Goal: Task Accomplishment & Management: Use online tool/utility

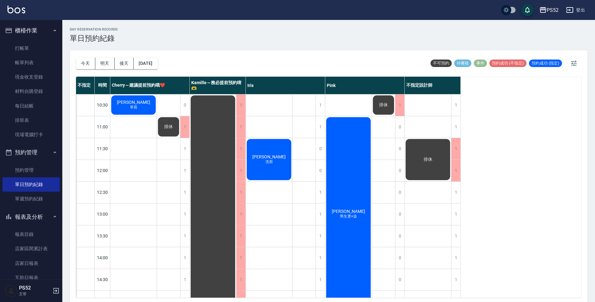
scroll to position [104, 0]
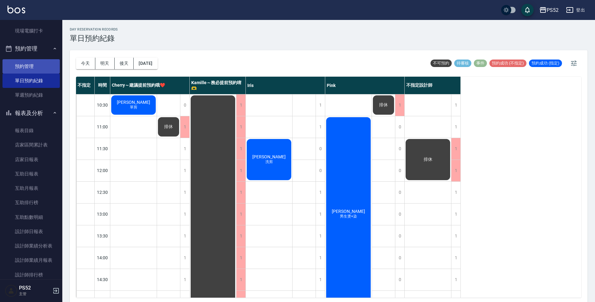
click at [26, 67] on link "預約管理" at bounding box center [30, 66] width 57 height 14
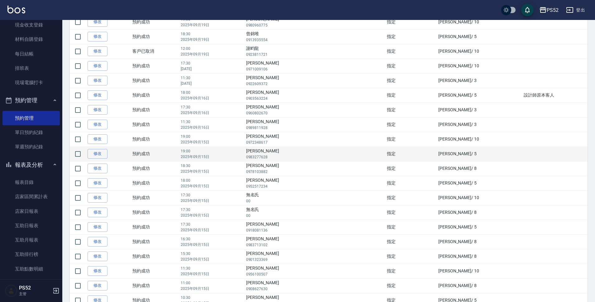
scroll to position [433, 0]
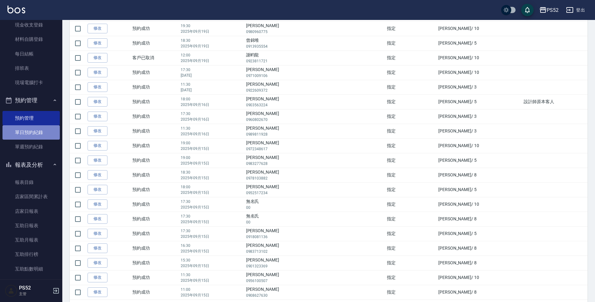
click at [36, 134] on link "單日預約紀錄" at bounding box center [30, 132] width 57 height 14
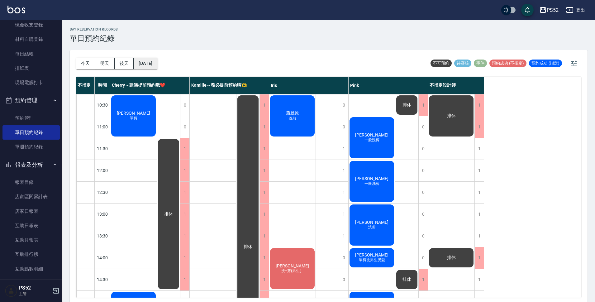
click at [157, 63] on button "[DATE]" at bounding box center [146, 64] width 24 height 12
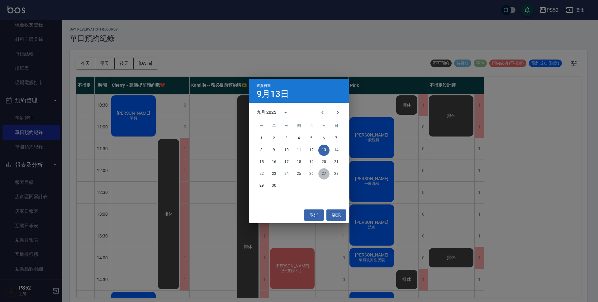
click at [322, 173] on button "27" at bounding box center [323, 173] width 11 height 11
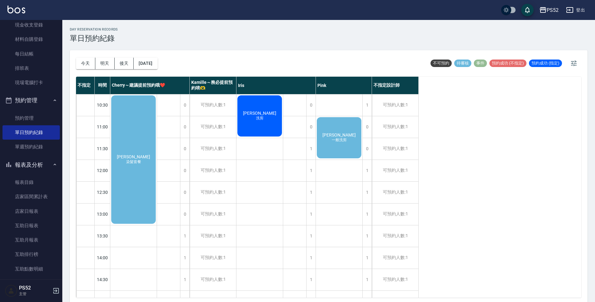
click at [135, 176] on div "[PERSON_NAME] 染髮套餐" at bounding box center [133, 159] width 46 height 130
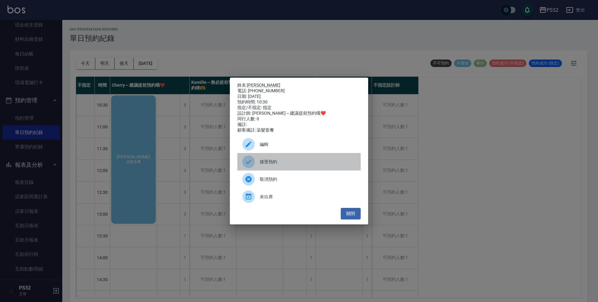
click at [280, 165] on span "接受預約" at bounding box center [308, 161] width 96 height 7
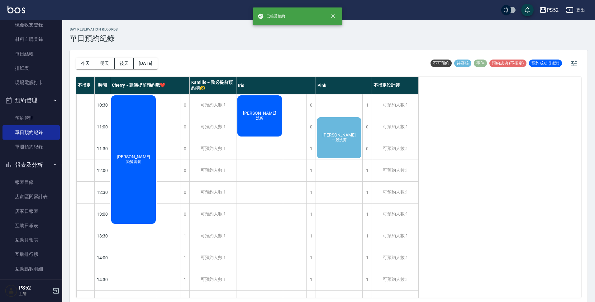
click at [335, 141] on span "一般洗剪" at bounding box center [338, 139] width 17 height 5
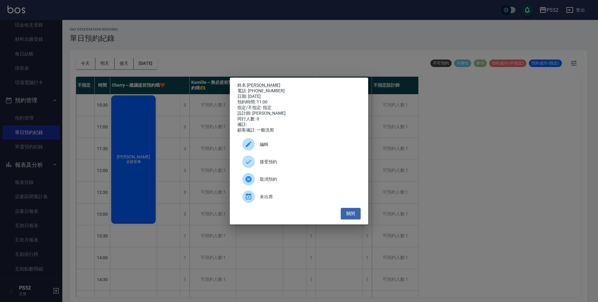
click at [288, 168] on div "接受預約" at bounding box center [298, 161] width 123 height 17
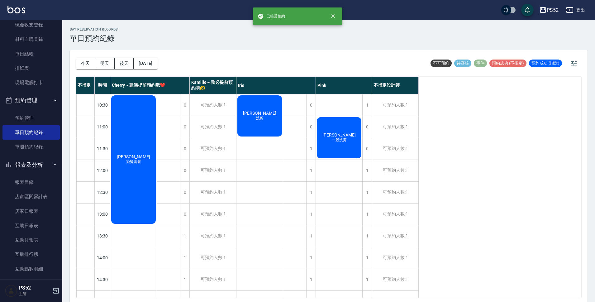
click at [103, 65] on button "明天" at bounding box center [104, 64] width 19 height 12
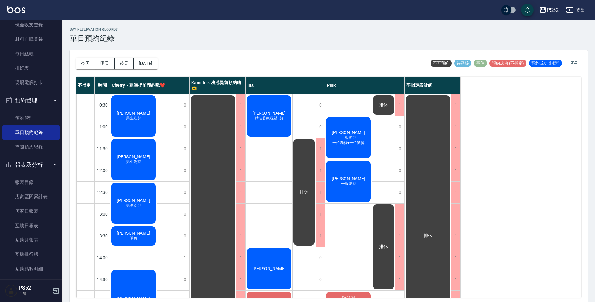
click at [122, 64] on button "後天" at bounding box center [124, 64] width 19 height 12
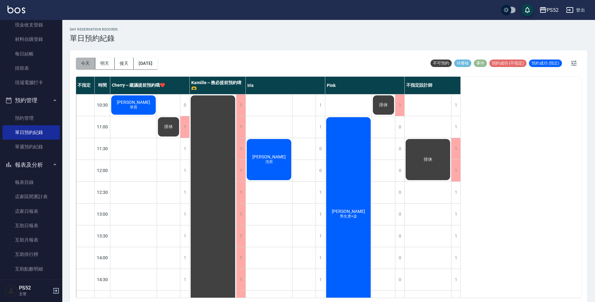
click at [84, 65] on button "今天" at bounding box center [85, 64] width 19 height 12
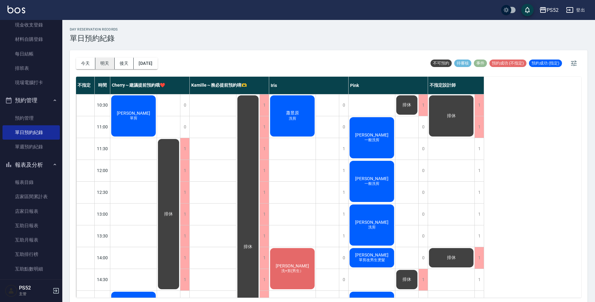
click at [99, 63] on button "明天" at bounding box center [104, 64] width 19 height 12
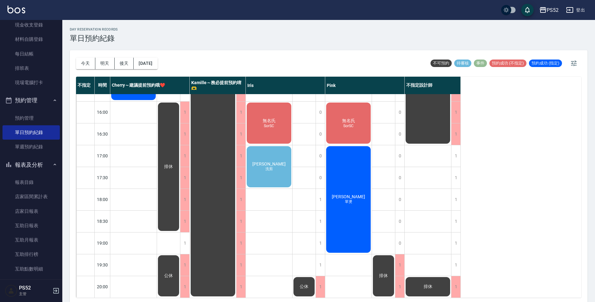
scroll to position [238, 0]
click at [264, 166] on span "洗剪" at bounding box center [269, 168] width 10 height 5
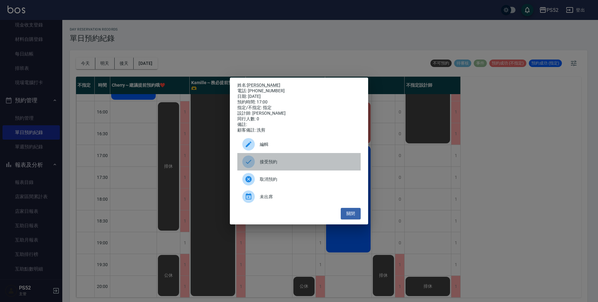
click at [296, 165] on span "接受預約" at bounding box center [308, 161] width 96 height 7
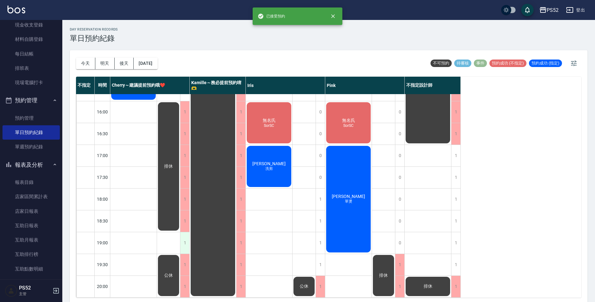
click at [184, 239] on div "1" at bounding box center [184, 242] width 9 height 21
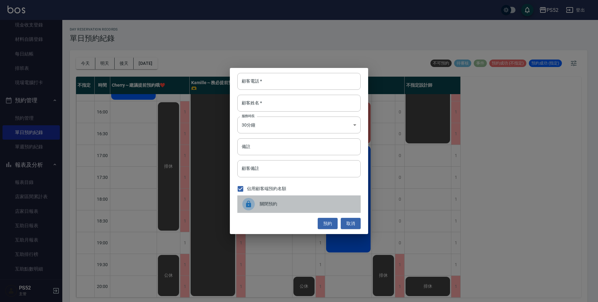
click at [274, 202] on span "關閉預約" at bounding box center [308, 203] width 96 height 7
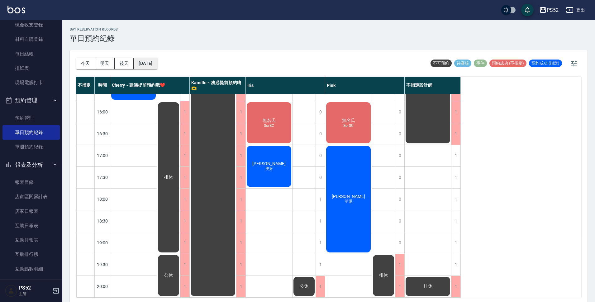
click at [157, 62] on button "[DATE]" at bounding box center [146, 64] width 24 height 12
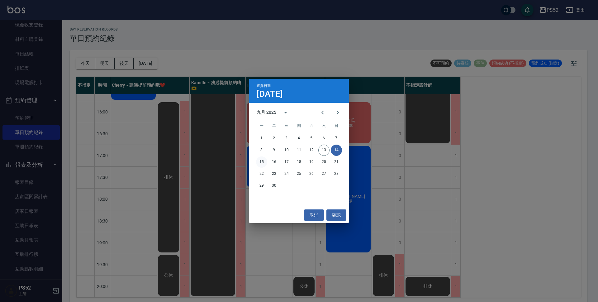
click at [260, 159] on button "15" at bounding box center [261, 161] width 11 height 11
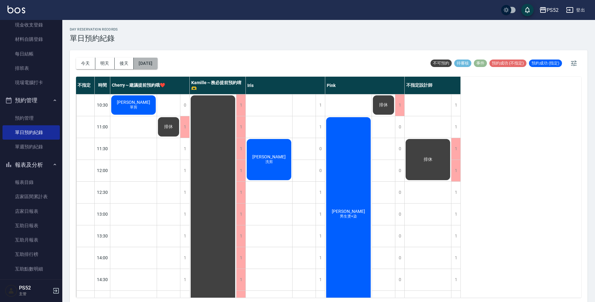
click at [157, 67] on button "[DATE]" at bounding box center [146, 64] width 24 height 12
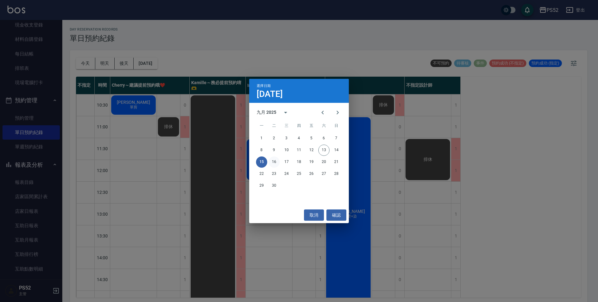
click at [272, 158] on button "16" at bounding box center [273, 161] width 11 height 11
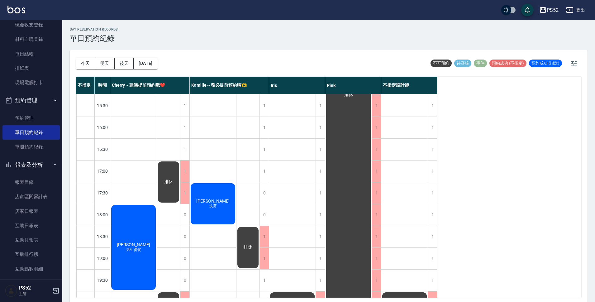
scroll to position [218, 0]
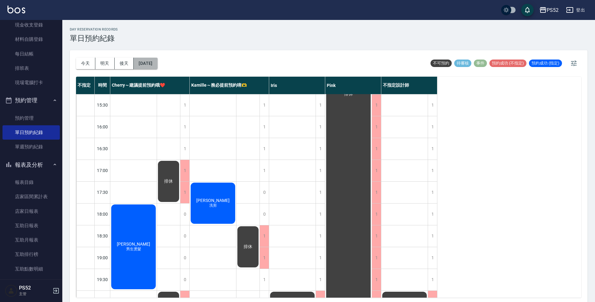
click at [154, 64] on button "[DATE]" at bounding box center [146, 64] width 24 height 12
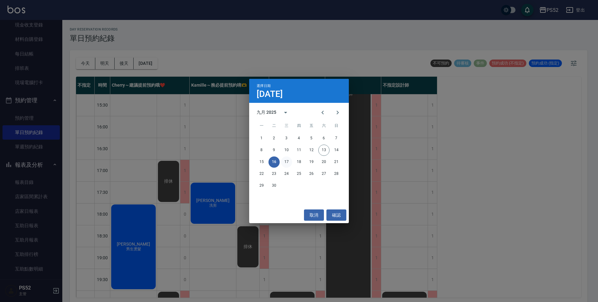
click at [285, 162] on button "17" at bounding box center [286, 161] width 11 height 11
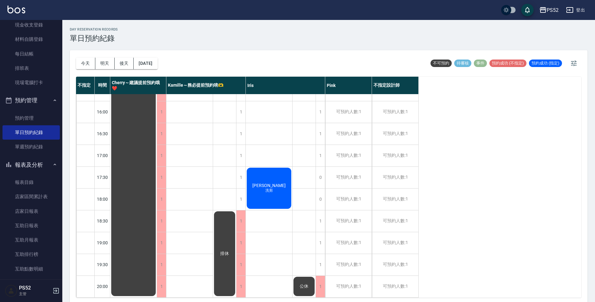
scroll to position [238, 0]
click at [146, 59] on button "[DATE]" at bounding box center [146, 64] width 24 height 12
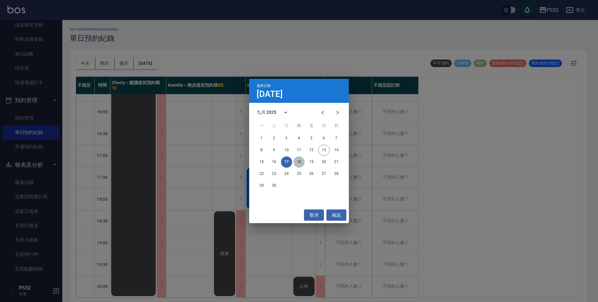
click at [297, 164] on button "18" at bounding box center [298, 161] width 11 height 11
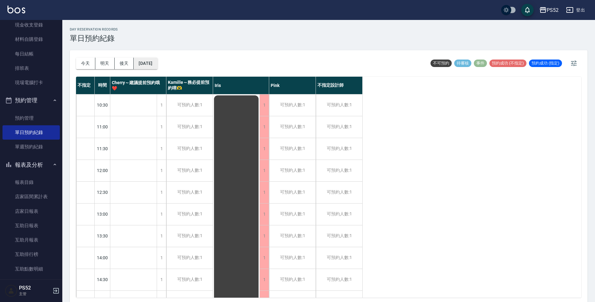
click at [157, 60] on button "[DATE]" at bounding box center [146, 64] width 24 height 12
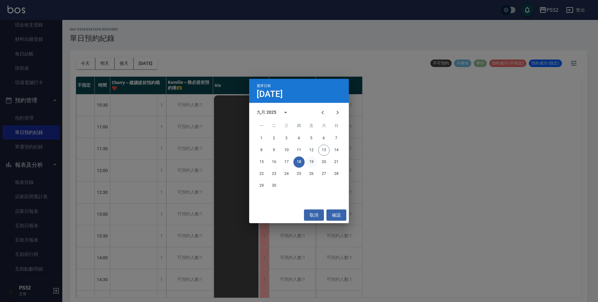
click at [310, 161] on button "19" at bounding box center [311, 161] width 11 height 11
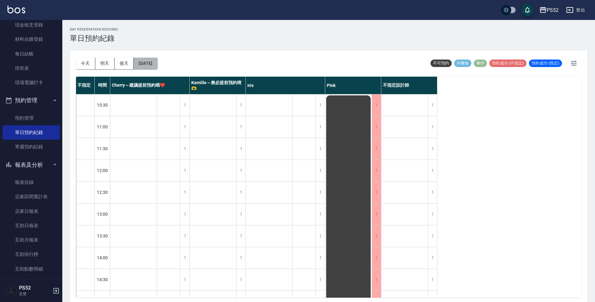
click at [148, 59] on button "[DATE]" at bounding box center [146, 64] width 24 height 12
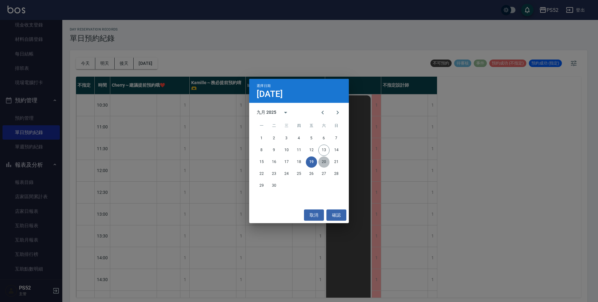
click at [326, 164] on button "20" at bounding box center [323, 161] width 11 height 11
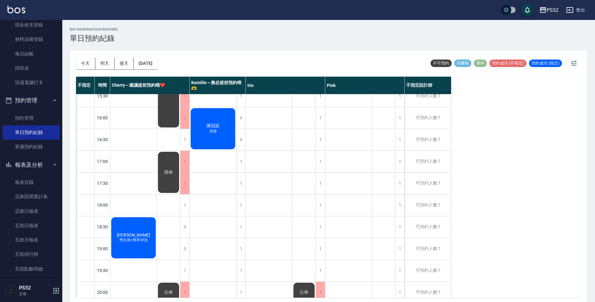
scroll to position [228, 0]
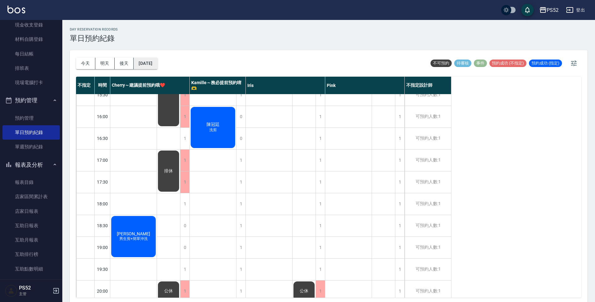
click at [146, 60] on button "[DATE]" at bounding box center [146, 64] width 24 height 12
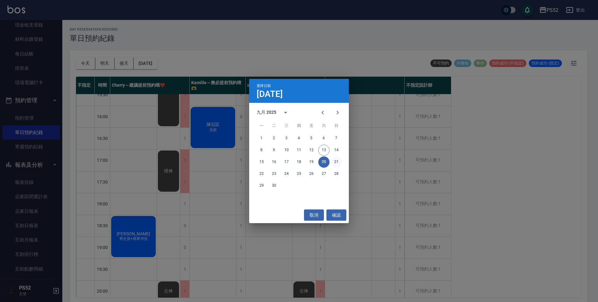
click at [334, 162] on button "21" at bounding box center [336, 161] width 11 height 11
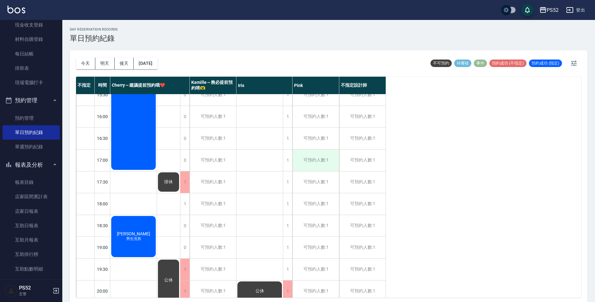
scroll to position [238, 0]
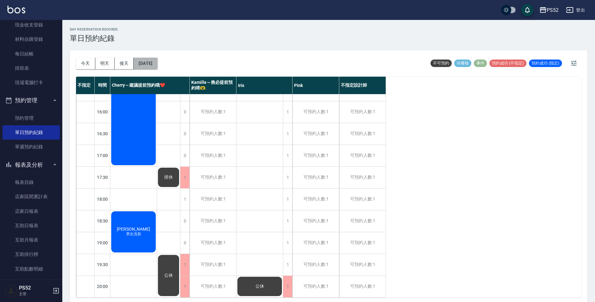
click at [157, 61] on button "[DATE]" at bounding box center [146, 64] width 24 height 12
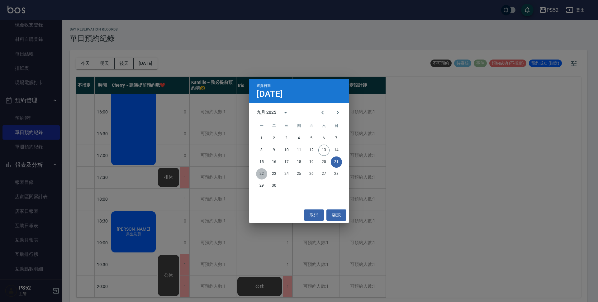
click at [262, 173] on button "22" at bounding box center [261, 173] width 11 height 11
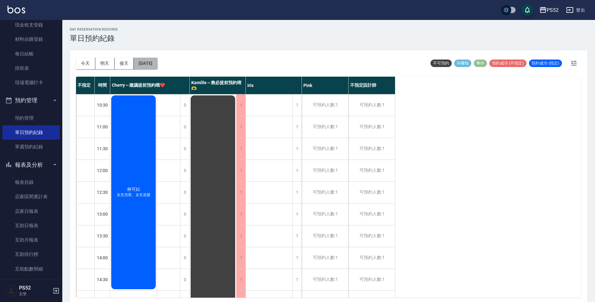
click at [153, 62] on button "[DATE]" at bounding box center [146, 64] width 24 height 12
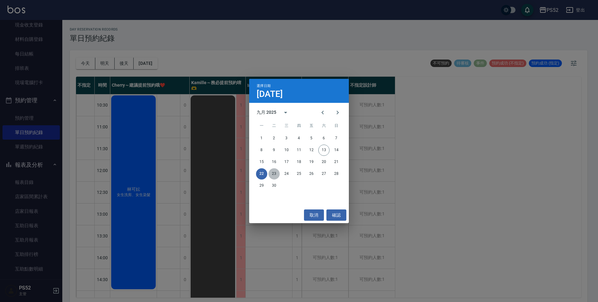
click at [274, 174] on button "23" at bounding box center [273, 173] width 11 height 11
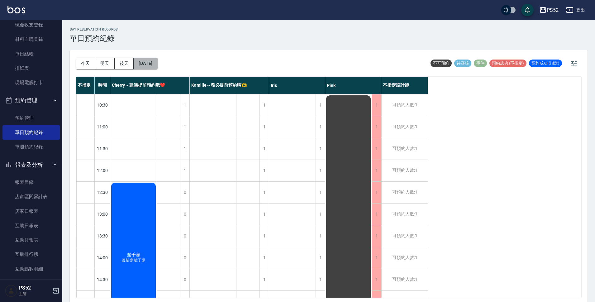
click at [145, 60] on button "[DATE]" at bounding box center [146, 64] width 24 height 12
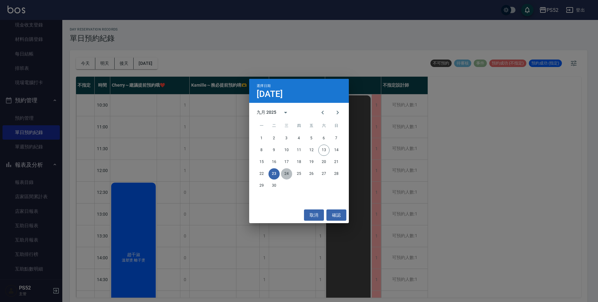
click at [282, 170] on button "24" at bounding box center [286, 173] width 11 height 11
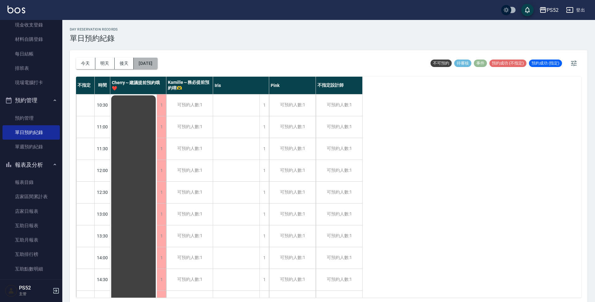
click at [157, 58] on button "[DATE]" at bounding box center [146, 64] width 24 height 12
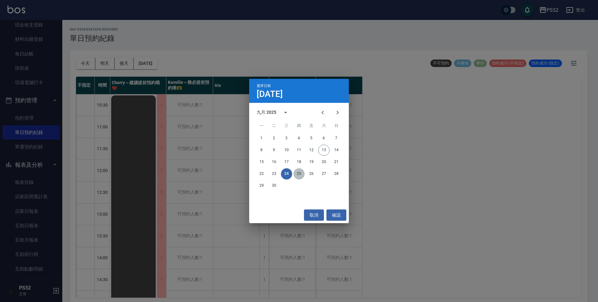
click at [302, 176] on button "25" at bounding box center [298, 173] width 11 height 11
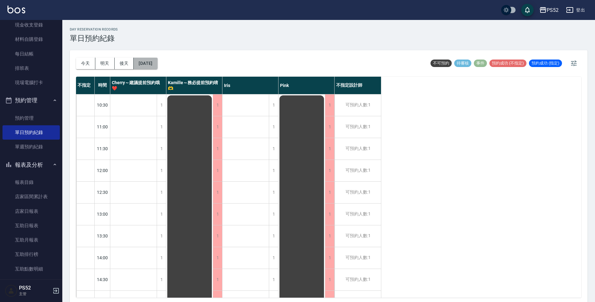
click at [149, 64] on button "[DATE]" at bounding box center [146, 64] width 24 height 12
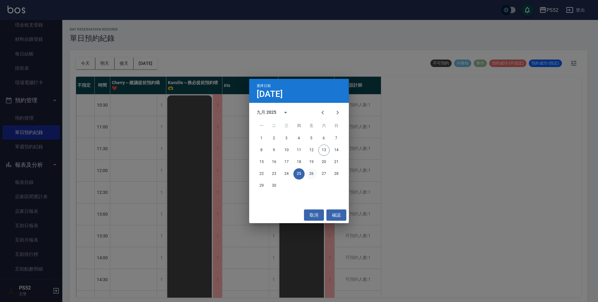
click at [316, 175] on button "26" at bounding box center [311, 173] width 11 height 11
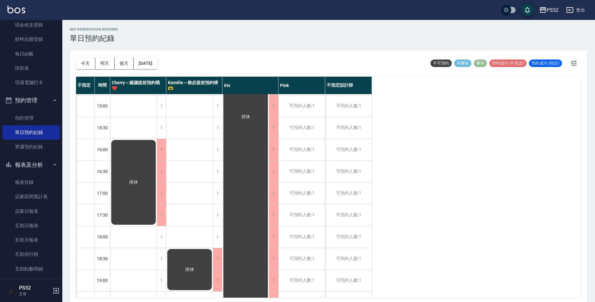
scroll to position [197, 0]
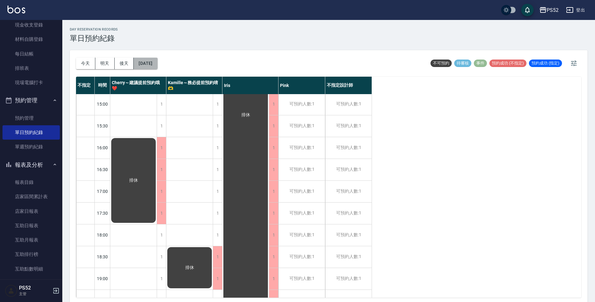
click at [157, 64] on button "[DATE]" at bounding box center [146, 64] width 24 height 12
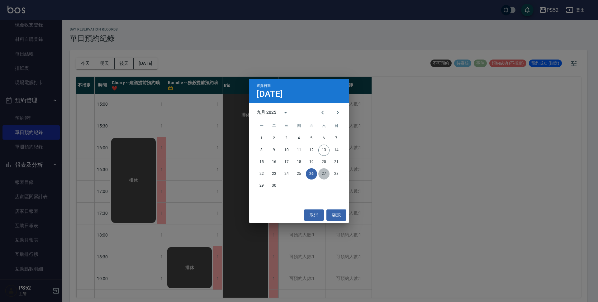
click at [319, 170] on button "27" at bounding box center [323, 173] width 11 height 11
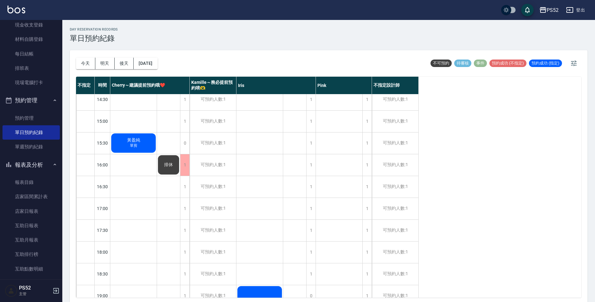
scroll to position [176, 0]
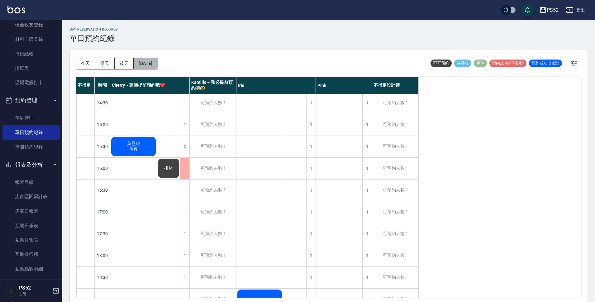
click at [155, 62] on button "[DATE]" at bounding box center [146, 64] width 24 height 12
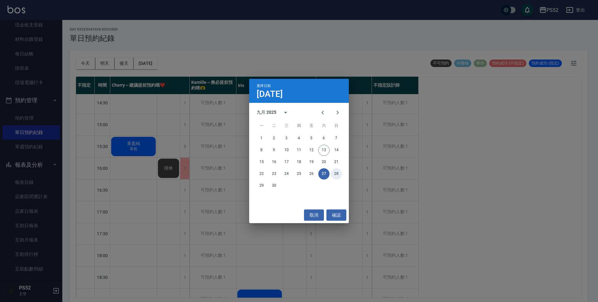
click at [338, 173] on button "28" at bounding box center [336, 173] width 11 height 11
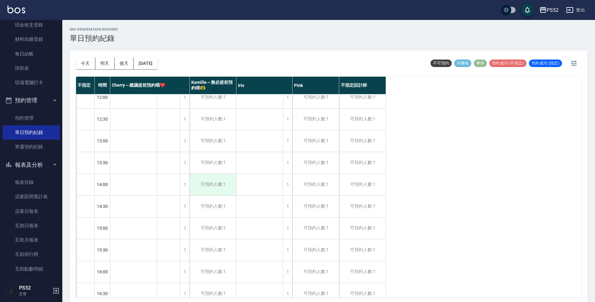
scroll to position [10, 0]
click at [157, 62] on button "[DATE]" at bounding box center [146, 64] width 24 height 12
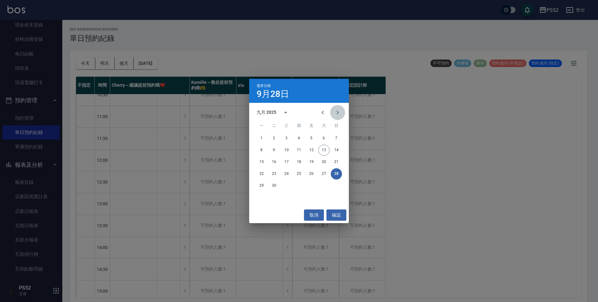
click at [339, 114] on icon "Next month" at bounding box center [337, 112] width 7 height 7
click at [286, 138] on button "1" at bounding box center [286, 138] width 11 height 11
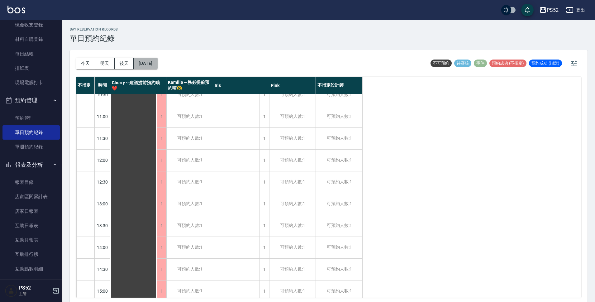
click at [151, 65] on button "[DATE]" at bounding box center [146, 64] width 24 height 12
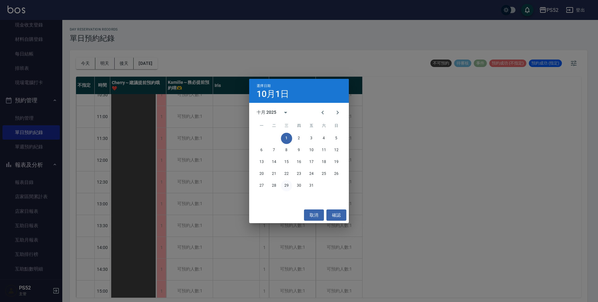
click at [285, 186] on button "29" at bounding box center [286, 185] width 11 height 11
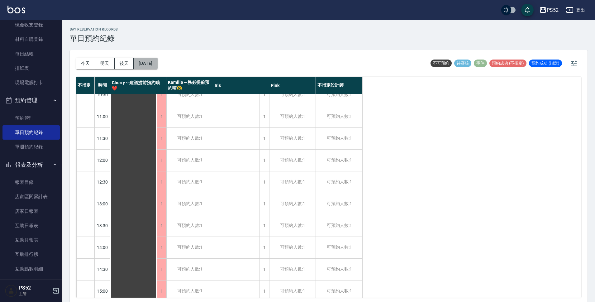
click at [157, 65] on button "[DATE]" at bounding box center [146, 64] width 24 height 12
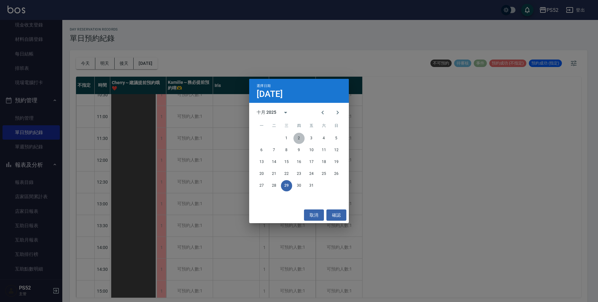
click at [302, 138] on button "2" at bounding box center [298, 138] width 11 height 11
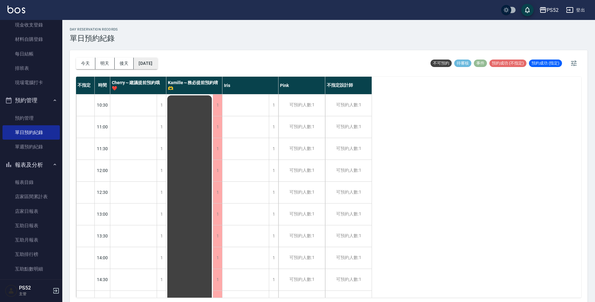
click at [157, 66] on button "[DATE]" at bounding box center [146, 64] width 24 height 12
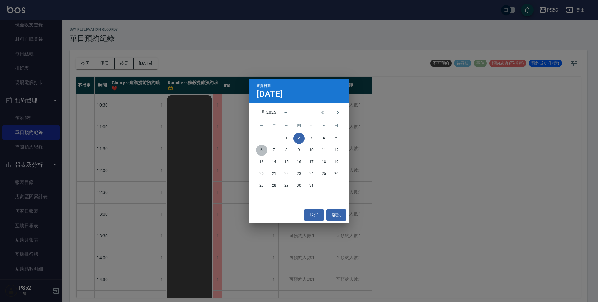
click at [261, 150] on button "6" at bounding box center [261, 149] width 11 height 11
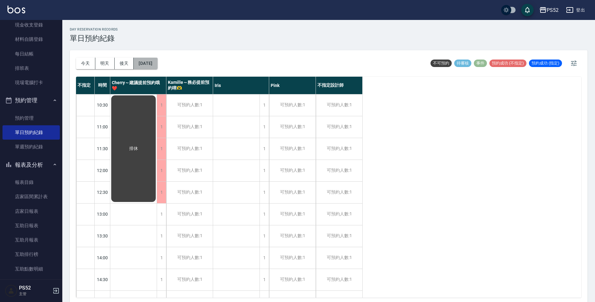
click at [139, 62] on button "[DATE]" at bounding box center [146, 64] width 24 height 12
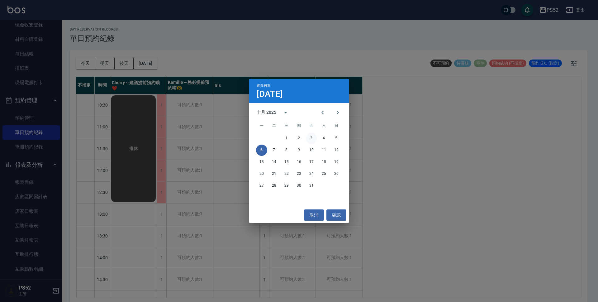
click at [310, 137] on button "3" at bounding box center [311, 138] width 11 height 11
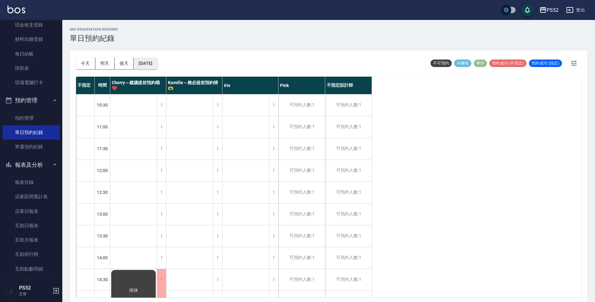
click at [157, 66] on button "[DATE]" at bounding box center [146, 64] width 24 height 12
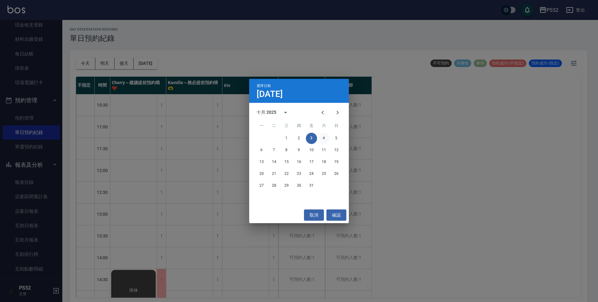
click at [326, 137] on button "4" at bounding box center [323, 138] width 11 height 11
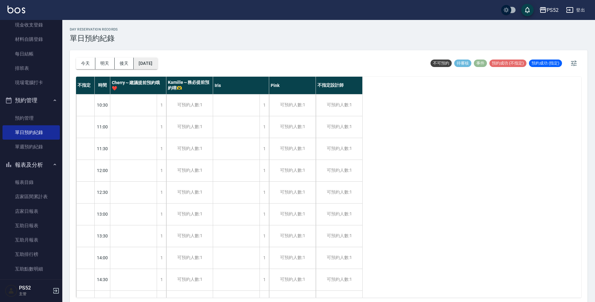
click at [157, 61] on button "[DATE]" at bounding box center [146, 64] width 24 height 12
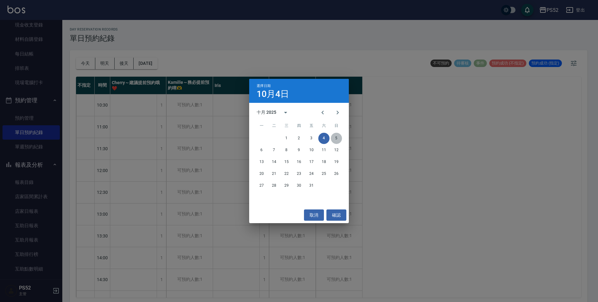
click at [337, 134] on button "5" at bounding box center [336, 138] width 11 height 11
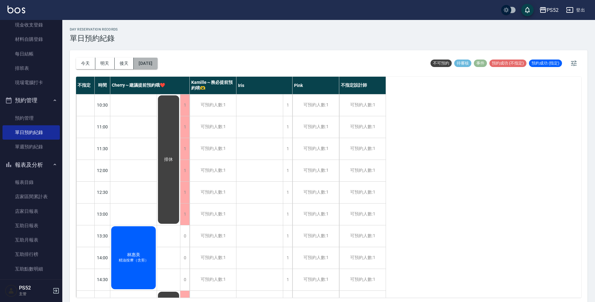
click at [154, 64] on button "[DATE]" at bounding box center [146, 64] width 24 height 12
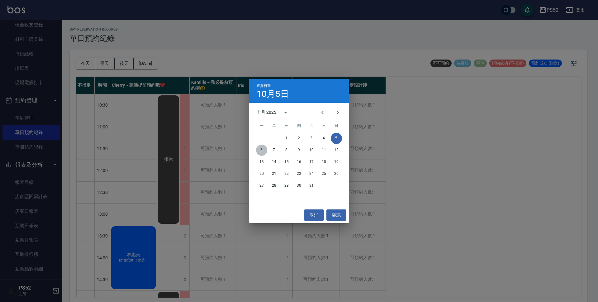
click at [259, 149] on button "6" at bounding box center [261, 149] width 11 height 11
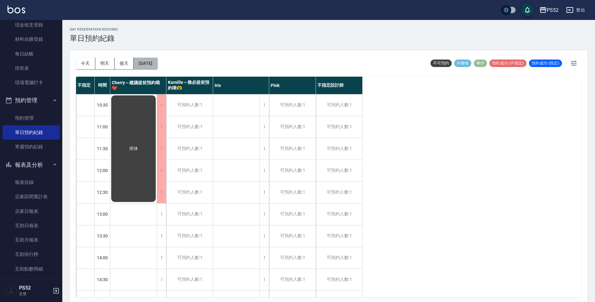
click at [144, 64] on button "[DATE]" at bounding box center [146, 64] width 24 height 12
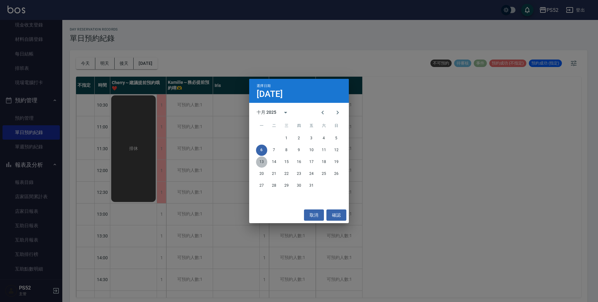
click at [264, 161] on button "13" at bounding box center [261, 161] width 11 height 11
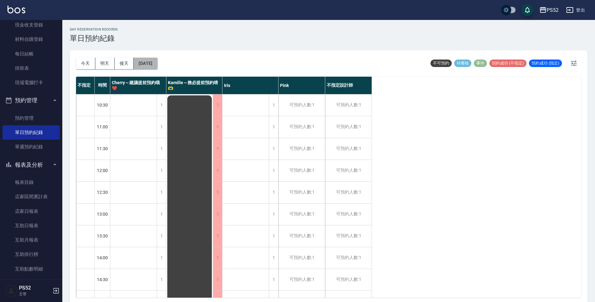
click at [150, 63] on button "[DATE]" at bounding box center [146, 64] width 24 height 12
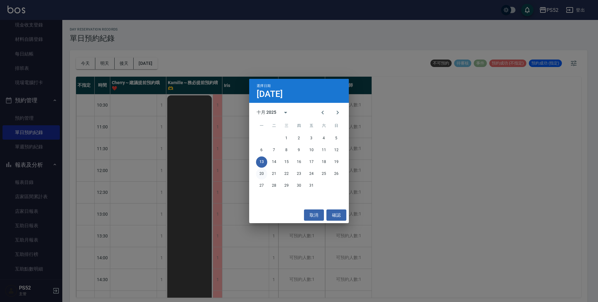
click at [265, 176] on button "20" at bounding box center [261, 173] width 11 height 11
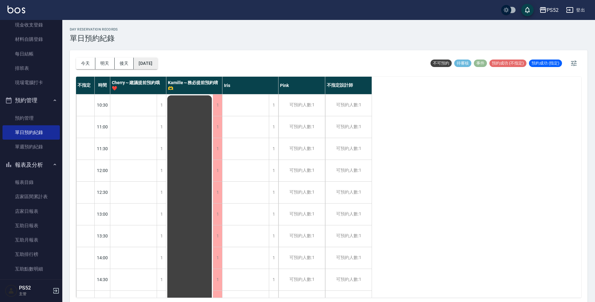
click at [147, 62] on button "[DATE]" at bounding box center [146, 64] width 24 height 12
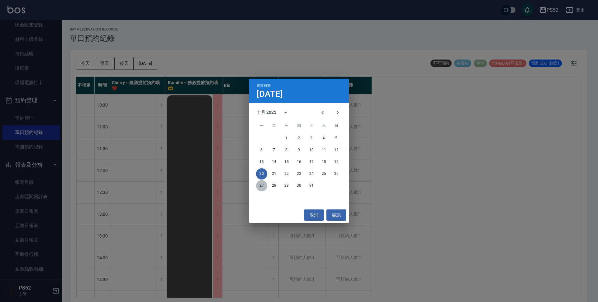
click at [258, 189] on button "27" at bounding box center [261, 185] width 11 height 11
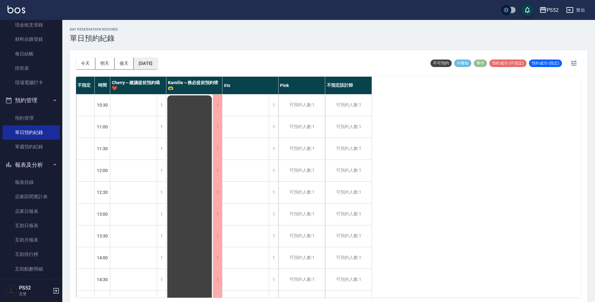
click at [157, 64] on button "[DATE]" at bounding box center [146, 64] width 24 height 12
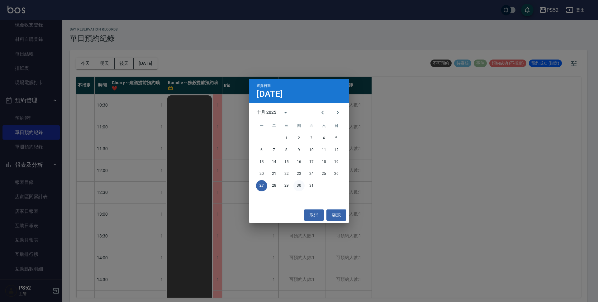
click at [296, 183] on button "30" at bounding box center [298, 185] width 11 height 11
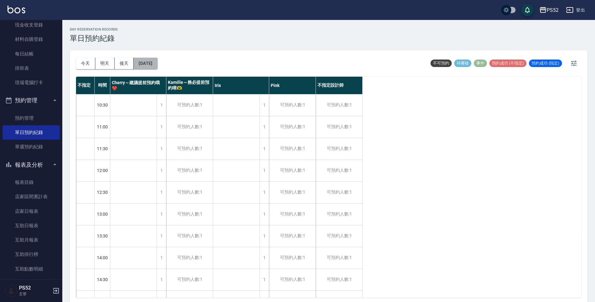
click at [154, 64] on button "[DATE]" at bounding box center [146, 64] width 24 height 12
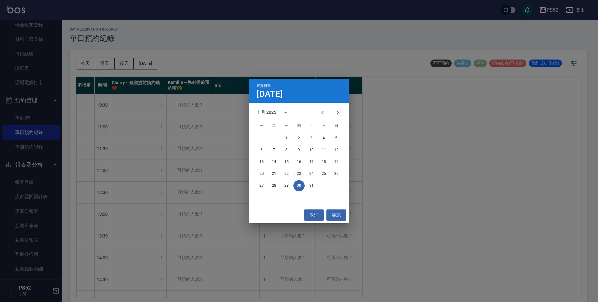
click at [299, 176] on button "23" at bounding box center [298, 173] width 11 height 11
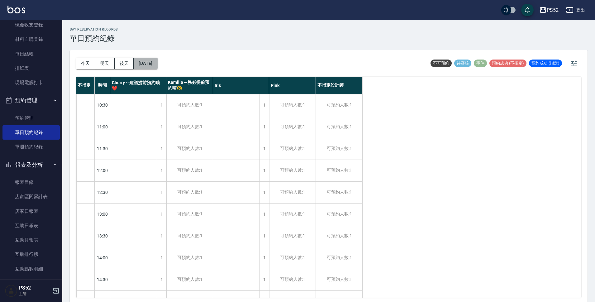
click at [148, 67] on button "[DATE]" at bounding box center [146, 64] width 24 height 12
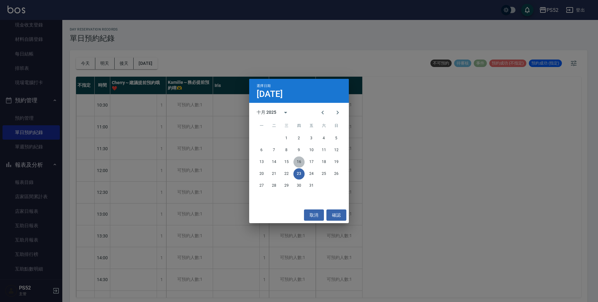
click at [297, 158] on button "16" at bounding box center [298, 161] width 11 height 11
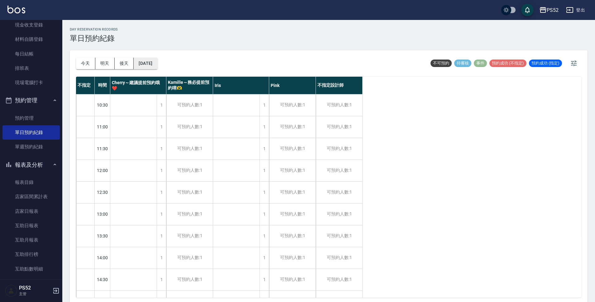
click at [156, 63] on button "[DATE]" at bounding box center [146, 64] width 24 height 12
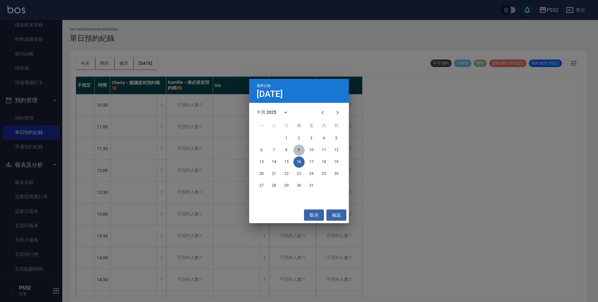
click at [299, 151] on button "9" at bounding box center [298, 149] width 11 height 11
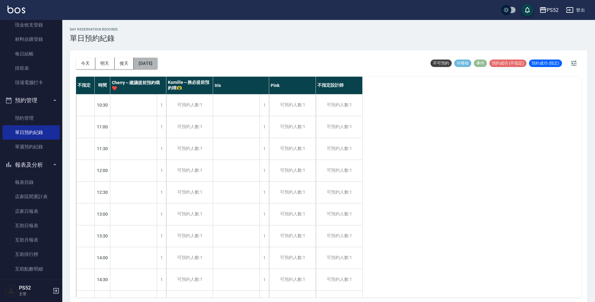
click at [150, 62] on button "[DATE]" at bounding box center [146, 64] width 24 height 12
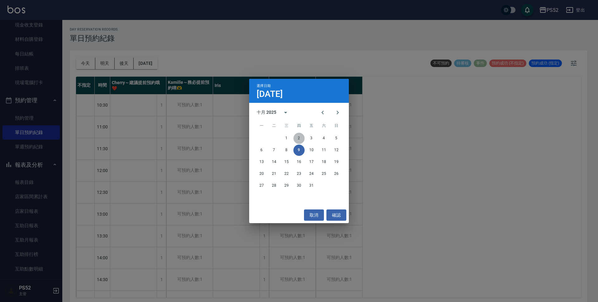
click at [298, 139] on button "2" at bounding box center [298, 138] width 11 height 11
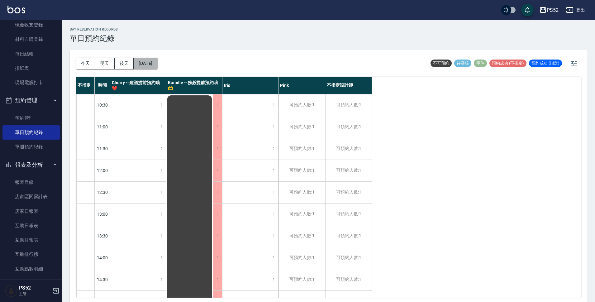
click at [157, 67] on button "[DATE]" at bounding box center [146, 64] width 24 height 12
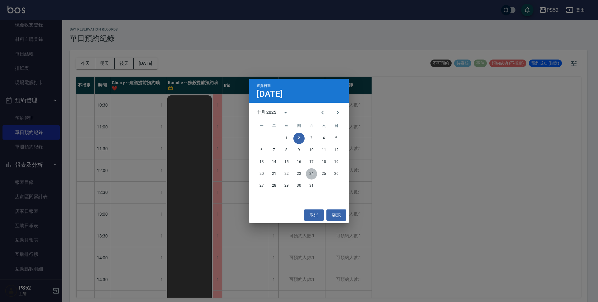
click at [311, 172] on button "24" at bounding box center [311, 173] width 11 height 11
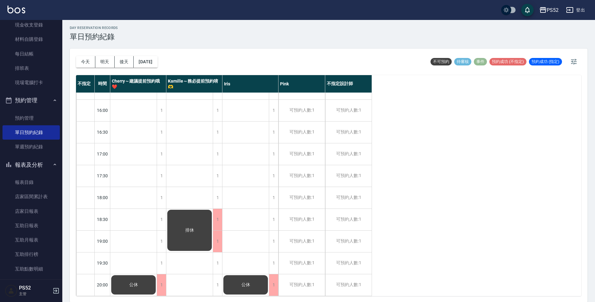
scroll to position [2, 0]
click at [157, 59] on button "[DATE]" at bounding box center [146, 62] width 24 height 12
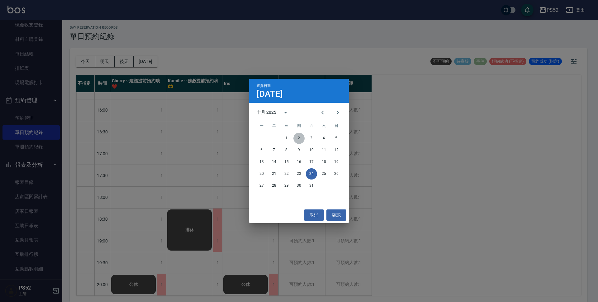
click at [299, 140] on button "2" at bounding box center [298, 138] width 11 height 11
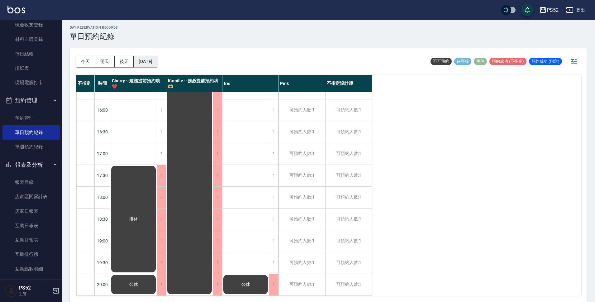
click at [148, 60] on button "[DATE]" at bounding box center [146, 62] width 24 height 12
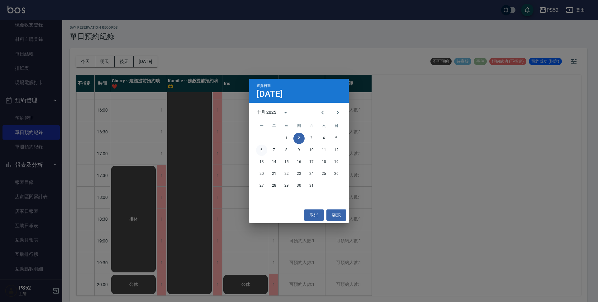
click at [258, 150] on button "6" at bounding box center [261, 149] width 11 height 11
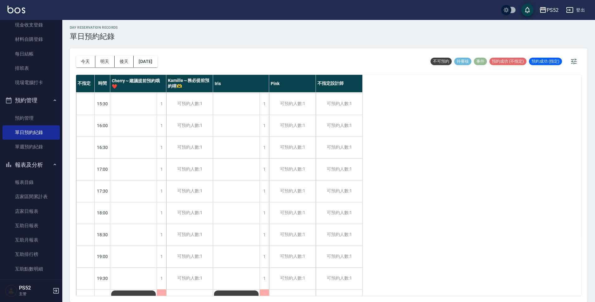
scroll to position [176, 0]
click at [162, 231] on div "1" at bounding box center [161, 232] width 9 height 21
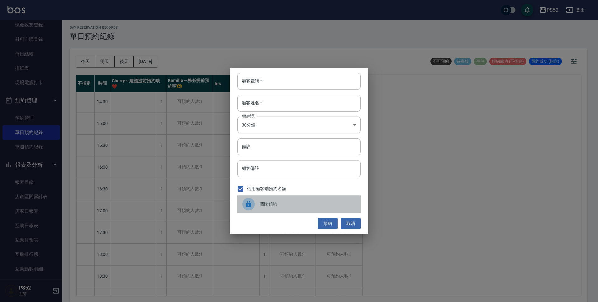
click at [278, 207] on span "關閉預約" at bounding box center [308, 203] width 96 height 7
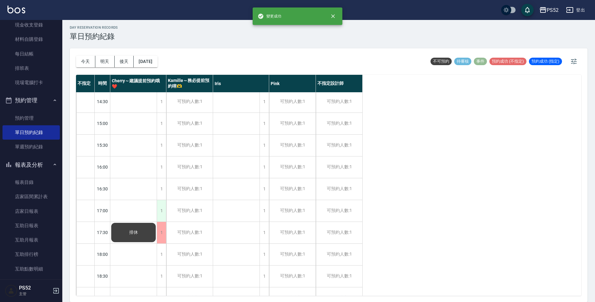
click at [161, 216] on div "1" at bounding box center [161, 210] width 9 height 21
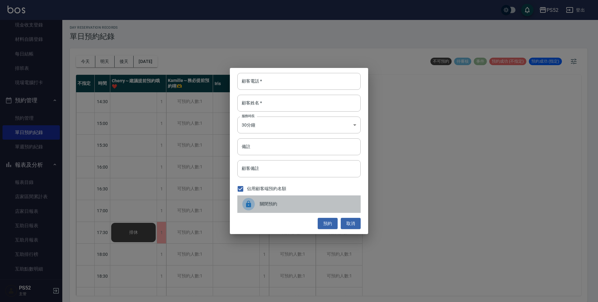
click at [255, 204] on div at bounding box center [250, 204] width 17 height 12
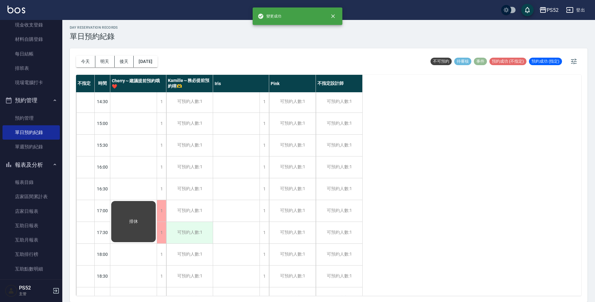
click at [203, 232] on div "可預約人數:1" at bounding box center [189, 232] width 46 height 21
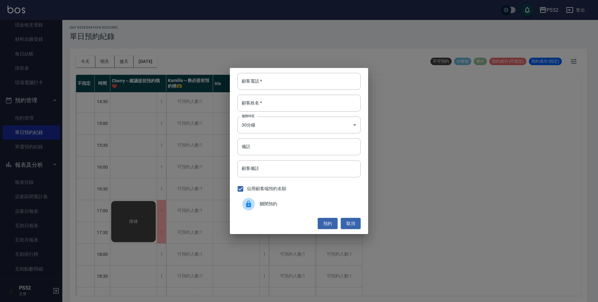
click at [266, 204] on span "關閉預約" at bounding box center [308, 203] width 96 height 7
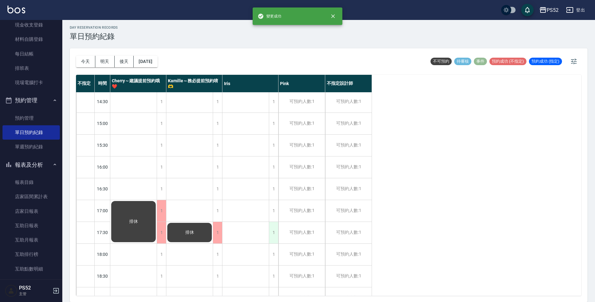
click at [275, 233] on div "1" at bounding box center [273, 232] width 9 height 21
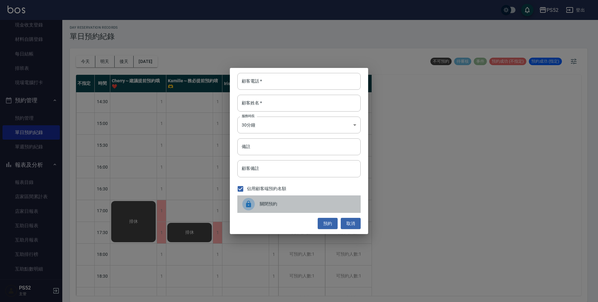
click at [272, 206] on span "關閉預約" at bounding box center [308, 203] width 96 height 7
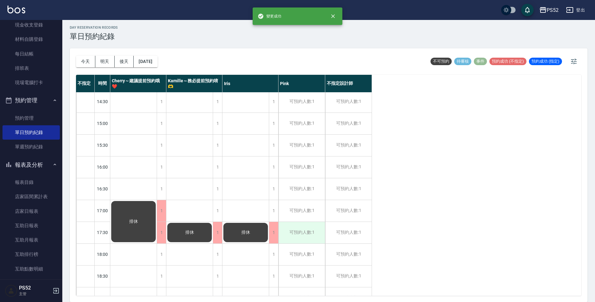
click at [317, 237] on div "可預約人數:1" at bounding box center [301, 232] width 46 height 21
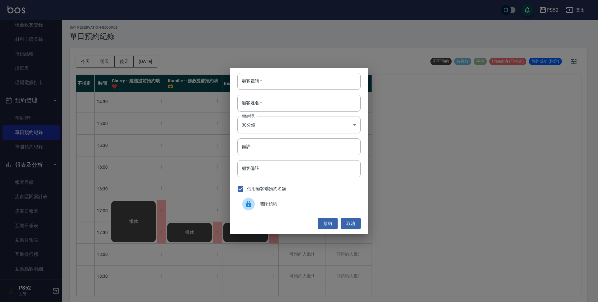
click at [288, 206] on span "關閉預約" at bounding box center [308, 203] width 96 height 7
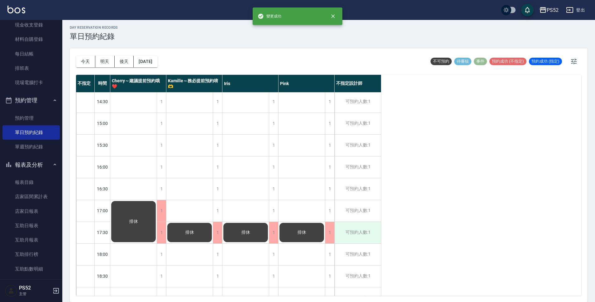
click at [353, 227] on div "可預約人數:1" at bounding box center [357, 232] width 46 height 21
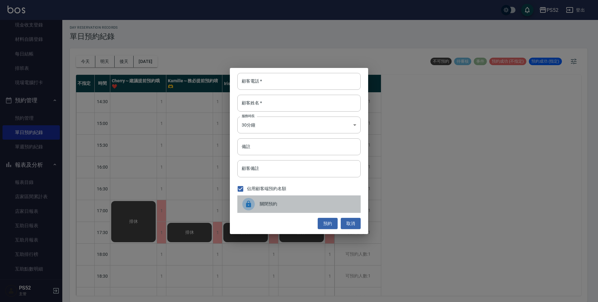
click at [283, 204] on span "關閉預約" at bounding box center [308, 203] width 96 height 7
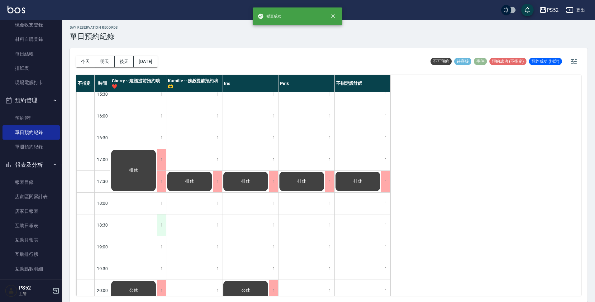
scroll to position [238, 0]
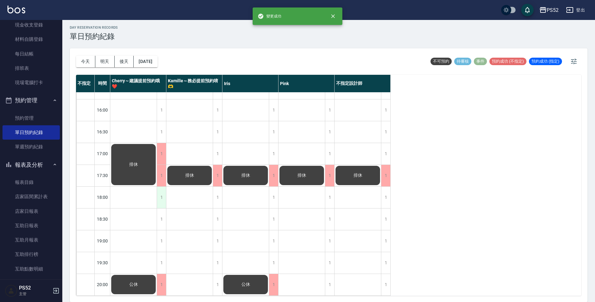
click at [161, 187] on div "1" at bounding box center [161, 196] width 9 height 21
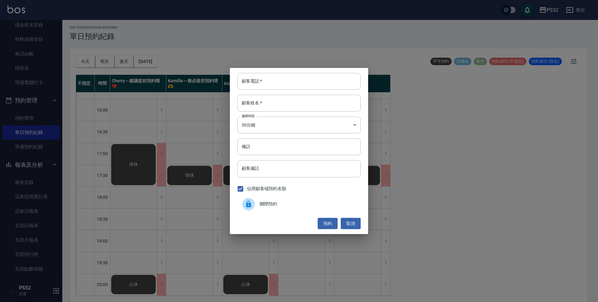
click at [248, 199] on div at bounding box center [248, 204] width 12 height 12
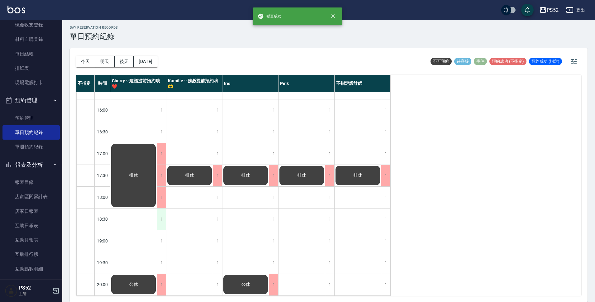
click at [162, 214] on div "1" at bounding box center [161, 218] width 9 height 21
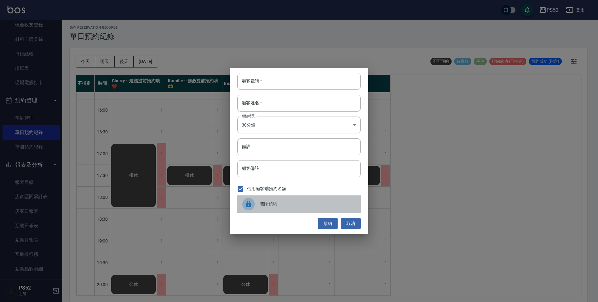
click at [257, 206] on div at bounding box center [250, 204] width 17 height 12
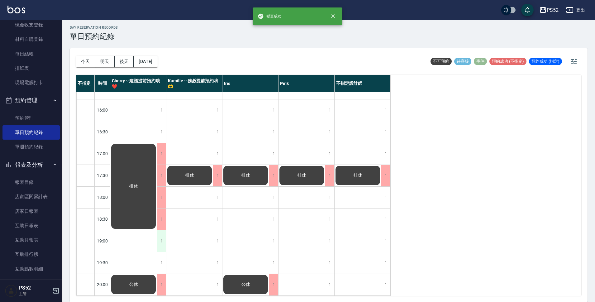
click at [159, 238] on div "1" at bounding box center [161, 240] width 9 height 21
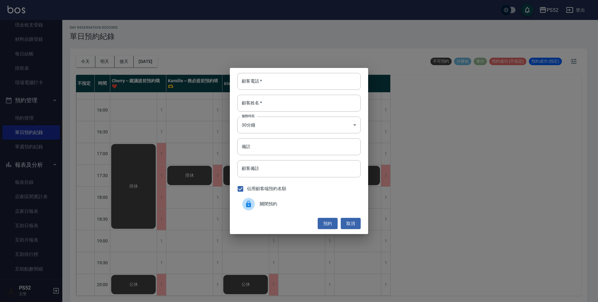
click at [260, 208] on div "關閉預約" at bounding box center [298, 203] width 123 height 17
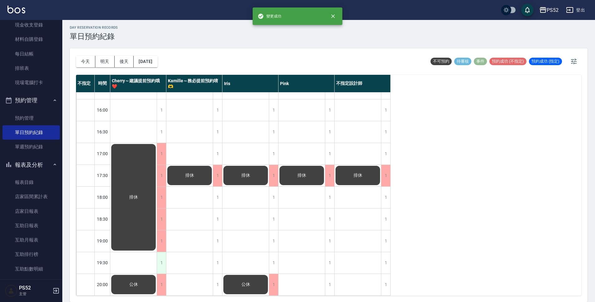
click at [161, 257] on div "1" at bounding box center [161, 262] width 9 height 21
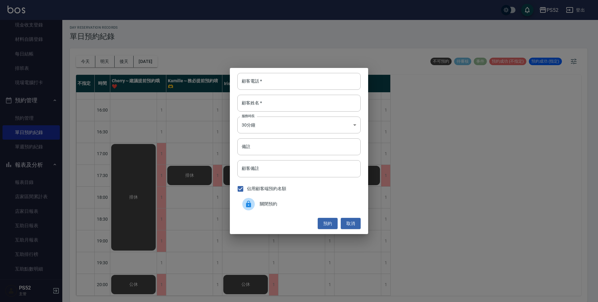
click at [294, 200] on span "關閉預約" at bounding box center [308, 203] width 96 height 7
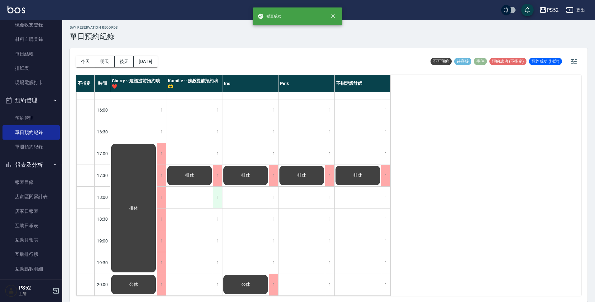
click at [216, 197] on div "1" at bounding box center [217, 196] width 9 height 21
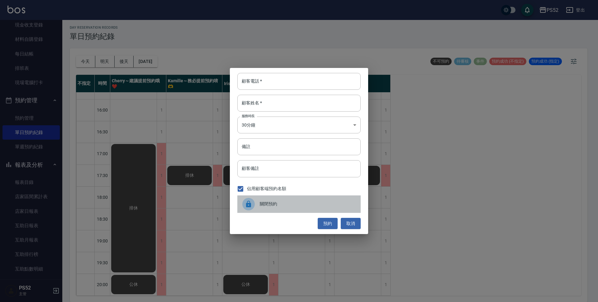
click at [294, 204] on span "關閉預約" at bounding box center [308, 203] width 96 height 7
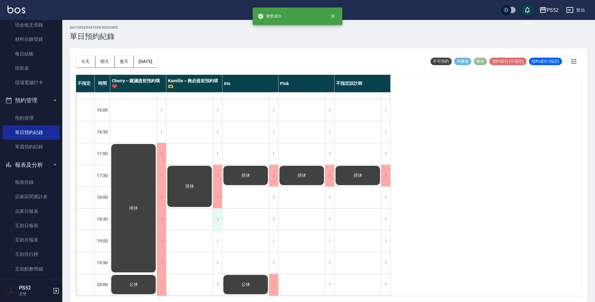
click at [216, 221] on div "1" at bounding box center [217, 218] width 9 height 21
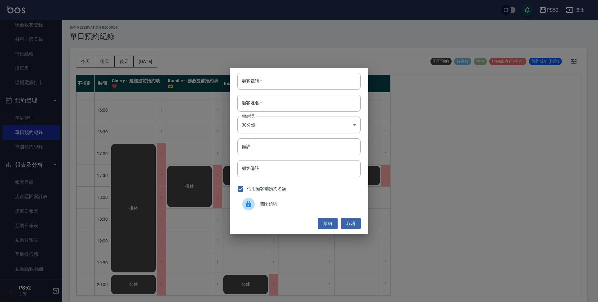
click at [281, 205] on span "關閉預約" at bounding box center [308, 203] width 96 height 7
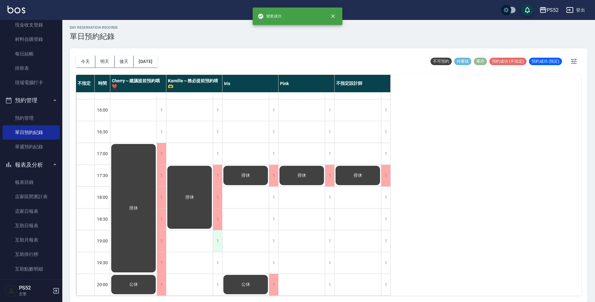
click at [220, 242] on div "1" at bounding box center [217, 240] width 9 height 21
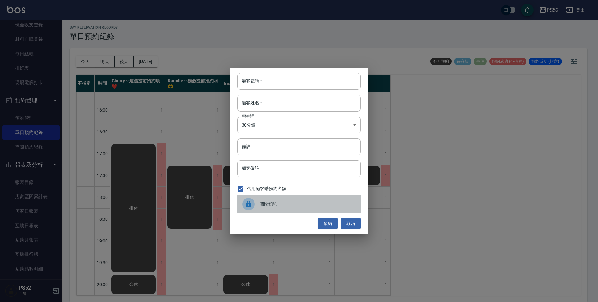
click at [304, 203] on span "關閉預約" at bounding box center [308, 203] width 96 height 7
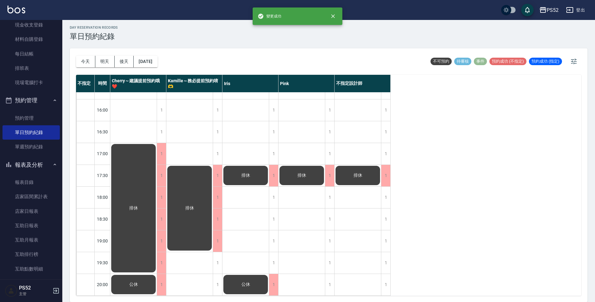
click at [214, 263] on div "1" at bounding box center [217, 262] width 9 height 21
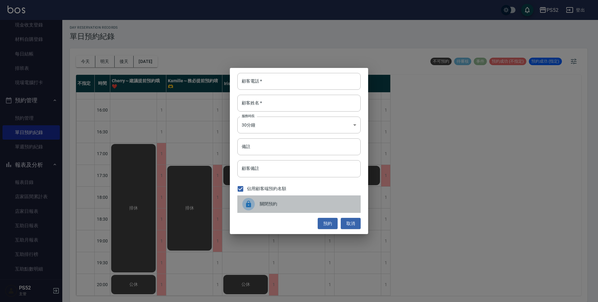
click at [303, 200] on div "關閉預約" at bounding box center [298, 203] width 123 height 17
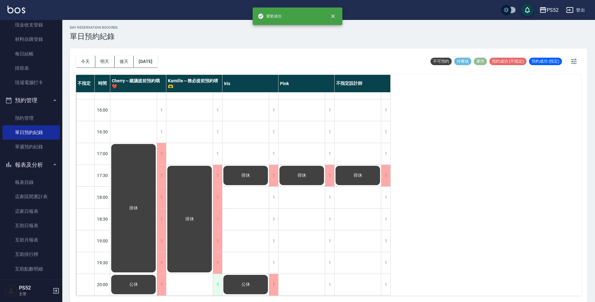
click at [219, 279] on div "1" at bounding box center [217, 284] width 9 height 21
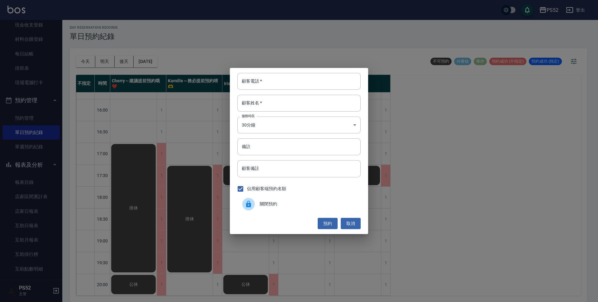
click at [268, 209] on div "關閉預約" at bounding box center [298, 203] width 123 height 17
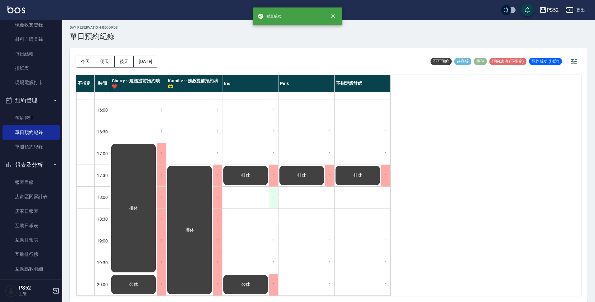
click at [273, 190] on div "1" at bounding box center [273, 196] width 9 height 21
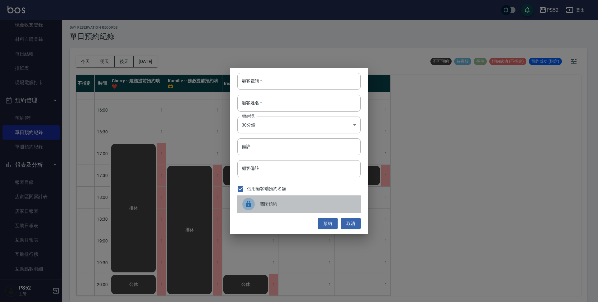
click at [295, 204] on span "關閉預約" at bounding box center [308, 203] width 96 height 7
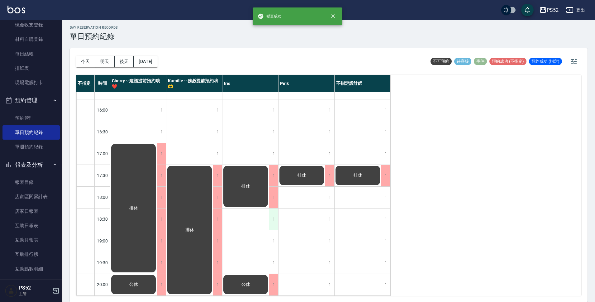
click at [271, 209] on div "1" at bounding box center [273, 218] width 9 height 21
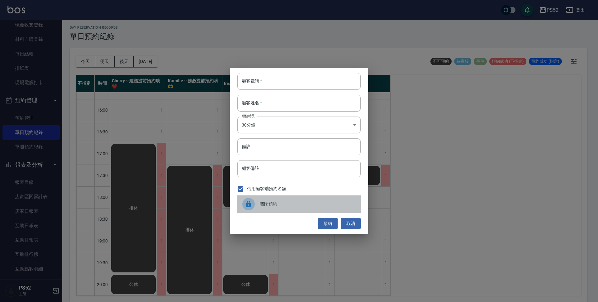
click at [311, 205] on span "關閉預約" at bounding box center [308, 203] width 96 height 7
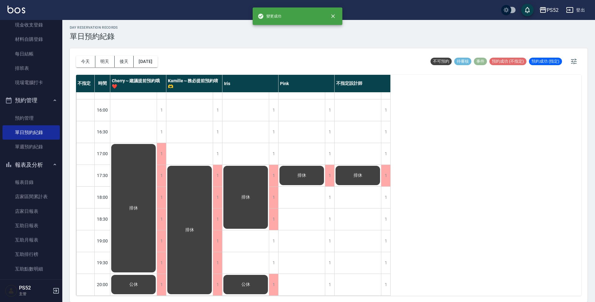
click at [275, 234] on div "1" at bounding box center [273, 240] width 9 height 21
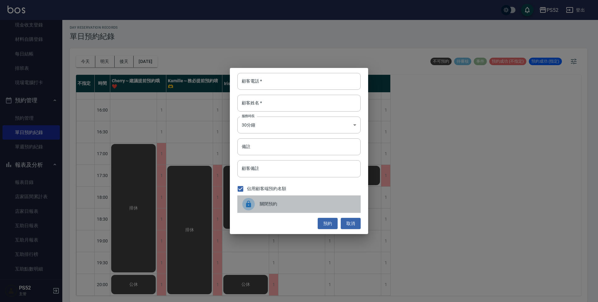
click at [312, 208] on div "關閉預約" at bounding box center [298, 203] width 123 height 17
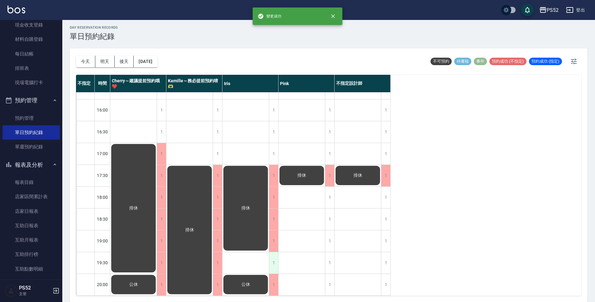
click at [273, 256] on div "1" at bounding box center [273, 262] width 9 height 21
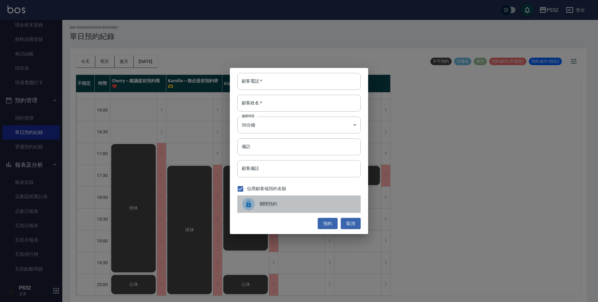
click at [273, 202] on span "關閉預約" at bounding box center [308, 203] width 96 height 7
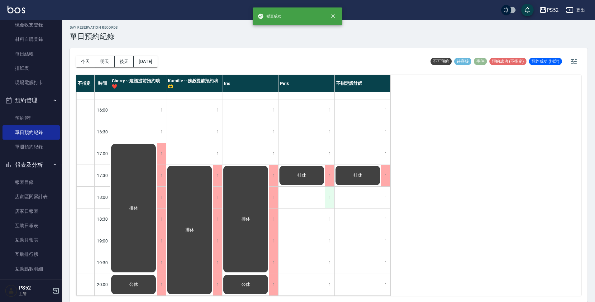
click at [327, 192] on div "1" at bounding box center [329, 196] width 9 height 21
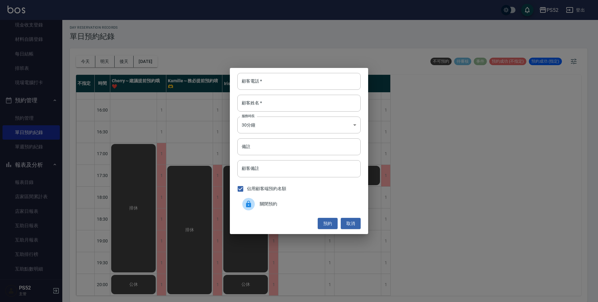
click at [288, 214] on div "顧客電話   * 顧客電話   * 顧客姓名   * 顧客姓名   * 服務時長 30分鐘 1 服務時長 備註 備註 顧客備註 顧客備註 佔用顧客端預約名額 …" at bounding box center [299, 151] width 138 height 166
click at [289, 205] on span "關閉預約" at bounding box center [308, 203] width 96 height 7
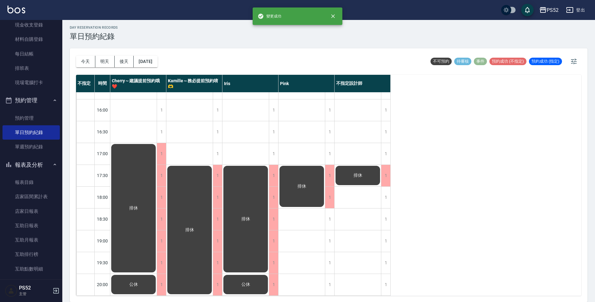
click at [336, 207] on div "排休" at bounding box center [357, 77] width 47 height 436
click at [333, 214] on div "1" at bounding box center [329, 218] width 9 height 21
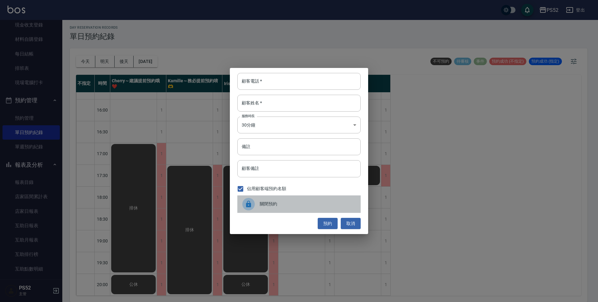
click at [268, 204] on span "關閉預約" at bounding box center [308, 203] width 96 height 7
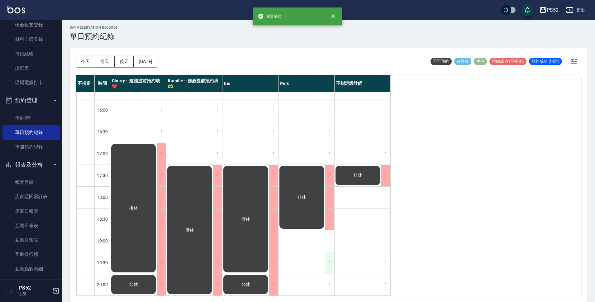
click at [331, 252] on div "1" at bounding box center [329, 262] width 9 height 21
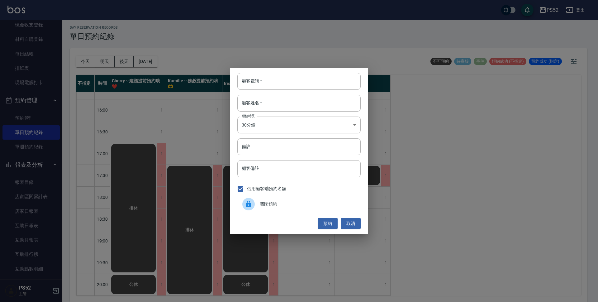
click at [264, 201] on span "關閉預約" at bounding box center [308, 203] width 96 height 7
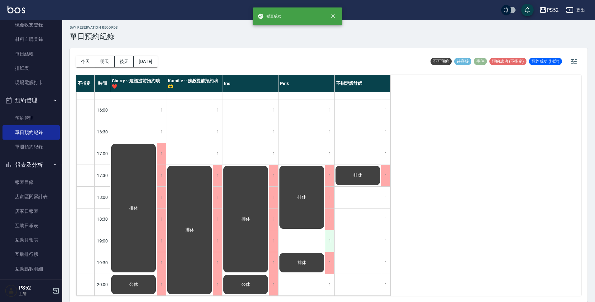
click at [325, 235] on div "1" at bounding box center [329, 240] width 9 height 21
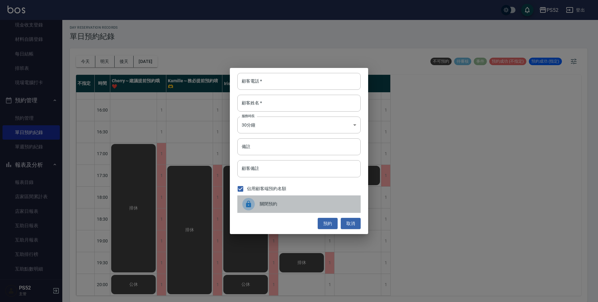
click at [296, 200] on span "關閉預約" at bounding box center [308, 203] width 96 height 7
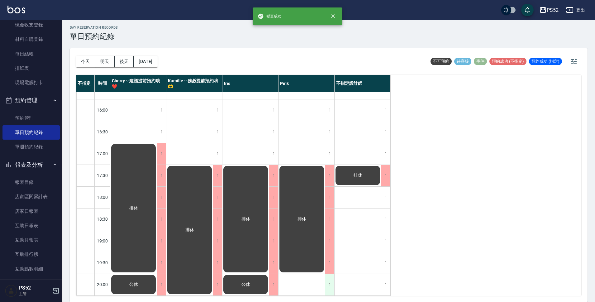
click at [326, 284] on div "1" at bounding box center [329, 284] width 9 height 21
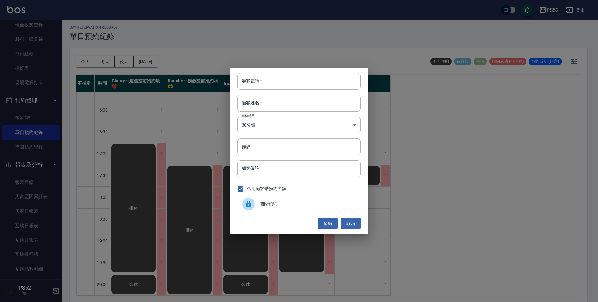
click at [283, 209] on div "關閉預約" at bounding box center [298, 203] width 123 height 17
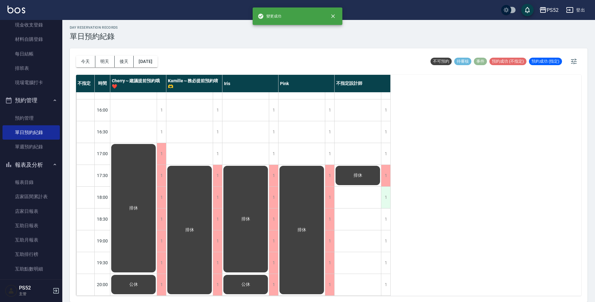
click at [384, 199] on div "1" at bounding box center [385, 196] width 9 height 21
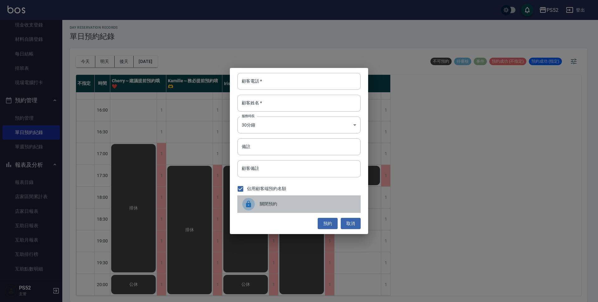
click at [312, 203] on span "關閉預約" at bounding box center [308, 203] width 96 height 7
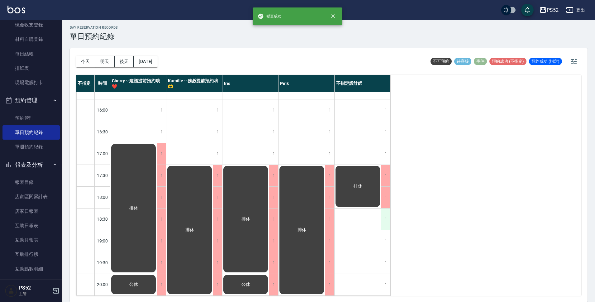
click at [388, 211] on div "1" at bounding box center [385, 218] width 9 height 21
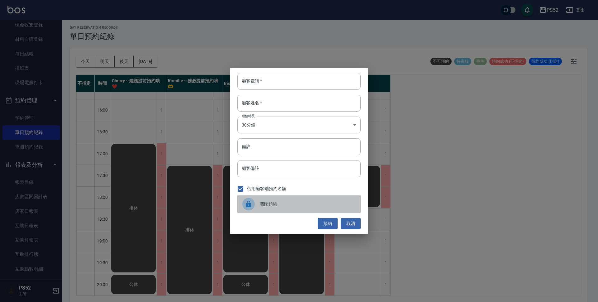
click at [322, 201] on span "關閉預約" at bounding box center [308, 203] width 96 height 7
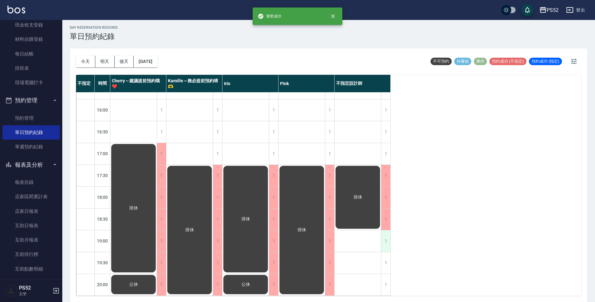
click at [386, 233] on div "1" at bounding box center [385, 240] width 9 height 21
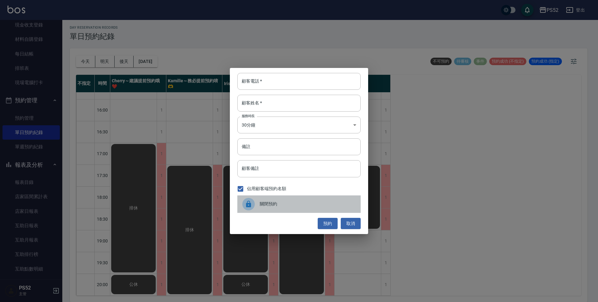
click at [319, 200] on span "關閉預約" at bounding box center [308, 203] width 96 height 7
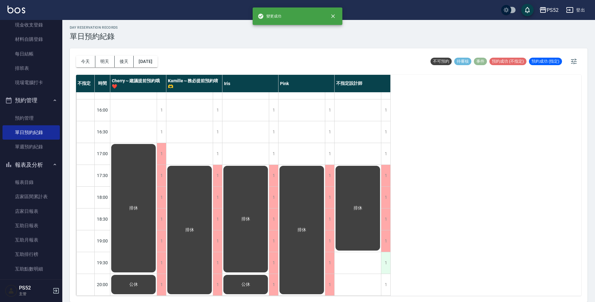
click at [388, 252] on div "1" at bounding box center [385, 262] width 9 height 21
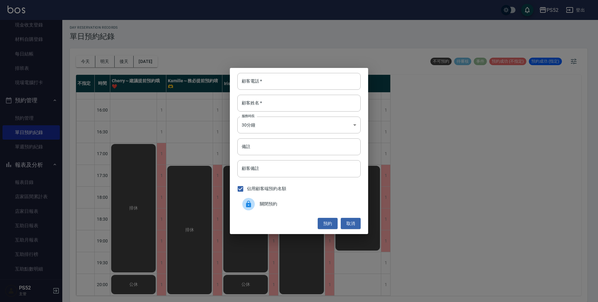
click at [309, 200] on div "關閉預約" at bounding box center [298, 203] width 123 height 17
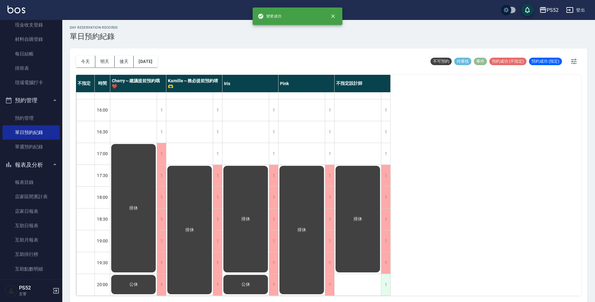
click at [389, 275] on div "1" at bounding box center [385, 284] width 9 height 21
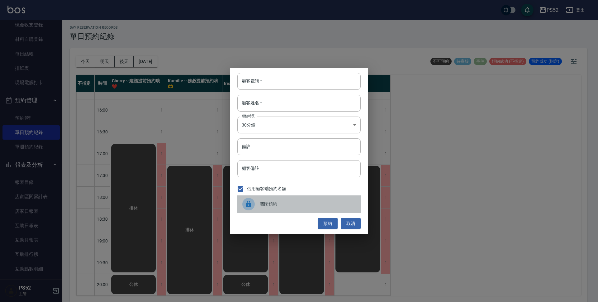
click at [320, 199] on div "關閉預約" at bounding box center [298, 203] width 123 height 17
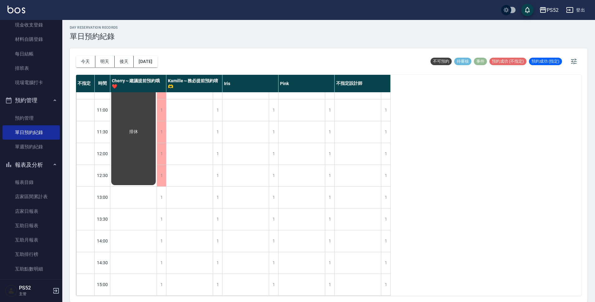
scroll to position [0, 0]
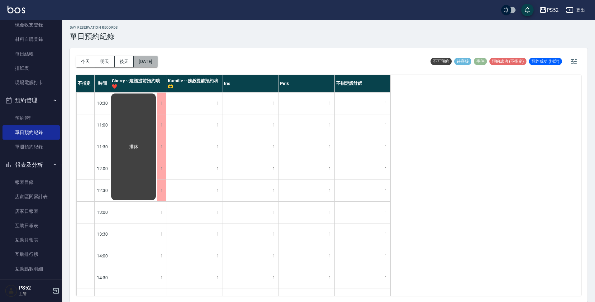
click at [153, 67] on button "[DATE]" at bounding box center [146, 62] width 24 height 12
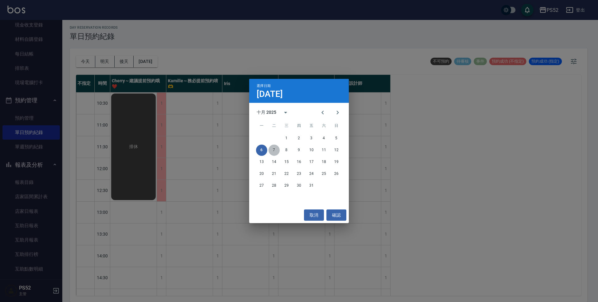
click at [277, 148] on button "7" at bounding box center [273, 149] width 11 height 11
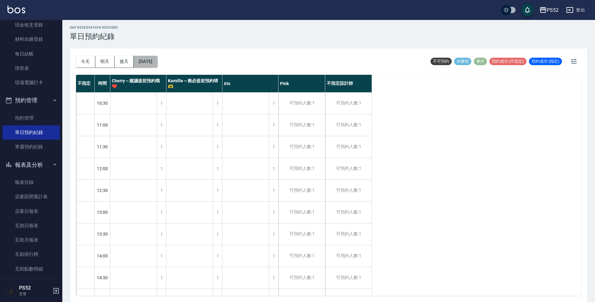
click at [146, 63] on button "[DATE]" at bounding box center [146, 62] width 24 height 12
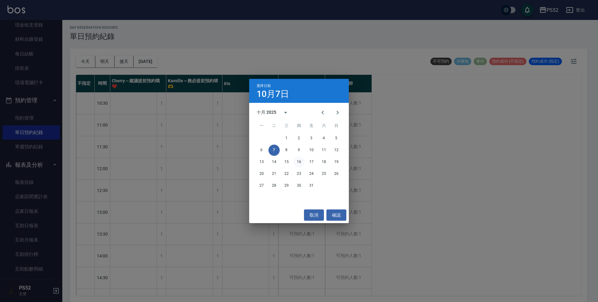
click at [299, 162] on button "16" at bounding box center [298, 161] width 11 height 11
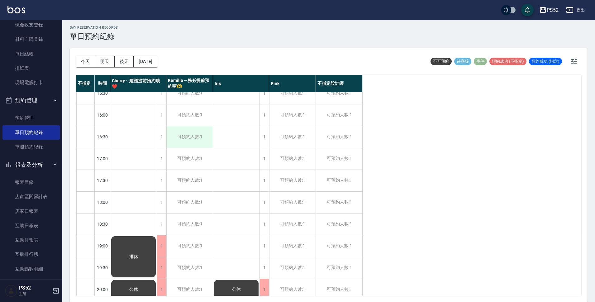
scroll to position [238, 0]
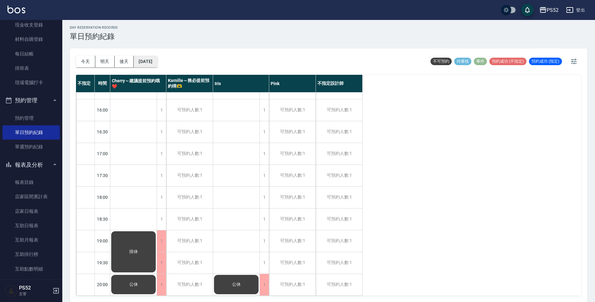
click at [147, 65] on button "[DATE]" at bounding box center [146, 62] width 24 height 12
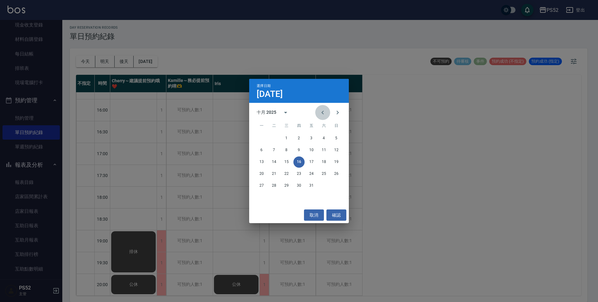
click at [322, 114] on icon "Previous month" at bounding box center [322, 112] width 7 height 7
click at [327, 174] on button "27" at bounding box center [323, 173] width 11 height 11
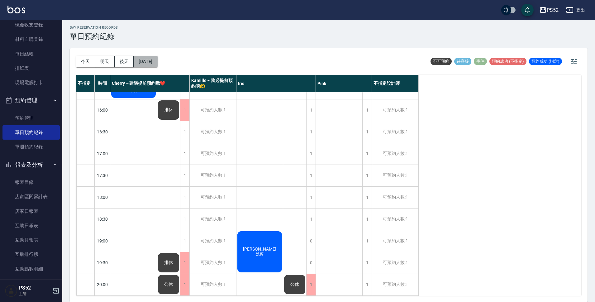
click at [157, 63] on button "[DATE]" at bounding box center [146, 62] width 24 height 12
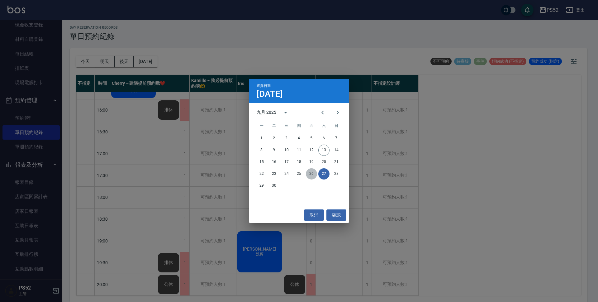
click at [309, 177] on button "26" at bounding box center [311, 173] width 11 height 11
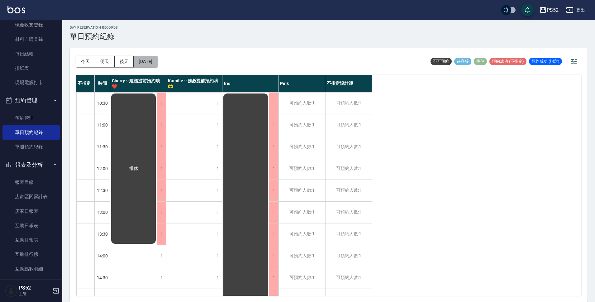
click at [157, 57] on button "[DATE]" at bounding box center [146, 62] width 24 height 12
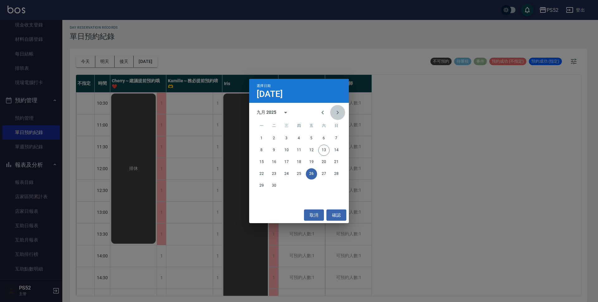
click at [337, 111] on icon "Next month" at bounding box center [337, 113] width 2 height 4
click at [286, 163] on button "15" at bounding box center [286, 161] width 11 height 11
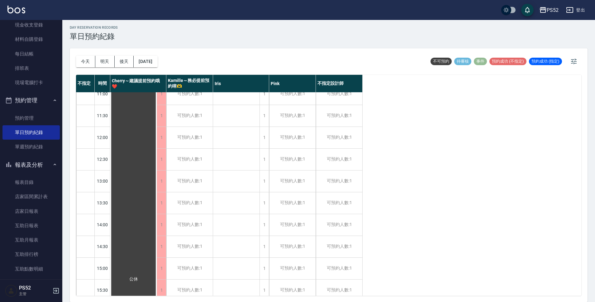
scroll to position [93, 0]
click at [151, 64] on button "[DATE]" at bounding box center [146, 62] width 24 height 12
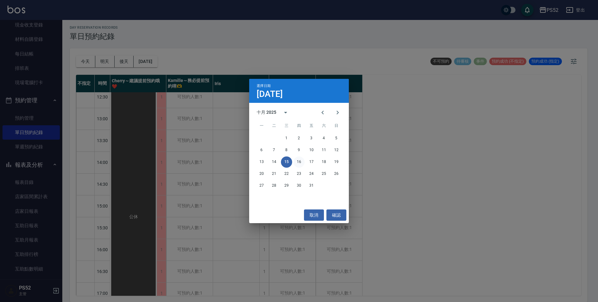
click at [297, 161] on button "16" at bounding box center [298, 161] width 11 height 11
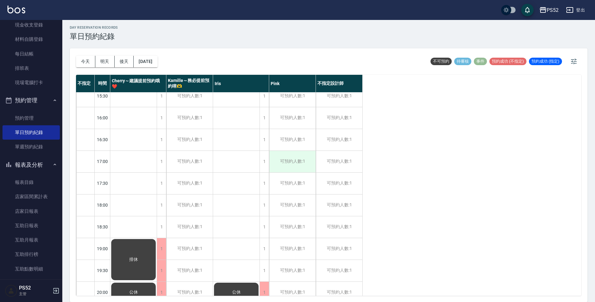
scroll to position [238, 0]
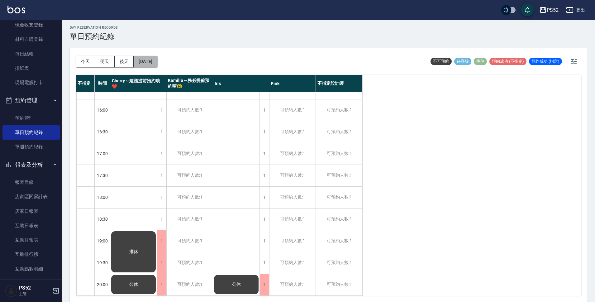
click at [157, 62] on button "[DATE]" at bounding box center [146, 62] width 24 height 12
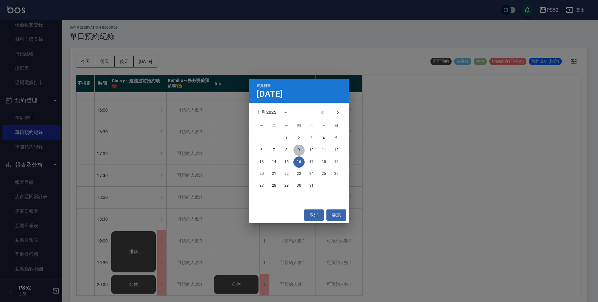
click at [300, 150] on button "9" at bounding box center [298, 149] width 11 height 11
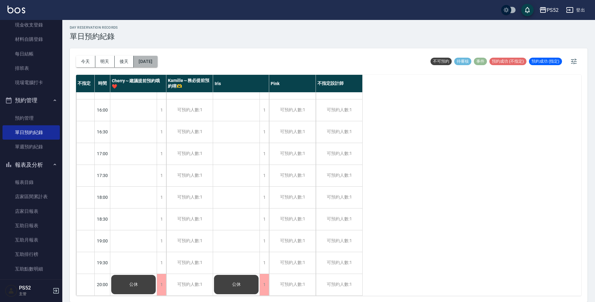
click at [151, 64] on button "[DATE]" at bounding box center [146, 62] width 24 height 12
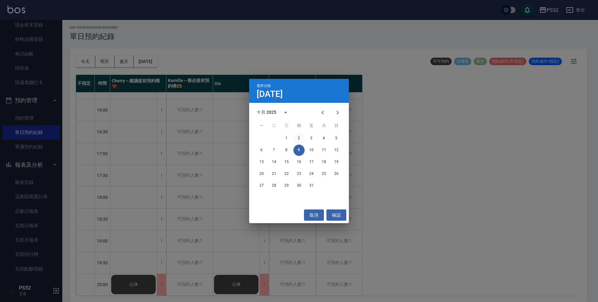
click at [300, 138] on button "2" at bounding box center [298, 138] width 11 height 11
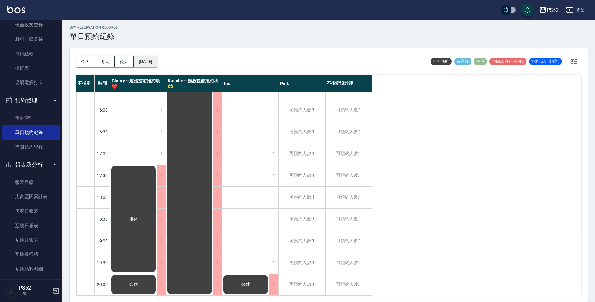
click at [157, 58] on button "[DATE]" at bounding box center [146, 62] width 24 height 12
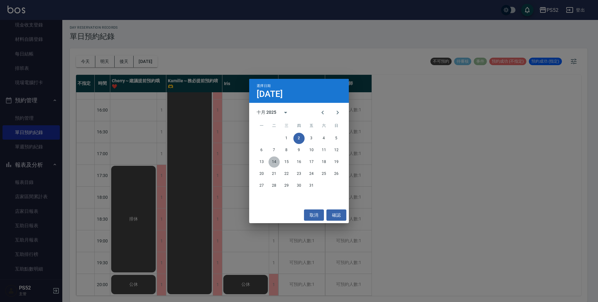
click at [273, 162] on button "14" at bounding box center [273, 161] width 11 height 11
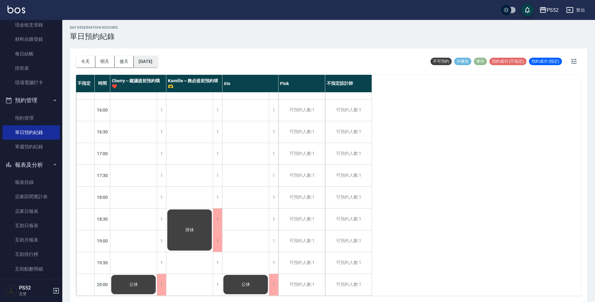
click at [155, 62] on button "[DATE]" at bounding box center [146, 62] width 24 height 12
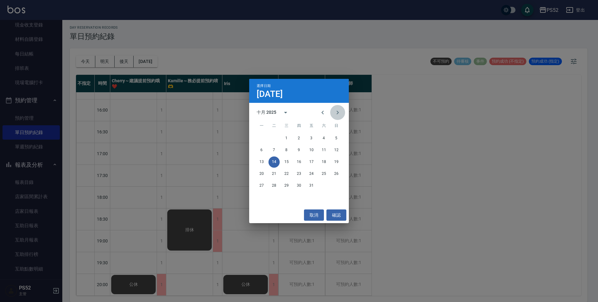
click at [340, 115] on icon "Next month" at bounding box center [337, 112] width 7 height 7
click at [325, 110] on icon "Previous month" at bounding box center [322, 112] width 7 height 7
click at [298, 141] on button "2" at bounding box center [298, 138] width 11 height 11
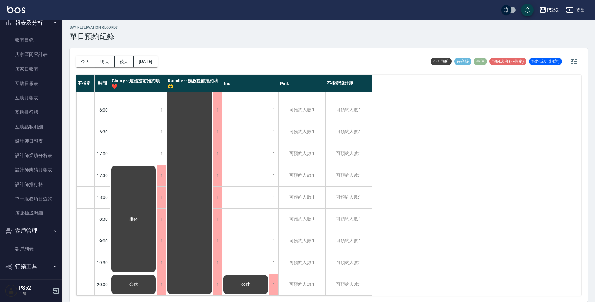
scroll to position [197, 0]
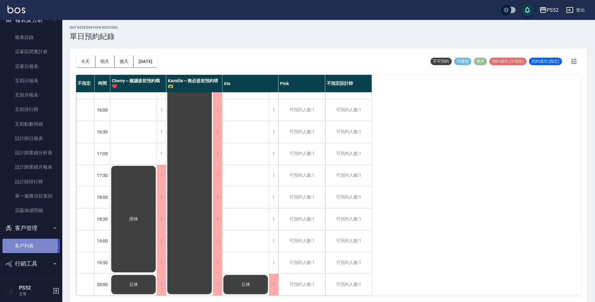
click at [25, 245] on link "客戶列表" at bounding box center [30, 245] width 57 height 14
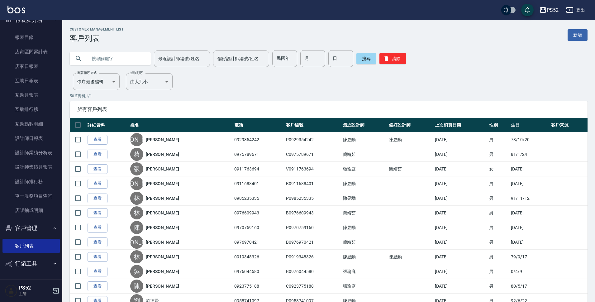
click at [127, 60] on input "text" at bounding box center [116, 58] width 59 height 17
type input "u"
type input "毅"
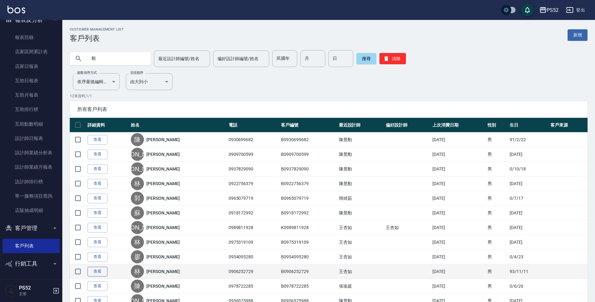
click at [101, 271] on link "查看" at bounding box center [97, 271] width 20 height 10
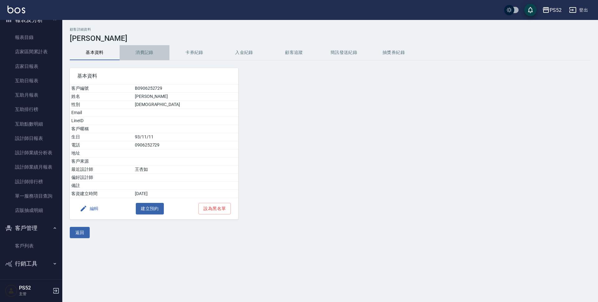
click at [148, 50] on button "消費記錄" at bounding box center [145, 52] width 50 height 15
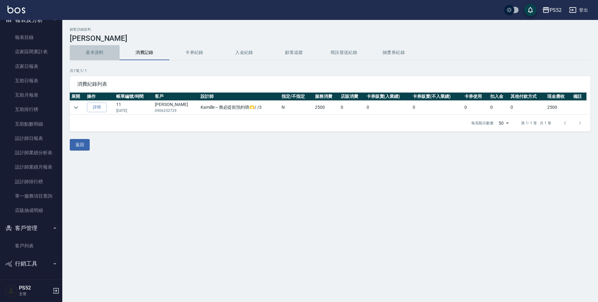
click at [92, 53] on button "基本資料" at bounding box center [95, 52] width 50 height 15
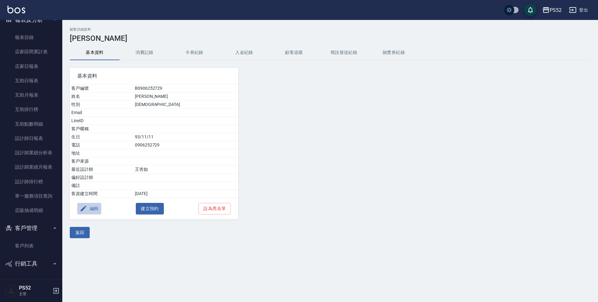
click at [97, 212] on button "編輯" at bounding box center [89, 209] width 24 height 12
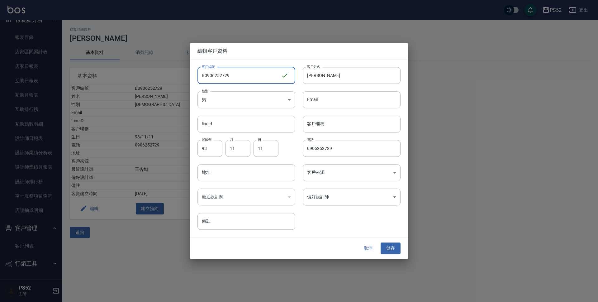
drag, startPoint x: 210, startPoint y: 76, endPoint x: 248, endPoint y: 75, distance: 38.3
click at [248, 75] on input "B0906252729" at bounding box center [238, 75] width 83 height 17
drag, startPoint x: 204, startPoint y: 74, endPoint x: 245, endPoint y: 83, distance: 41.8
click at [245, 83] on input "B0981154071" at bounding box center [238, 75] width 83 height 17
type input "B0981154071"
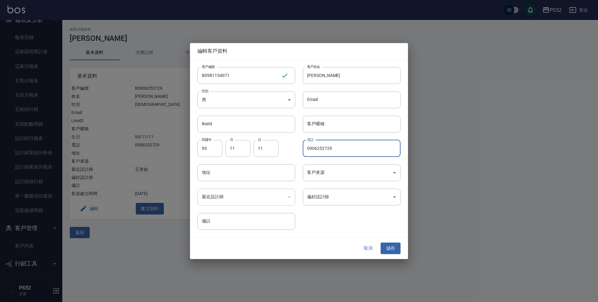
drag, startPoint x: 356, startPoint y: 148, endPoint x: 286, endPoint y: 142, distance: 70.2
click at [286, 142] on div "客戶編號 B0981154071 ​ 客戶編號 客戶姓名 [PERSON_NAME] 客戶姓名 性別 男 [DEMOGRAPHIC_DATA] 性別 Emai…" at bounding box center [295, 144] width 210 height 170
paste input "81154071"
type input "0981154071"
click at [394, 250] on button "儲存" at bounding box center [390, 248] width 20 height 12
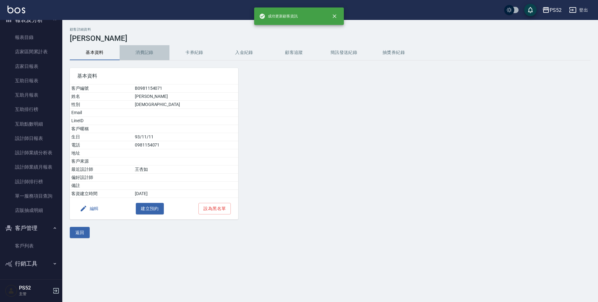
click at [140, 47] on button "消費記錄" at bounding box center [145, 52] width 50 height 15
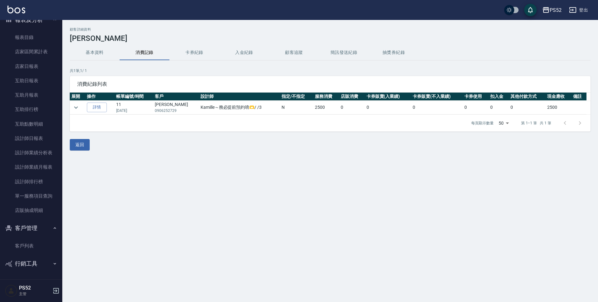
click at [82, 151] on div "顧客詳細資料 [PERSON_NAME] 基本資料 消費記錄 卡券紀錄 入金紀錄 顧客追蹤 簡訊發送紀錄 抽獎券紀錄 共 1 筆, 1 / 1 消費紀錄列表 …" at bounding box center [329, 89] width 535 height 138
click at [82, 148] on button "返回" at bounding box center [80, 145] width 20 height 12
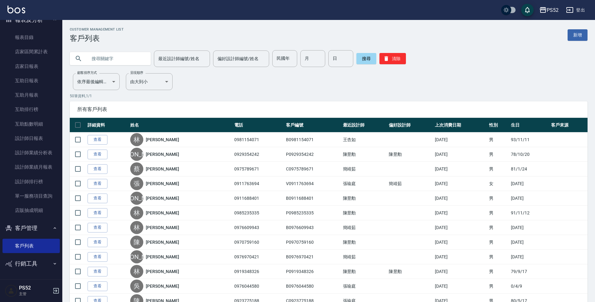
click at [112, 59] on input "text" at bounding box center [116, 58] width 59 height 17
type input "溫"
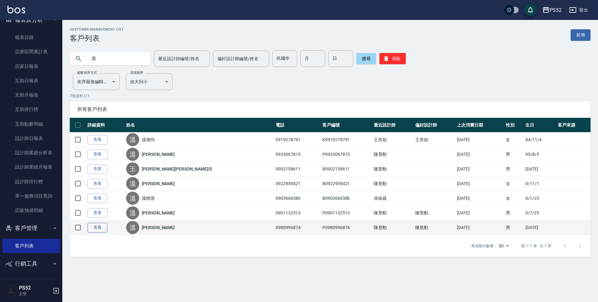
click at [91, 232] on link "查看" at bounding box center [97, 228] width 20 height 10
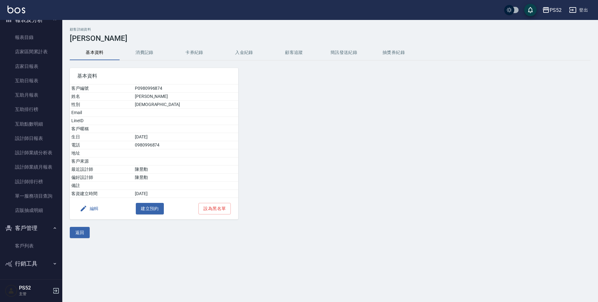
click at [148, 65] on div "基本資料 客戶編號 P0980996874 姓名 [PERSON_NAME] 性別 [DEMOGRAPHIC_DATA] Email LineID 客戶暱稱 …" at bounding box center [150, 139] width 176 height 159
click at [149, 48] on button "消費記錄" at bounding box center [145, 52] width 50 height 15
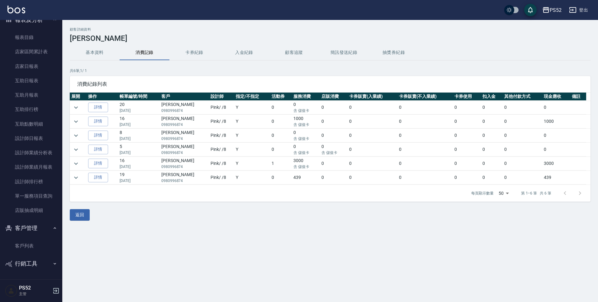
click at [100, 57] on button "基本資料" at bounding box center [95, 52] width 50 height 15
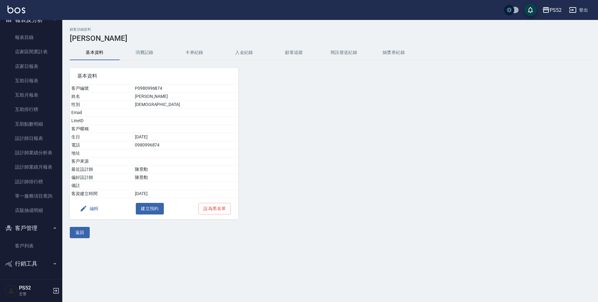
click at [91, 214] on button "編輯" at bounding box center [89, 209] width 24 height 12
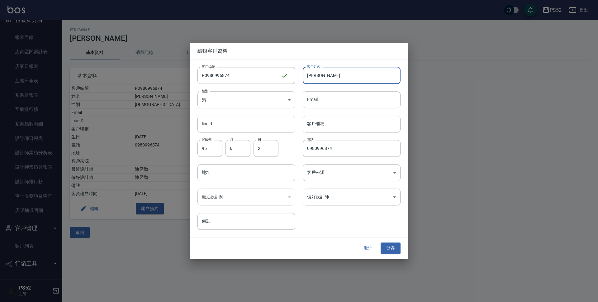
drag, startPoint x: 311, startPoint y: 75, endPoint x: 383, endPoint y: 71, distance: 72.0
click at [383, 71] on input "[PERSON_NAME]" at bounding box center [352, 75] width 98 height 17
type input "[PERSON_NAME]"
drag, startPoint x: 244, startPoint y: 73, endPoint x: 169, endPoint y: 76, distance: 75.1
click at [169, 76] on div "編輯客戶資料 客戶編號 P0980996874 ​ 客戶編號 客戶姓名 [PERSON_NAME] 客戶姓名 性別 男 [DEMOGRAPHIC_DATA] …" at bounding box center [299, 151] width 598 height 302
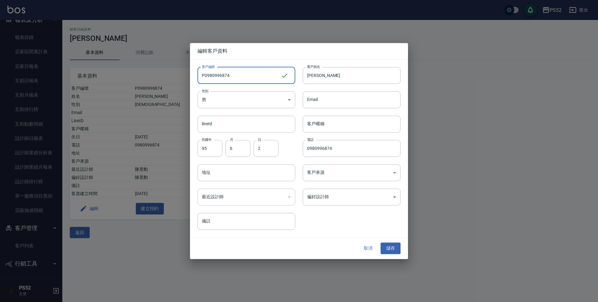
type input "b"
type input "B0967032960"
click at [242, 93] on body "PS52 登出 櫃檯作業 打帳單 帳單列表 現金收支登錄 材料自購登錄 每日結帳 排班表 現場電腦打卡 預約管理 預約管理 單日預約紀錄 單週預約紀錄 報表及…" at bounding box center [299, 151] width 598 height 302
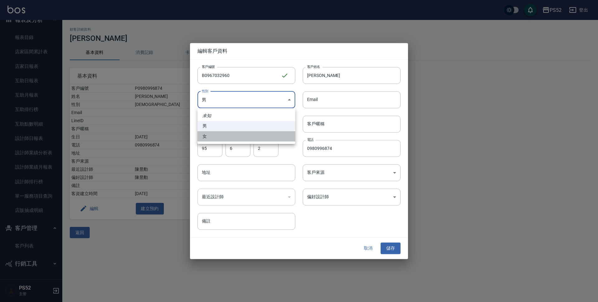
click at [242, 135] on li "女" at bounding box center [246, 136] width 98 height 10
type input "[DEMOGRAPHIC_DATA]"
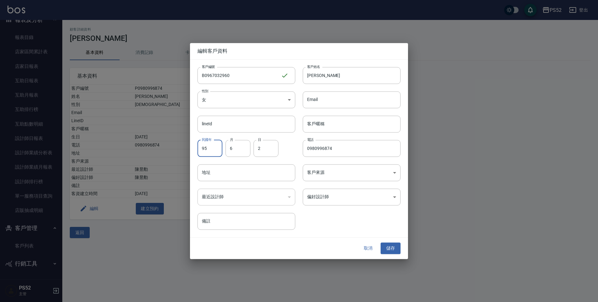
click at [213, 149] on input "95" at bounding box center [209, 148] width 25 height 17
type input "90"
type input "2"
type input "20"
type input "0967032960"
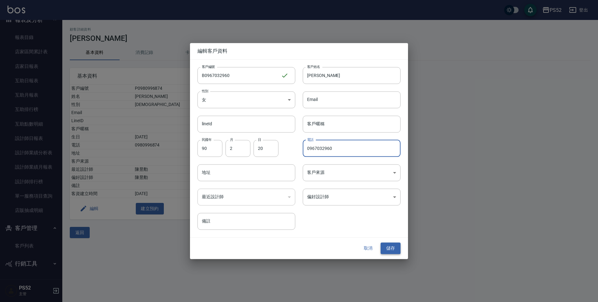
click at [395, 247] on button "儲存" at bounding box center [390, 248] width 20 height 12
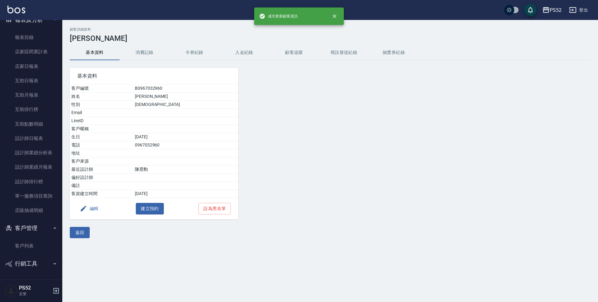
click at [99, 206] on button "編輯" at bounding box center [89, 209] width 24 height 12
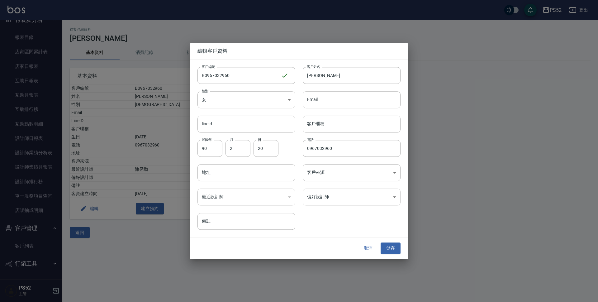
click at [329, 194] on body "PS52 登出 櫃檯作業 打帳單 帳單列表 現金收支登錄 材料自購登錄 每日結帳 排班表 現場電腦打卡 預約管理 預約管理 單日預約紀錄 單週預約紀錄 報表及…" at bounding box center [299, 151] width 598 height 302
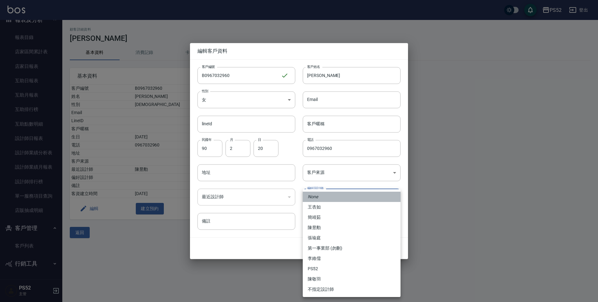
click at [328, 194] on li "None" at bounding box center [352, 196] width 98 height 10
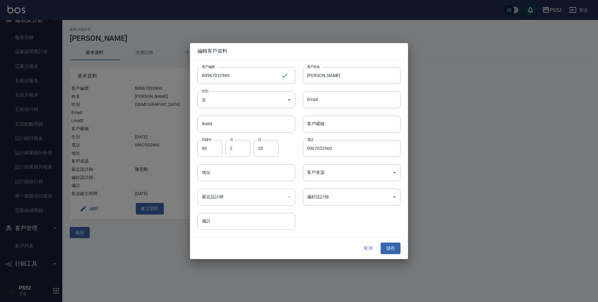
click at [388, 241] on div "取消 儲存" at bounding box center [299, 248] width 218 height 21
click at [388, 249] on button "儲存" at bounding box center [390, 248] width 20 height 12
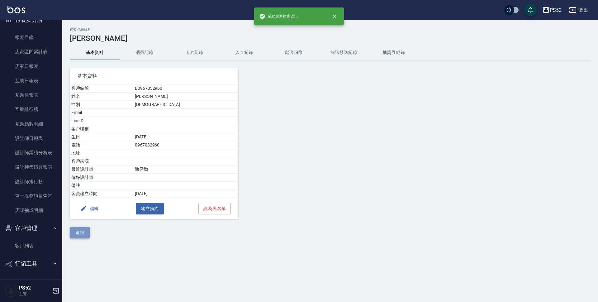
click at [81, 232] on button "返回" at bounding box center [80, 233] width 20 height 12
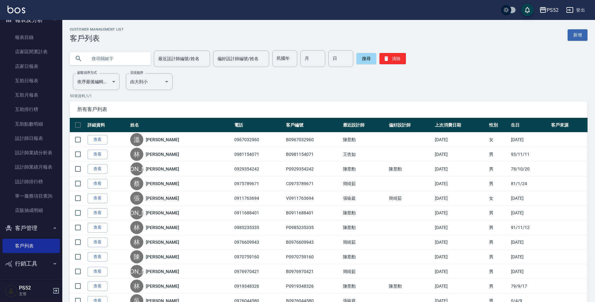
click at [107, 60] on input "text" at bounding box center [116, 58] width 59 height 17
type input "U"
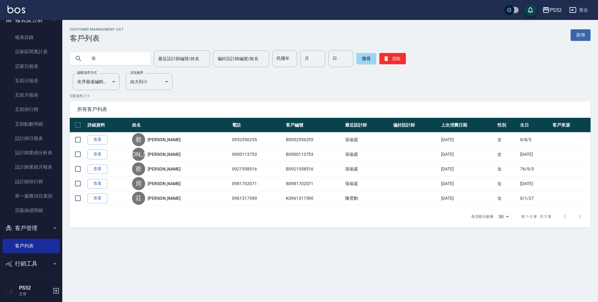
drag, startPoint x: 106, startPoint y: 59, endPoint x: 77, endPoint y: 59, distance: 28.6
click at [77, 59] on div "依" at bounding box center [110, 58] width 81 height 13
type input "易"
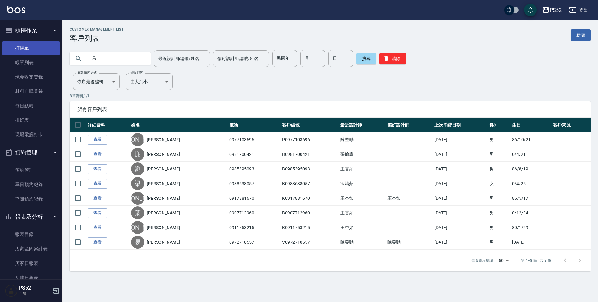
click at [42, 45] on link "打帳單" at bounding box center [30, 48] width 57 height 14
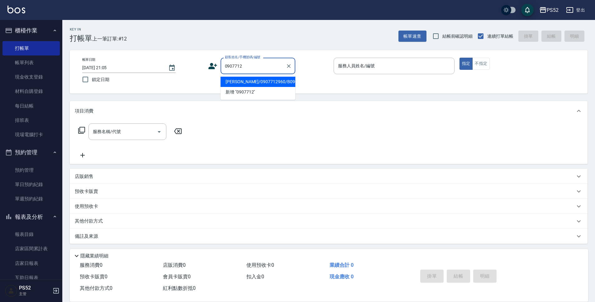
click at [237, 87] on li "[PERSON_NAME]/0907712960/B0907712960" at bounding box center [257, 82] width 75 height 10
type input "[PERSON_NAME]/0907712960/B0907712960"
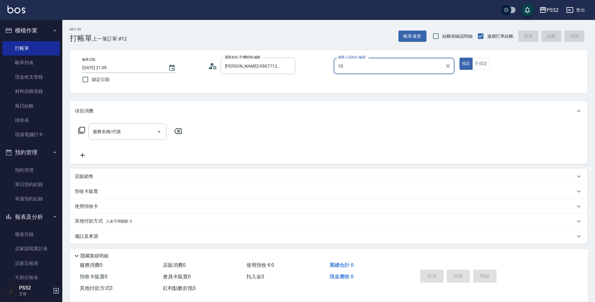
type input "10"
type button "true"
type input "Iris-10"
click at [141, 134] on input "服務名稱/代號" at bounding box center [122, 131] width 63 height 11
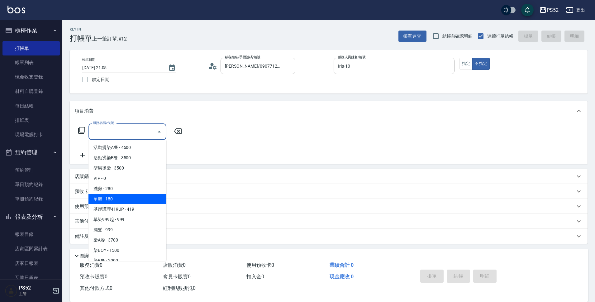
click at [133, 194] on span "單剪 - 180" at bounding box center [127, 199] width 78 height 10
type input "單剪(C2)"
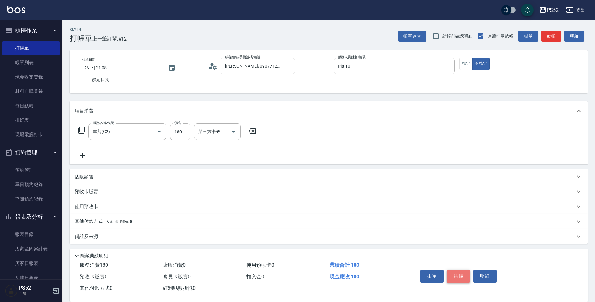
click at [461, 271] on button "結帳" at bounding box center [457, 275] width 23 height 13
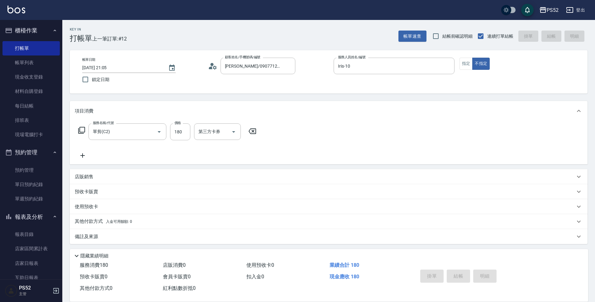
type input "[DATE] 21:06"
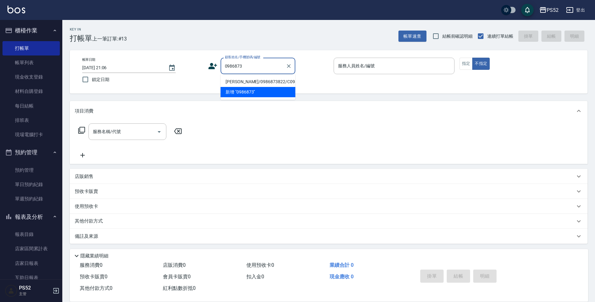
type input "0986873"
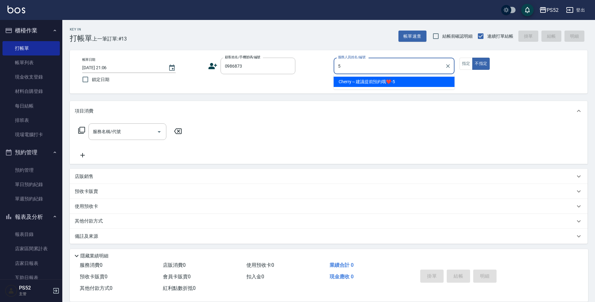
type input "Cherry～建議提前預約哦❤️-5"
type button "false"
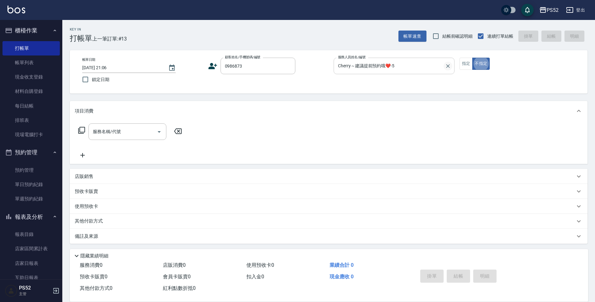
click at [450, 64] on icon "Clear" at bounding box center [448, 66] width 6 height 6
click at [459, 64] on div "帳單日期 [DATE] 21:06 鎖定日期 顧客姓名/手機號碼/編號 0986873 顧客姓名/手機號碼/編號 服務人員姓名/編號 服務人員姓名/編號 指定…" at bounding box center [328, 72] width 502 height 28
click at [462, 67] on button "指定" at bounding box center [465, 64] width 13 height 12
click at [428, 55] on div "帳單日期 [DATE] 21:06 鎖定日期 顧客姓名/手機號碼/編號 0986873 顧客姓名/手機號碼/編號 服務人員姓名/編號 服務人員姓名/編號 指定…" at bounding box center [328, 71] width 517 height 43
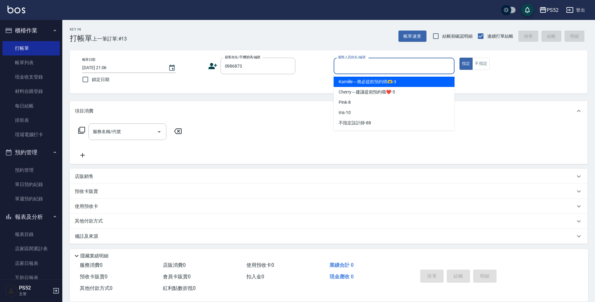
click at [426, 68] on input "服務人員姓名/編號" at bounding box center [393, 65] width 115 height 11
type input "Cherry～建議提前預約哦❤️-5"
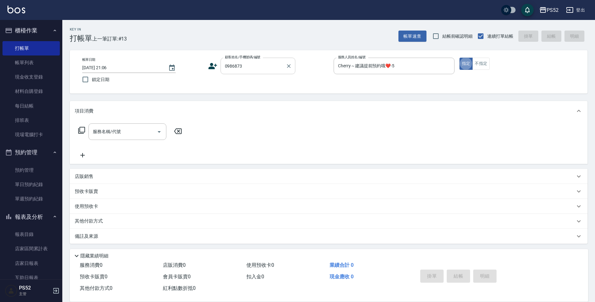
click at [261, 64] on input "0986873" at bounding box center [253, 65] width 60 height 11
click at [244, 87] on li "[PERSON_NAME]/0986873822/C0986873822" at bounding box center [257, 82] width 75 height 10
type input "[PERSON_NAME]/0986873822/C0986873822"
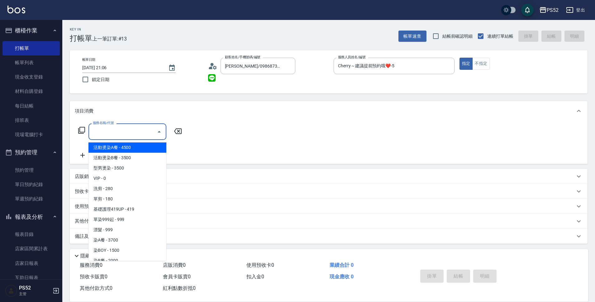
click at [125, 130] on input "服務名稱/代號" at bounding box center [122, 131] width 63 height 11
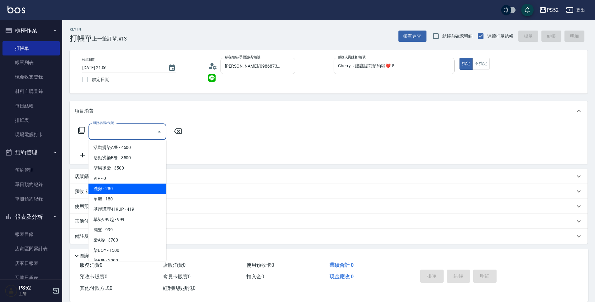
click at [116, 193] on span "洗剪 - 280" at bounding box center [127, 188] width 78 height 10
type input "洗剪(C1)"
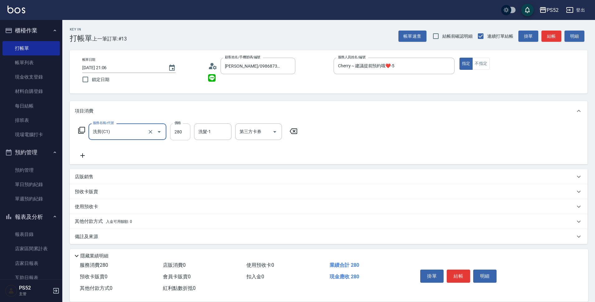
click at [182, 134] on input "280" at bounding box center [180, 131] width 20 height 17
type input "360"
click at [82, 155] on icon at bounding box center [83, 155] width 16 height 7
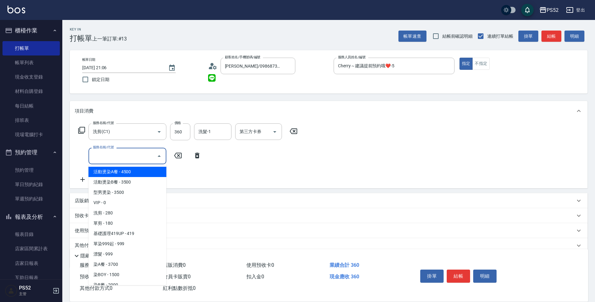
click at [146, 157] on input "服務名稱/代號" at bounding box center [122, 155] width 63 height 11
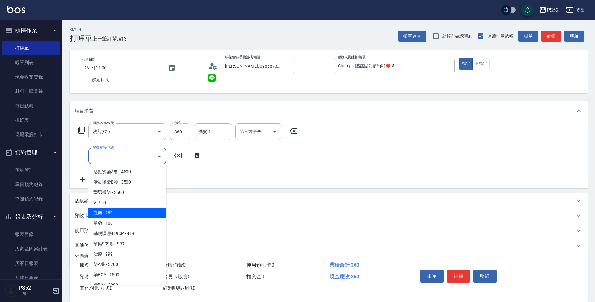
drag, startPoint x: 133, startPoint y: 212, endPoint x: 167, endPoint y: 158, distance: 63.9
click at [133, 212] on span "洗剪 - 280" at bounding box center [127, 213] width 78 height 10
type input "洗剪(C1)"
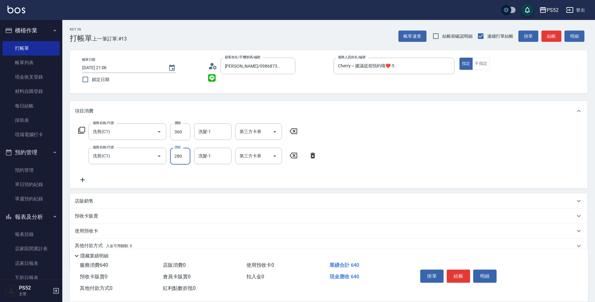
click at [177, 153] on input "280" at bounding box center [180, 156] width 20 height 17
type input "360"
click at [265, 158] on input "第三方卡券" at bounding box center [254, 155] width 32 height 11
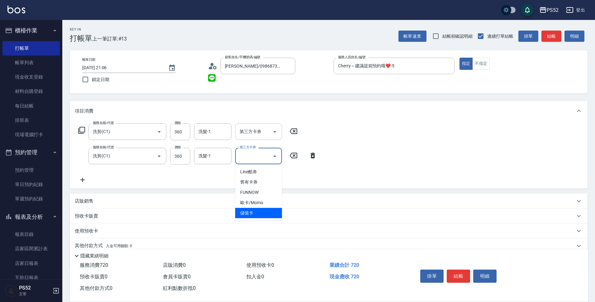
drag, startPoint x: 256, startPoint y: 212, endPoint x: 257, endPoint y: 140, distance: 71.9
click at [256, 211] on span "儲值卡" at bounding box center [258, 213] width 47 height 10
type input "儲值卡"
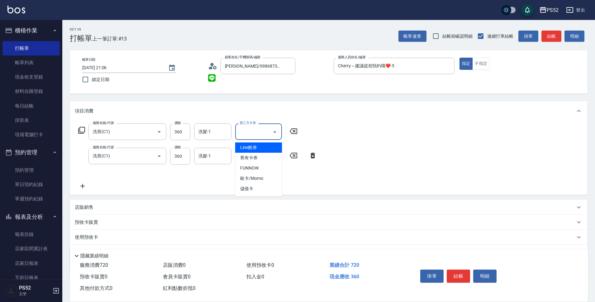
click at [258, 131] on div "第三方卡券 第三方卡券" at bounding box center [258, 131] width 47 height 16
click at [257, 191] on span "儲值卡" at bounding box center [258, 188] width 47 height 10
type input "儲值卡"
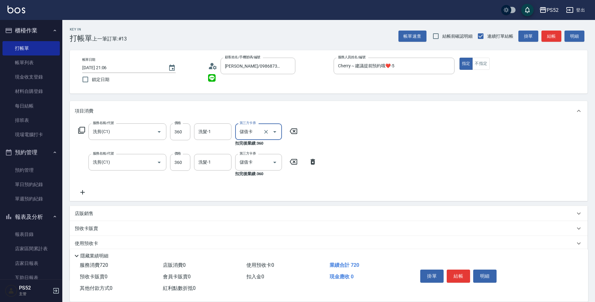
click at [459, 277] on button "結帳" at bounding box center [457, 275] width 23 height 13
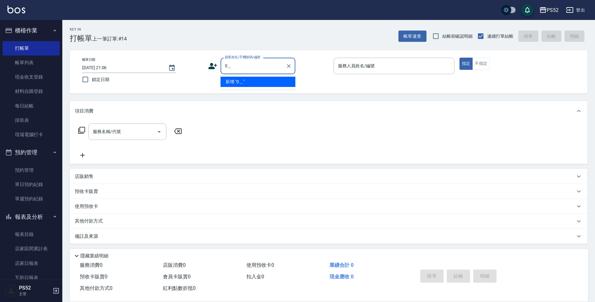
type input "0"
click at [241, 87] on li "[PERSON_NAME]/0917720240/B0917720240" at bounding box center [257, 82] width 75 height 10
type input "[PERSON_NAME]/0917720240/B0917720240"
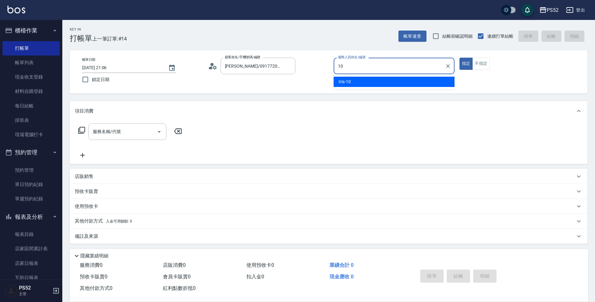
type input "Iris-10"
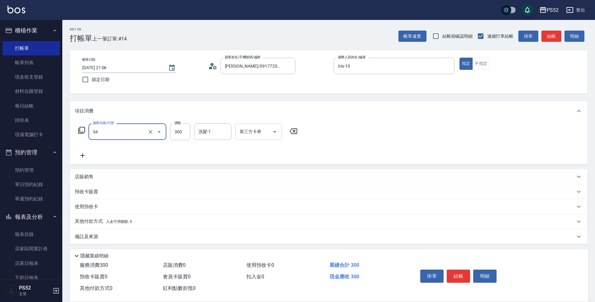
click at [252, 138] on div "第三方卡券" at bounding box center [258, 131] width 47 height 16
type input "洗髮300元(S4)"
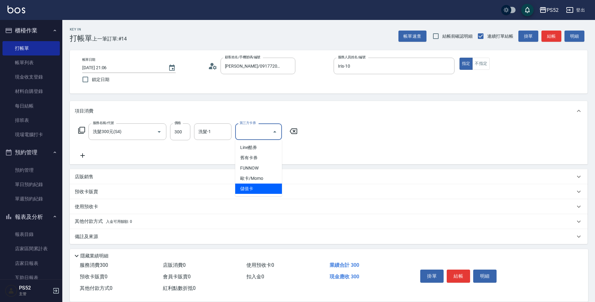
click at [248, 190] on span "儲值卡" at bounding box center [258, 188] width 47 height 10
type input "儲值卡"
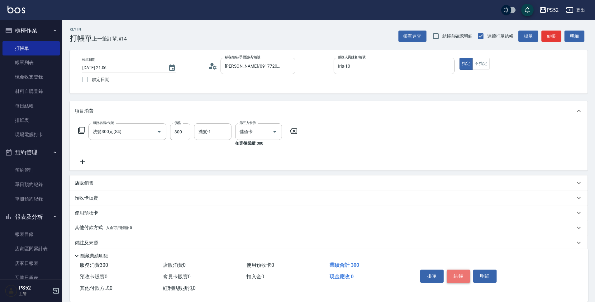
click at [454, 275] on button "結帳" at bounding box center [457, 275] width 23 height 13
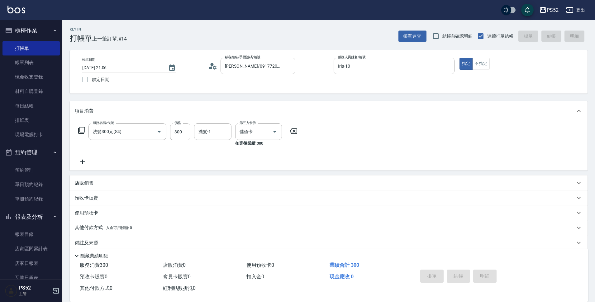
type input "[DATE] 21:07"
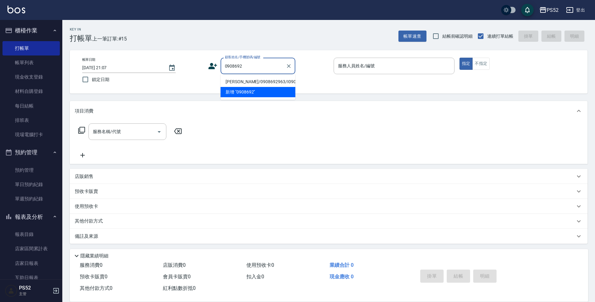
click at [250, 82] on li "[PERSON_NAME]/0908692963/I0908692963" at bounding box center [257, 82] width 75 height 10
type input "[PERSON_NAME]/0908692963/I0908692963"
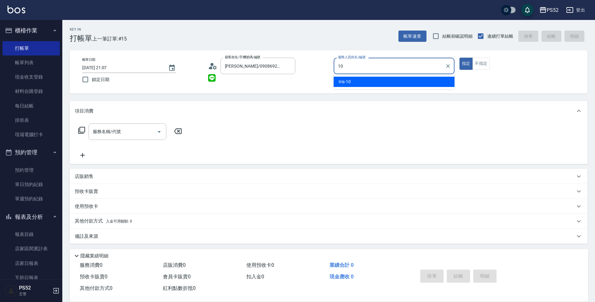
type input "Iris-10"
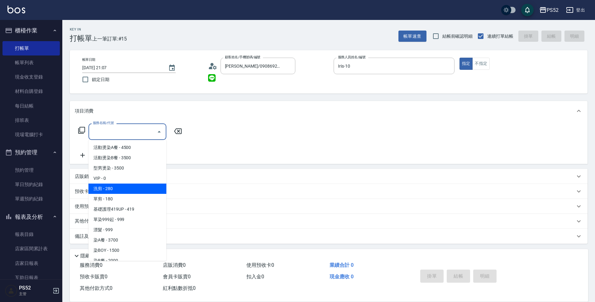
type input "洗剪(C1)"
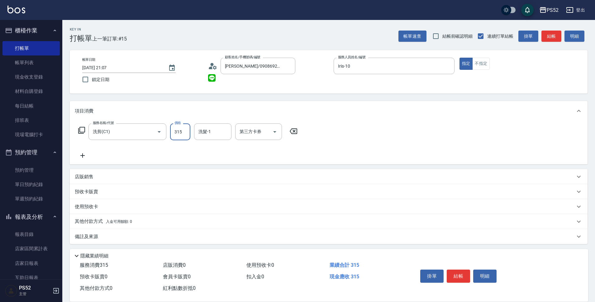
type input "315"
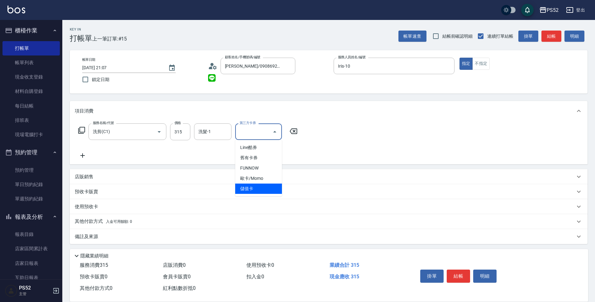
type input "儲值卡"
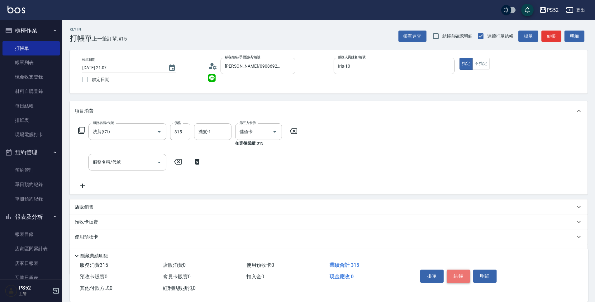
click at [459, 274] on button "結帳" at bounding box center [457, 275] width 23 height 13
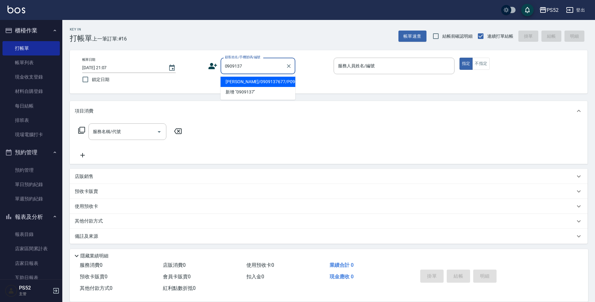
click at [270, 79] on li "[PERSON_NAME]/0909137677/P0909137677" at bounding box center [257, 82] width 75 height 10
type input "[PERSON_NAME]/0909137677/P0909137677"
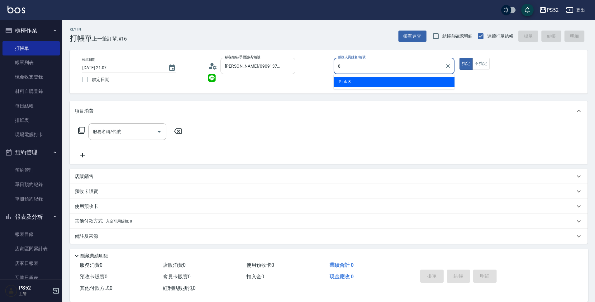
type input "Pink-8"
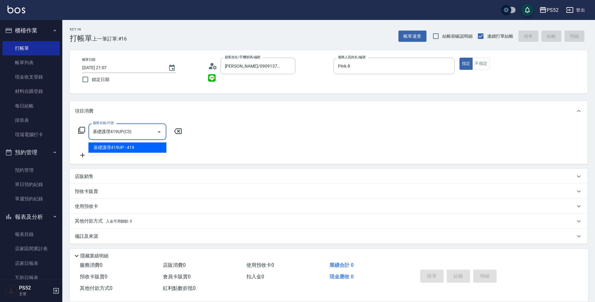
type input "基礎護理419UP(C3)"
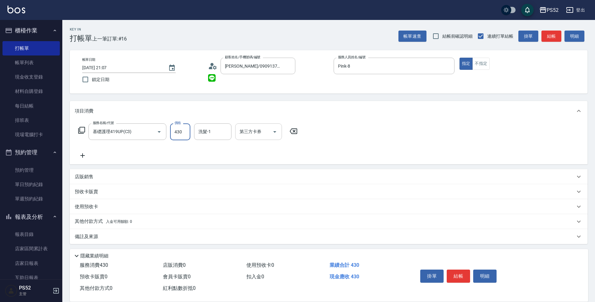
type input "430"
click at [262, 131] on input "第三方卡券" at bounding box center [254, 131] width 32 height 11
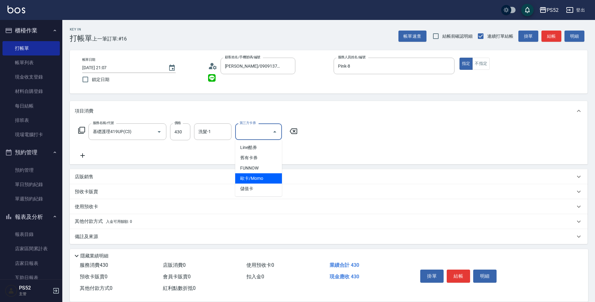
click at [249, 187] on span "儲值卡" at bounding box center [258, 188] width 47 height 10
type input "儲值卡"
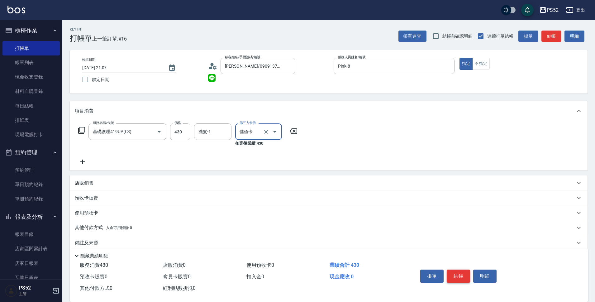
click at [453, 270] on button "結帳" at bounding box center [457, 275] width 23 height 13
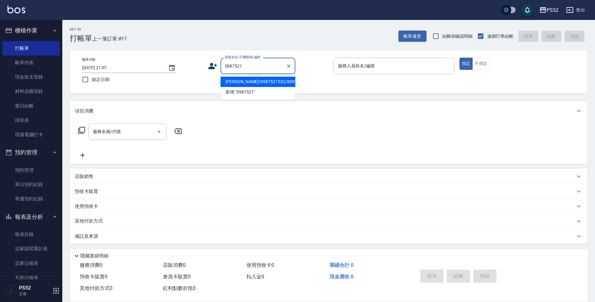
click at [263, 87] on li "[PERSON_NAME]/0987521532/B0987521532" at bounding box center [257, 82] width 75 height 10
type input "[PERSON_NAME]/0987521532/B0987521532"
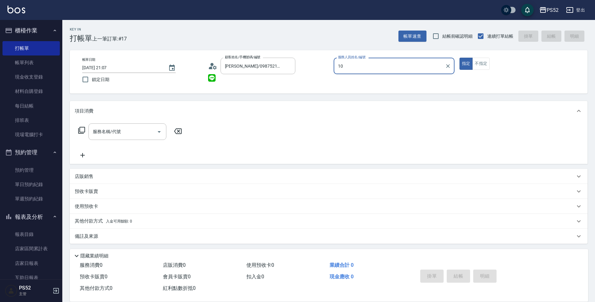
type input "Iris-10"
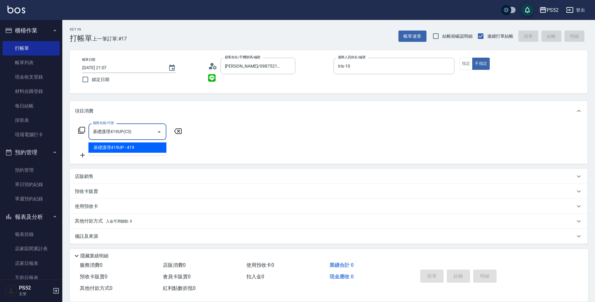
type input "基礎護理419UP(C3)"
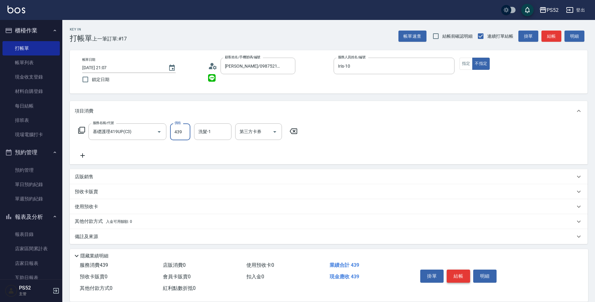
type input "439"
click at [456, 275] on button "結帳" at bounding box center [457, 275] width 23 height 13
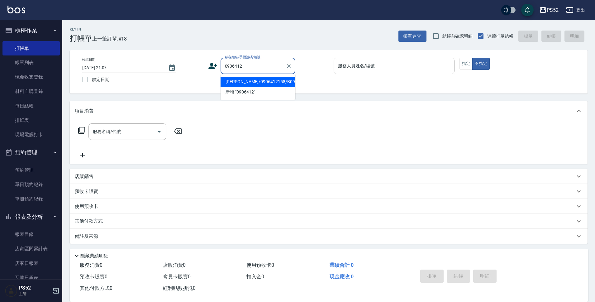
click at [253, 87] on li "[PERSON_NAME]/0906412158/B0906412158" at bounding box center [257, 82] width 75 height 10
type input "[PERSON_NAME]/0906412158/B0906412158"
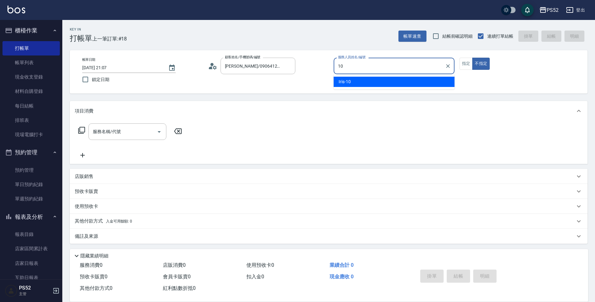
type input "Iris-10"
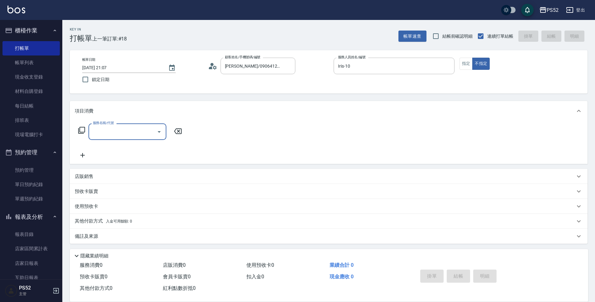
type input "3"
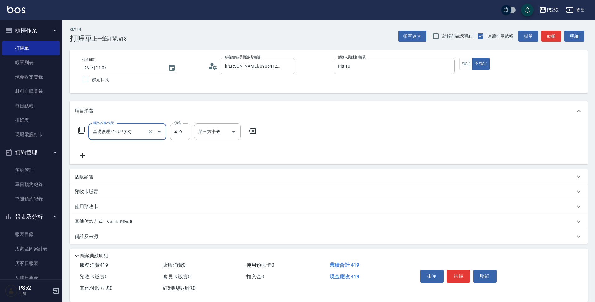
type input "基礎護理419UP(C3)"
type input "599"
click at [461, 275] on button "結帳" at bounding box center [457, 275] width 23 height 13
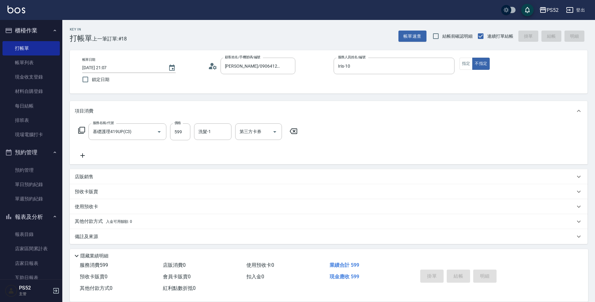
type input "[DATE] 21:08"
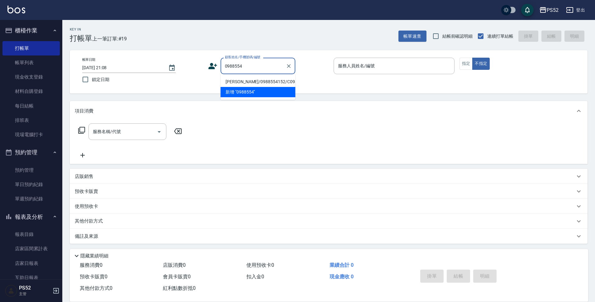
click at [246, 84] on li "[PERSON_NAME]/0988554152/C0988554152" at bounding box center [257, 82] width 75 height 10
type input "[PERSON_NAME]/0988554152/C0988554152"
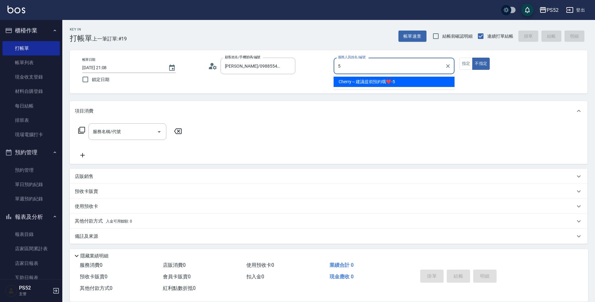
type input "Cherry～建議提前預約哦❤️-5"
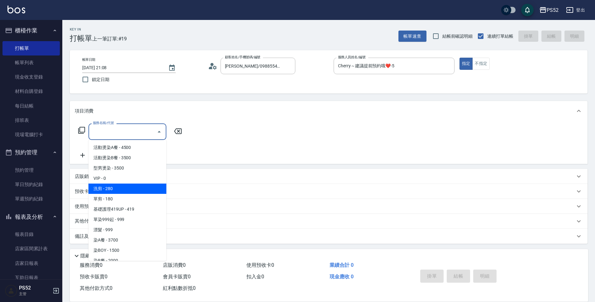
type input "洗剪(C1)"
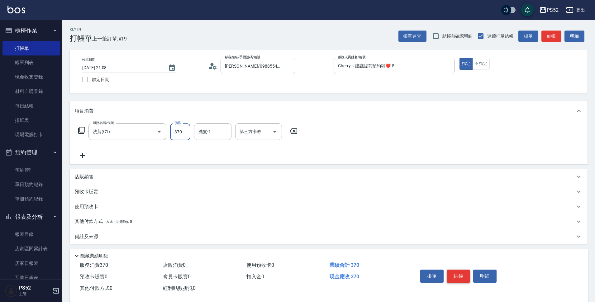
type input "370"
click at [458, 274] on button "結帳" at bounding box center [457, 275] width 23 height 13
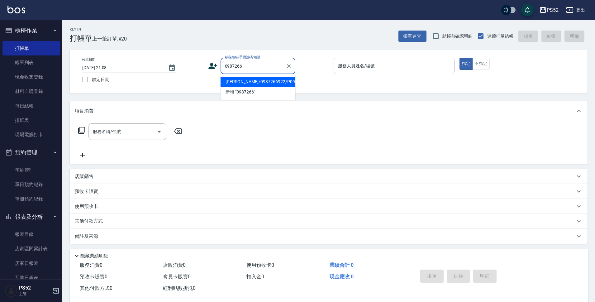
click at [278, 86] on li "[PERSON_NAME]/0987266922/P0987266922" at bounding box center [257, 82] width 75 height 10
type input "[PERSON_NAME]/0987266922/P0987266922"
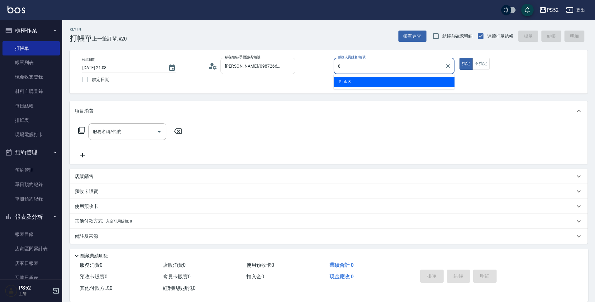
type input "Pink-8"
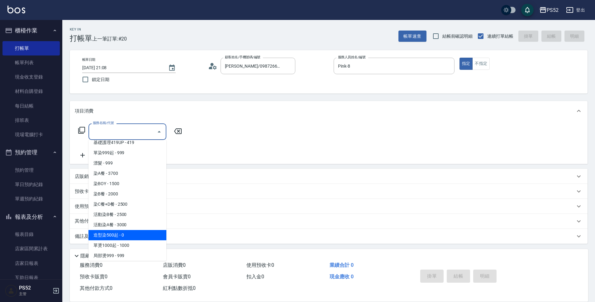
scroll to position [77, 0]
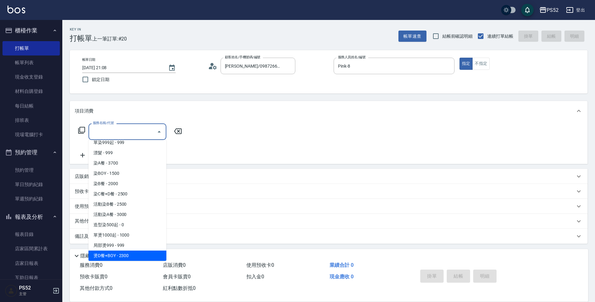
type input "燙D餐+BOY(P3)"
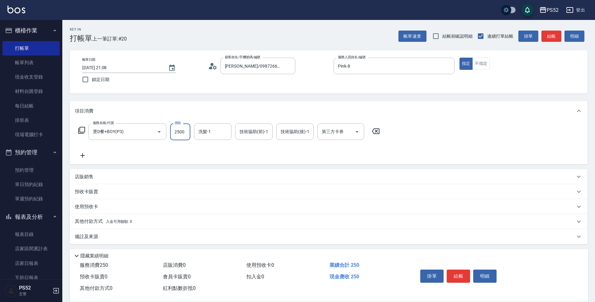
type input "2500"
type input "Iris-10"
click at [457, 271] on button "結帳" at bounding box center [457, 275] width 23 height 13
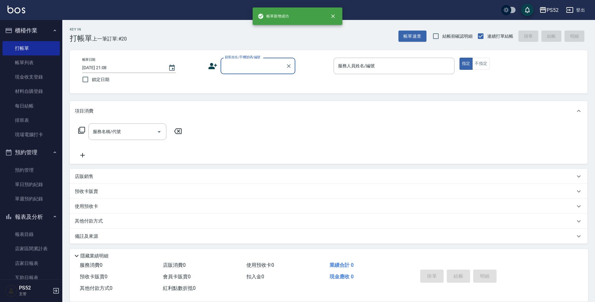
scroll to position [0, 0]
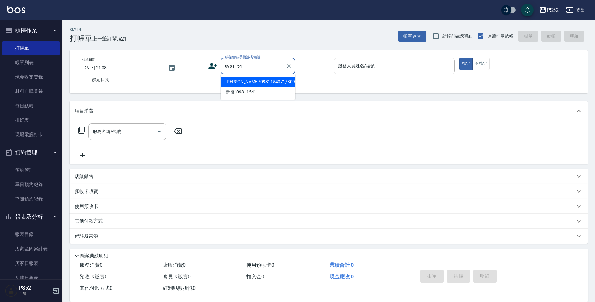
click at [279, 81] on li "[PERSON_NAME]/0981154071/B0981154071" at bounding box center [257, 82] width 75 height 10
type input "[PERSON_NAME]/0981154071/B0981154071"
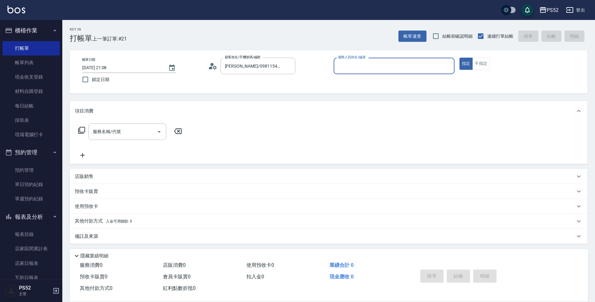
click at [459, 58] on button "指定" at bounding box center [465, 64] width 13 height 12
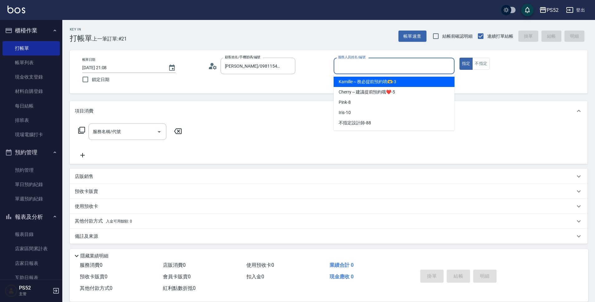
click at [369, 65] on input "服務人員姓名/編號" at bounding box center [393, 65] width 115 height 11
type input "Pink-8"
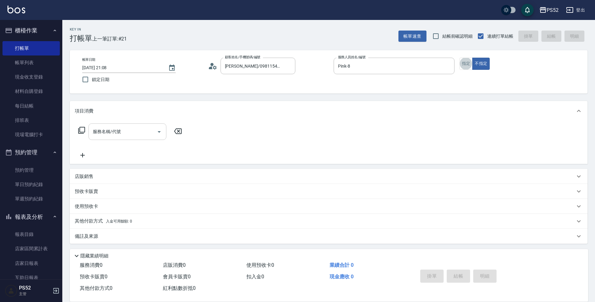
click at [135, 131] on input "服務名稱/代號" at bounding box center [122, 131] width 63 height 11
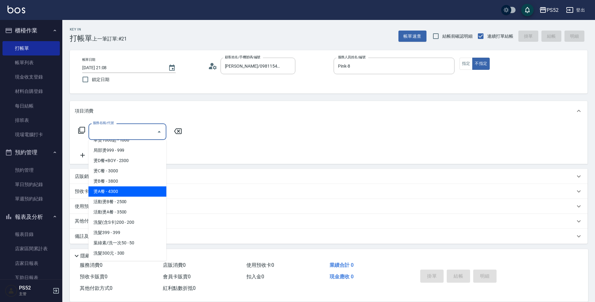
scroll to position [187, 0]
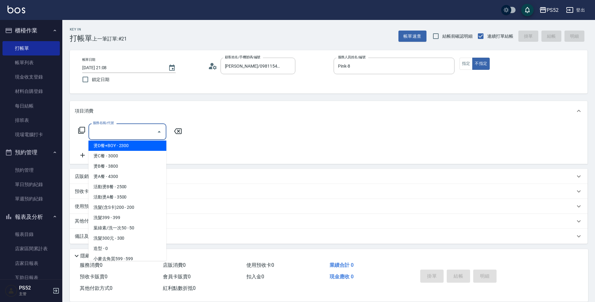
click at [134, 146] on span "燙D餐+BOY - 2300" at bounding box center [127, 145] width 78 height 10
type input "燙D餐+BOY(P3)"
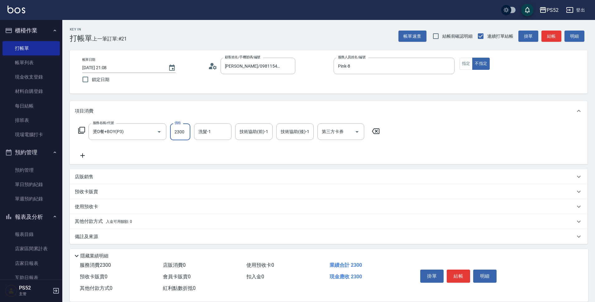
click at [186, 128] on input "2300" at bounding box center [180, 131] width 20 height 17
type input "2500"
click at [458, 270] on button "結帳" at bounding box center [457, 275] width 23 height 13
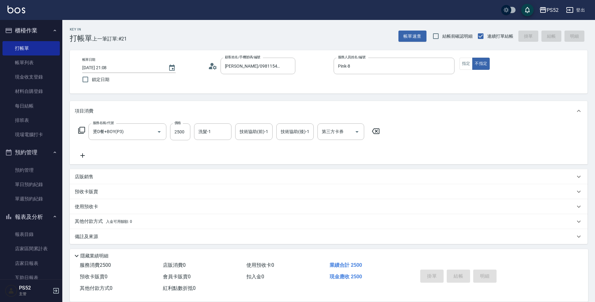
type input "[DATE] 21:09"
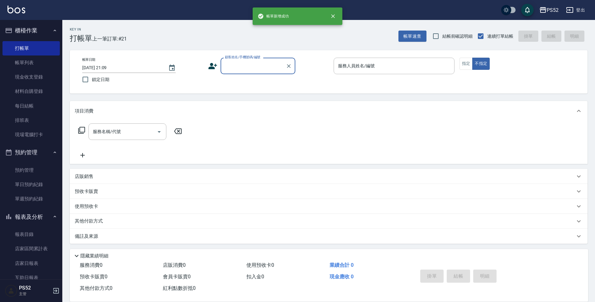
scroll to position [0, 0]
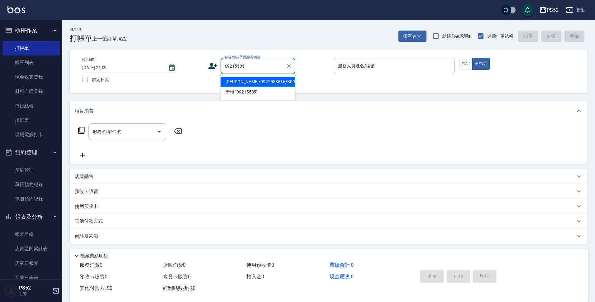
type input "[PERSON_NAME]/0921558516/B0921558516"
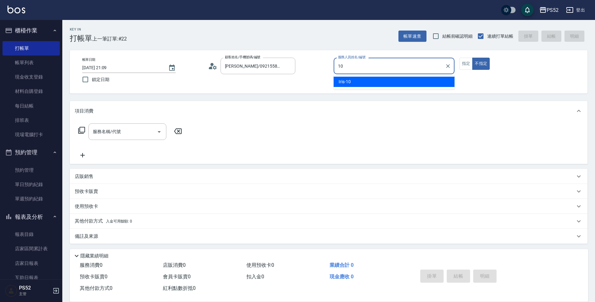
type input "Iris-10"
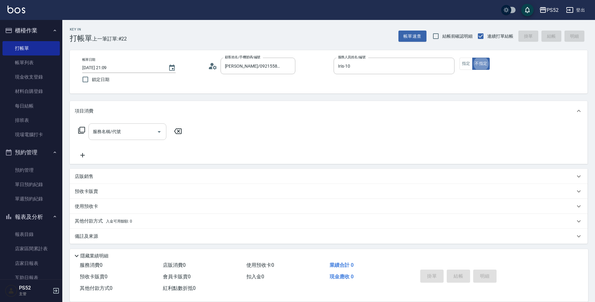
click at [111, 132] on div "服務名稱/代號 服務名稱/代號" at bounding box center [127, 131] width 78 height 16
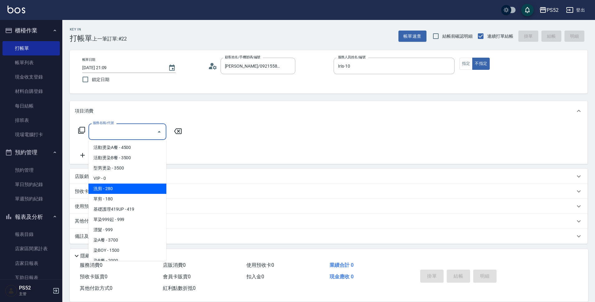
click at [139, 189] on span "洗剪 - 280" at bounding box center [127, 188] width 78 height 10
type input "洗剪(C1)"
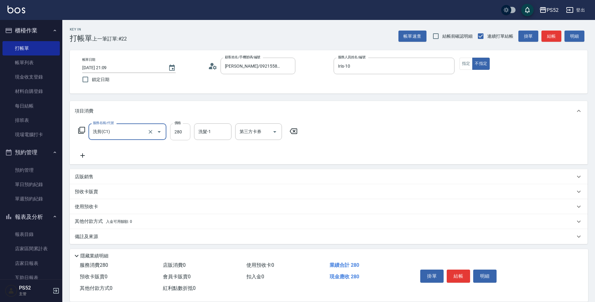
click at [179, 132] on input "280" at bounding box center [180, 131] width 20 height 17
type input "300"
click at [460, 269] on button "結帳" at bounding box center [457, 275] width 23 height 13
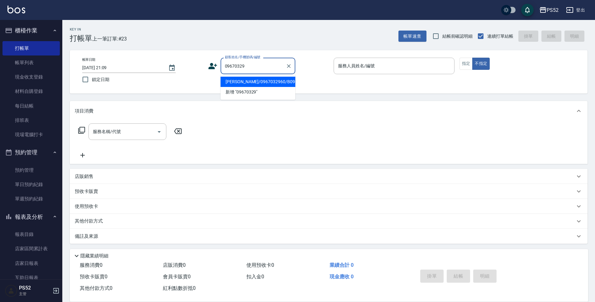
type input "[PERSON_NAME]/0967032960/B0967032960"
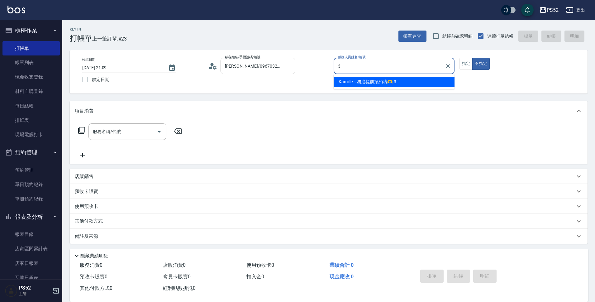
type input "Kamille～務必提前預約唷🫶-3"
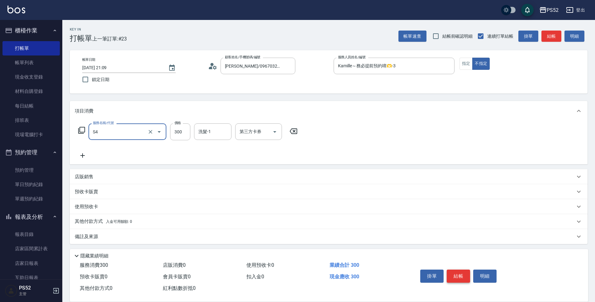
type input "洗髮300元(S4)"
click at [457, 270] on button "結帳" at bounding box center [457, 275] width 23 height 13
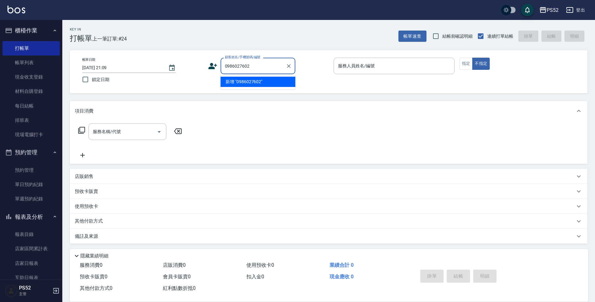
type input "0986027602"
click at [209, 71] on div "顧客姓名/手機號碼/編號 顧客姓名/手機號碼/編號" at bounding box center [268, 66] width 121 height 16
click at [214, 65] on icon at bounding box center [212, 66] width 9 height 6
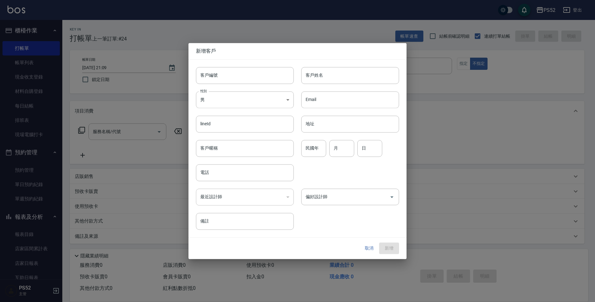
click at [231, 74] on input "客戶編號" at bounding box center [245, 75] width 98 height 17
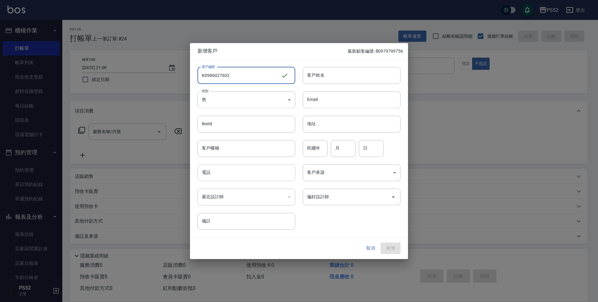
type input "K0986027602"
click at [219, 170] on input "電話" at bounding box center [246, 172] width 98 height 17
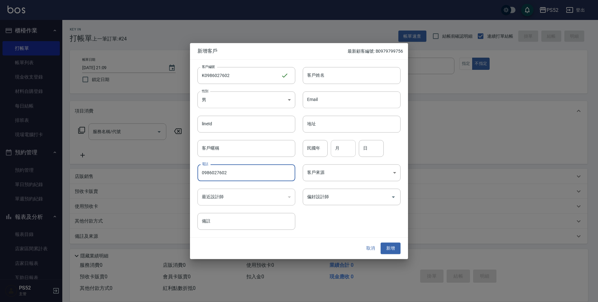
type input "0986027602"
click at [344, 142] on input "月" at bounding box center [343, 148] width 25 height 17
type input "10"
type input "18"
click at [341, 78] on input "客戶姓名" at bounding box center [352, 75] width 98 height 17
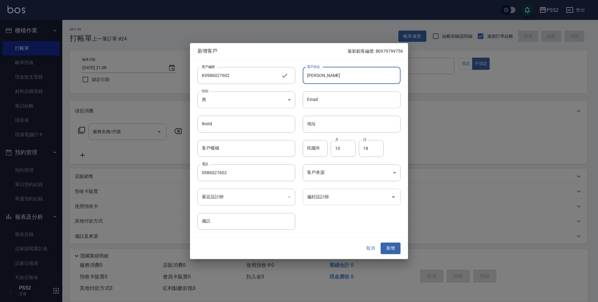
type input "[PERSON_NAME]"
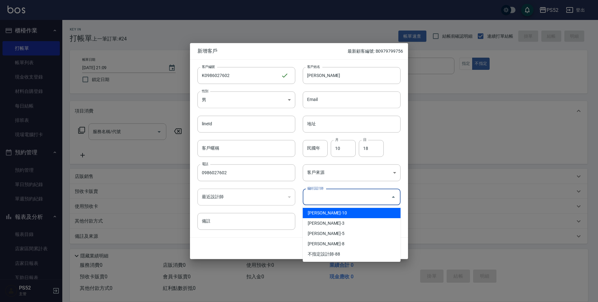
click at [363, 198] on input "偏好設計師" at bounding box center [346, 196] width 83 height 11
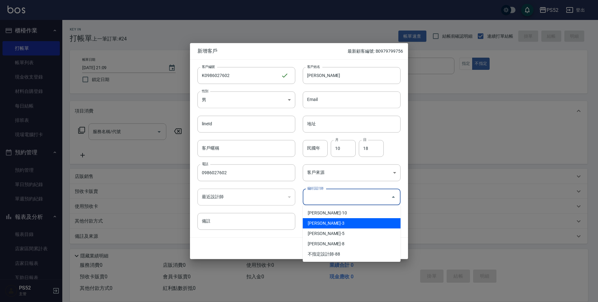
click at [356, 222] on li "[PERSON_NAME]-3" at bounding box center [352, 223] width 98 height 10
type input "王杏如"
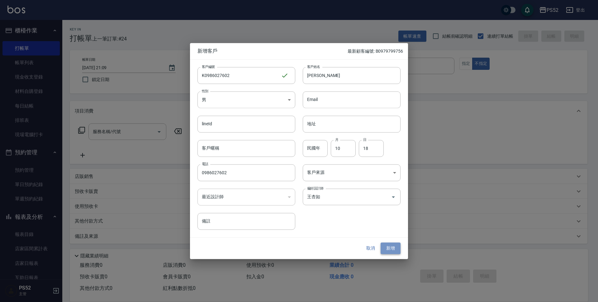
click at [392, 244] on button "新增" at bounding box center [390, 248] width 20 height 12
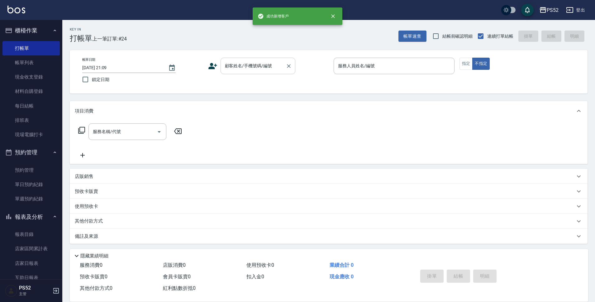
click at [278, 67] on input "顧客姓名/手機號碼/編號" at bounding box center [253, 65] width 60 height 11
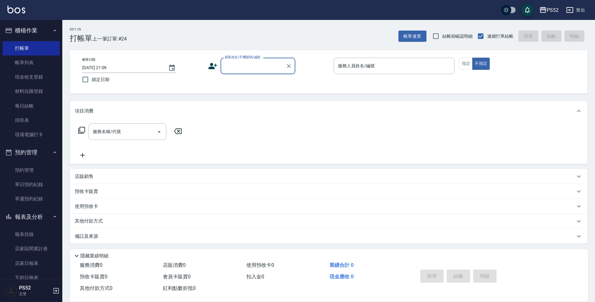
click at [252, 62] on input "顧客姓名/手機號碼/編號" at bounding box center [253, 65] width 60 height 11
click at [247, 61] on input "顧客姓名/手機號碼/編號" at bounding box center [253, 65] width 60 height 11
click at [245, 68] on input "顧客姓名/手機號碼/編號" at bounding box center [253, 65] width 60 height 11
click at [240, 83] on li "[PERSON_NAME]/0986027602/K0986027602" at bounding box center [257, 82] width 75 height 10
type input "[PERSON_NAME]/0986027602/K0986027602"
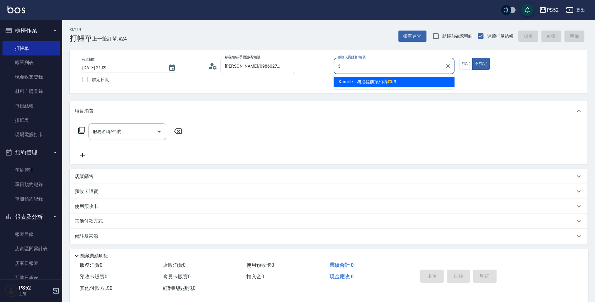
type input "Kamille～務必提前預約唷🫶-3"
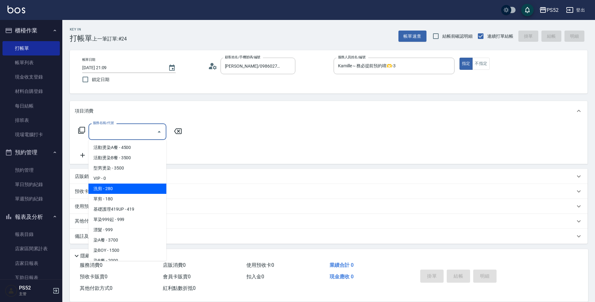
type input "洗剪(C1)"
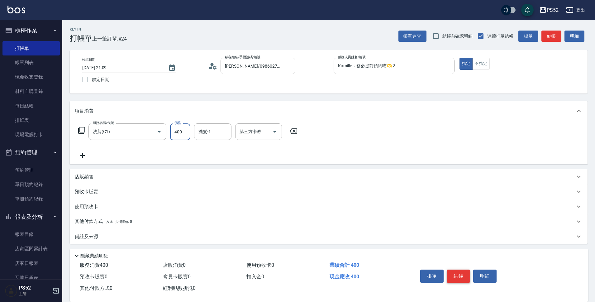
type input "400"
click at [453, 269] on button "結帳" at bounding box center [457, 275] width 23 height 13
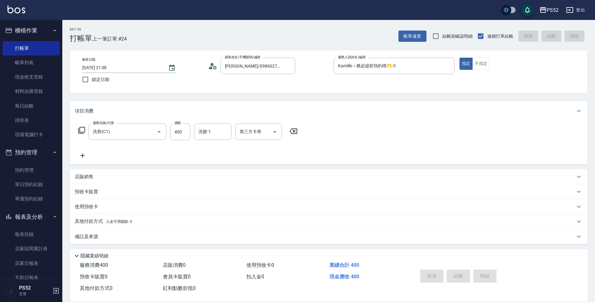
type input "[DATE] 21:10"
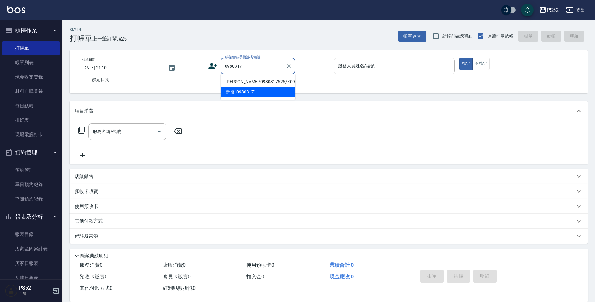
click at [251, 83] on li "[PERSON_NAME]/0980317626/K0980317626" at bounding box center [257, 82] width 75 height 10
type input "[PERSON_NAME]/0980317626/K0980317626"
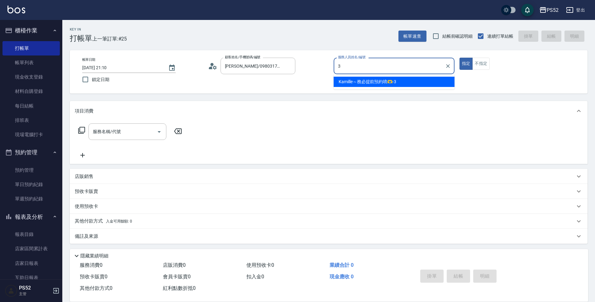
type input "Kamille～務必提前預約唷🫶-3"
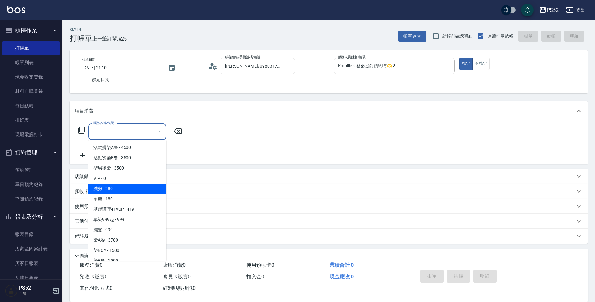
type input "洗剪(C1)"
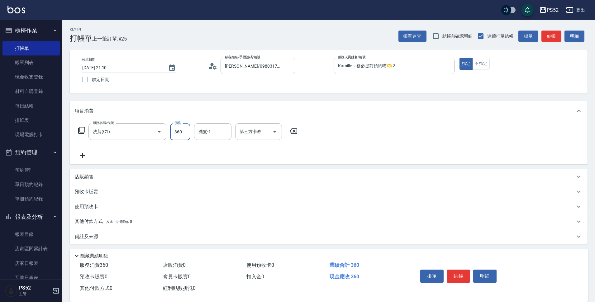
type input "360"
click at [260, 129] on div "第三方卡券 第三方卡券" at bounding box center [258, 131] width 47 height 16
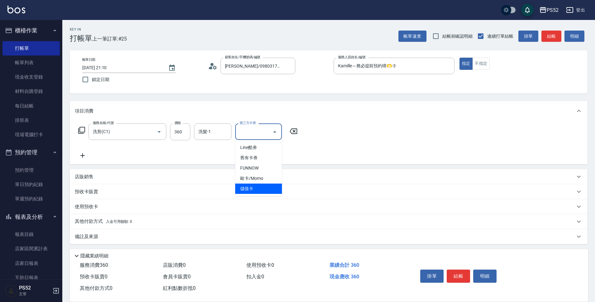
click at [265, 188] on span "儲值卡" at bounding box center [258, 188] width 47 height 10
type input "儲值卡"
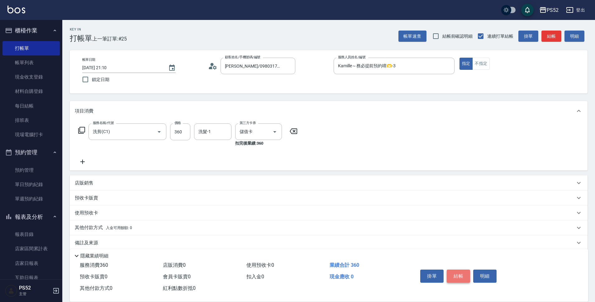
click at [462, 275] on button "結帳" at bounding box center [457, 275] width 23 height 13
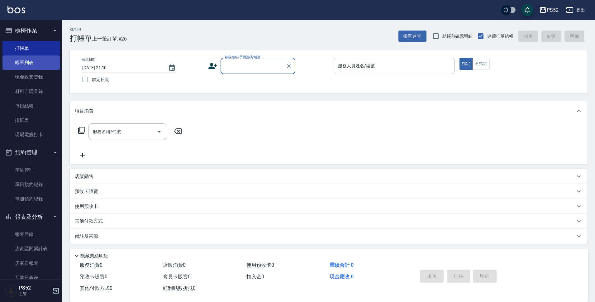
click at [30, 64] on link "帳單列表" at bounding box center [30, 62] width 57 height 14
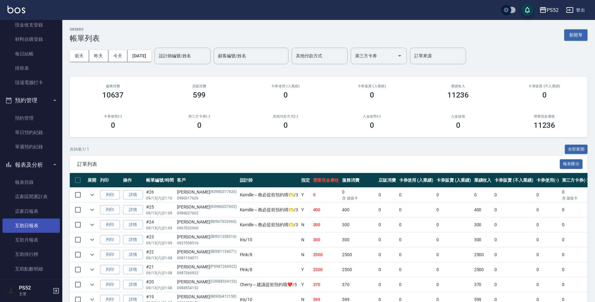
scroll to position [83, 0]
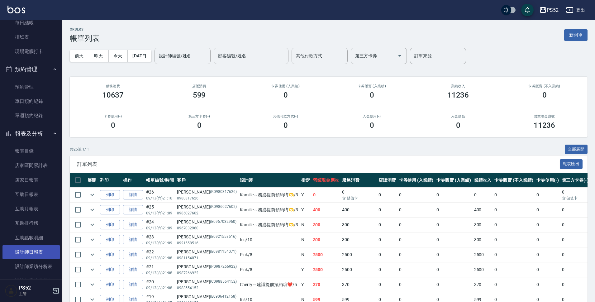
click at [40, 253] on link "設計師日報表" at bounding box center [30, 252] width 57 height 14
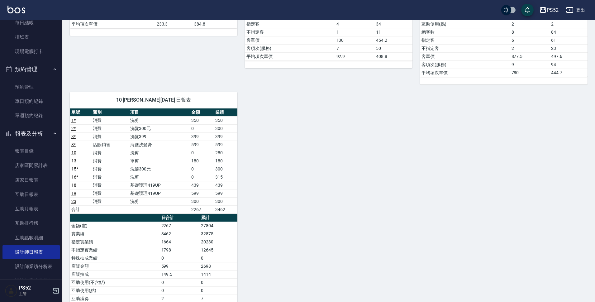
scroll to position [249, 0]
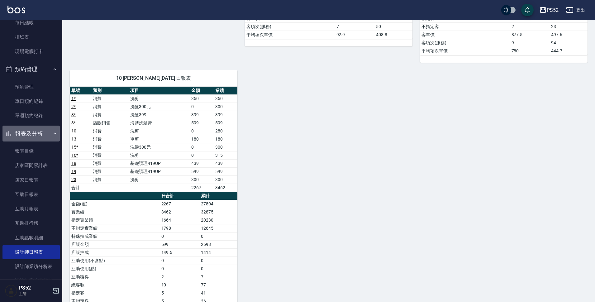
click at [32, 130] on button "報表及分析" at bounding box center [30, 133] width 57 height 16
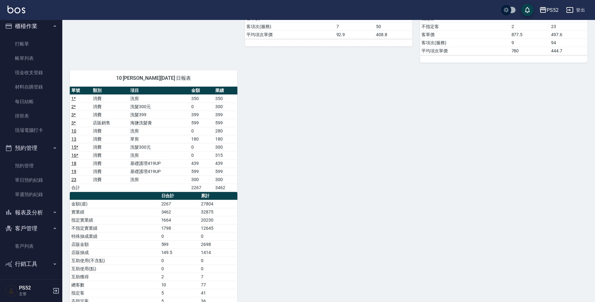
scroll to position [4, 0]
click at [22, 38] on link "打帳單" at bounding box center [30, 44] width 57 height 14
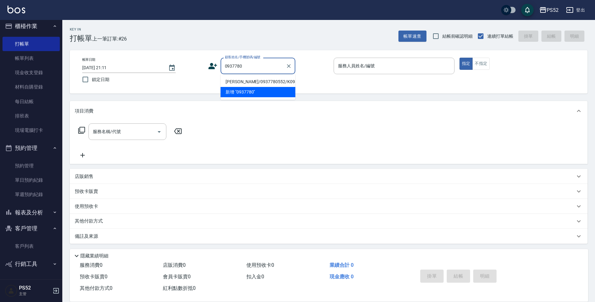
click at [247, 83] on li "[PERSON_NAME]/0937780552/K0937780552" at bounding box center [257, 82] width 75 height 10
type input "[PERSON_NAME]/0937780552/K0937780552"
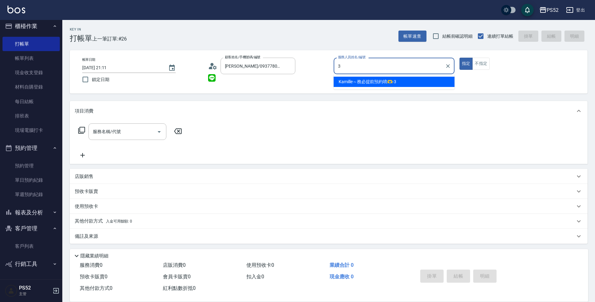
type input "Kamille～務必提前預約唷🫶-3"
type button "true"
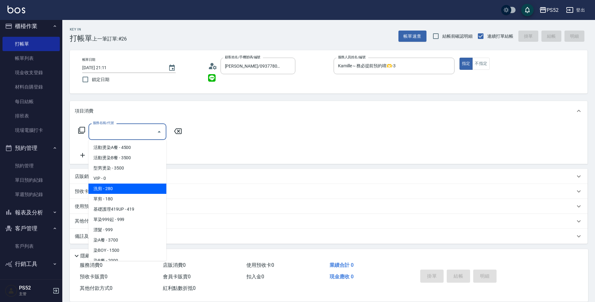
type input "洗剪(C1)"
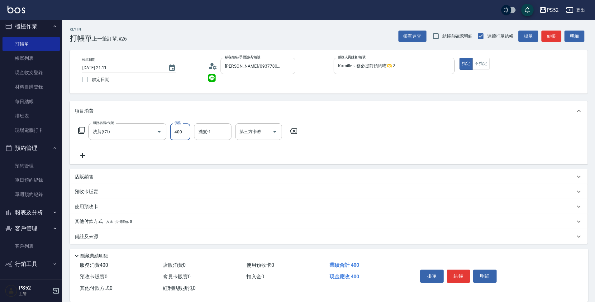
type input "400"
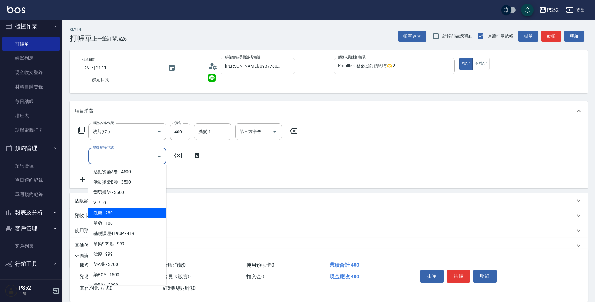
type input "洗剪(C1)"
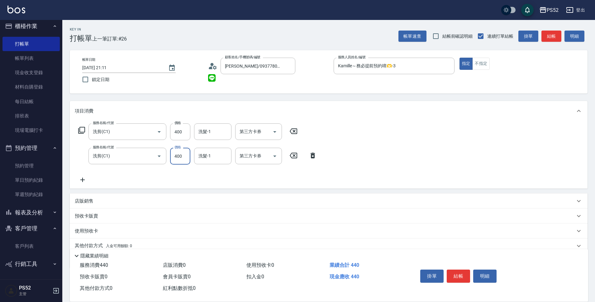
type input "400"
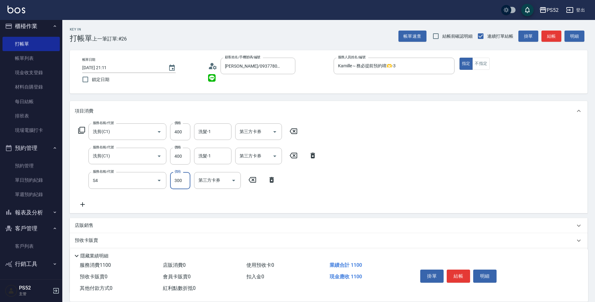
type input "洗髮300元(S4)"
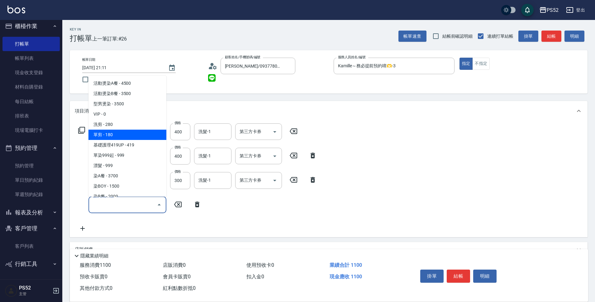
type input "單剪(C2)"
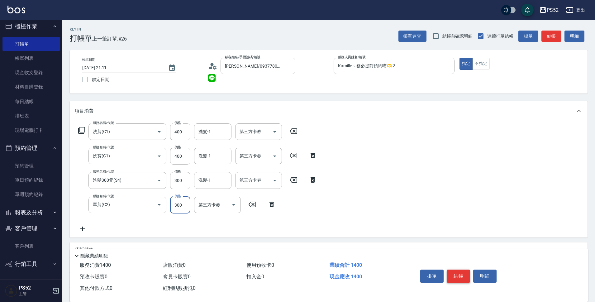
type input "300"
click at [462, 271] on button "結帳" at bounding box center [457, 275] width 23 height 13
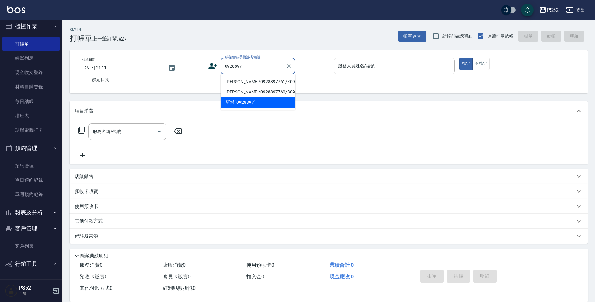
click at [257, 81] on li "[PERSON_NAME]/0928897761/K0928897761" at bounding box center [257, 82] width 75 height 10
type input "[PERSON_NAME]/0928897761/K0928897761"
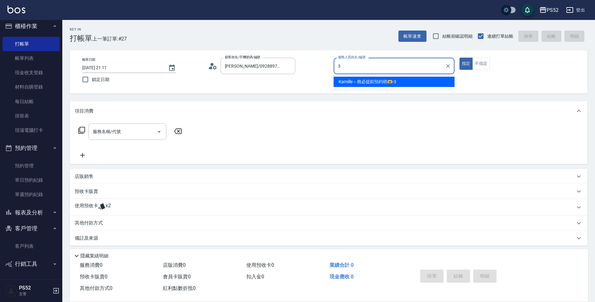
type input "Kamille～務必提前預約唷🫶-3"
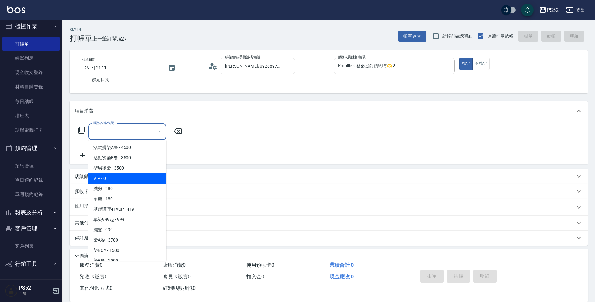
type input "VIP(888)"
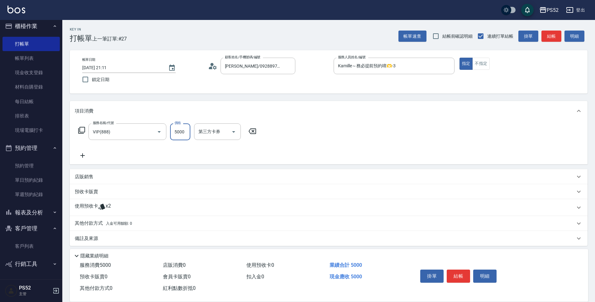
type input "5000"
click at [83, 158] on icon at bounding box center [83, 155] width 16 height 7
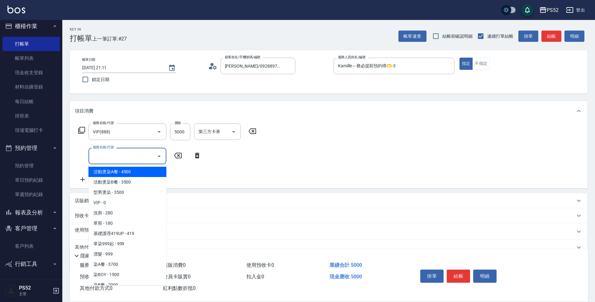
click at [99, 152] on input "服務名稱/代號" at bounding box center [122, 155] width 63 height 11
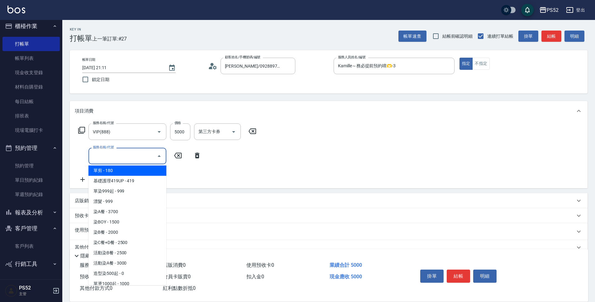
scroll to position [62, 0]
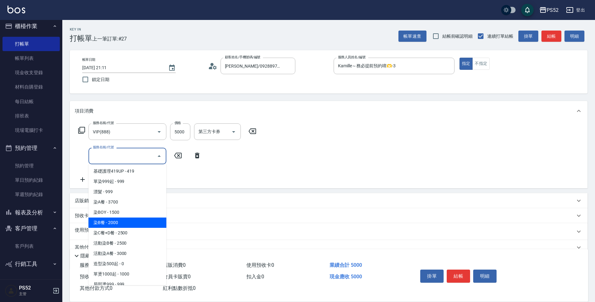
click at [130, 224] on span "染B餐 - 2000" at bounding box center [127, 222] width 78 height 10
type input "染B餐(L5)"
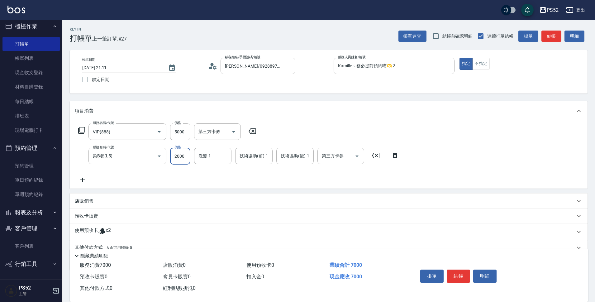
click at [174, 162] on input "2000" at bounding box center [180, 156] width 20 height 17
type input "2599"
click at [81, 179] on icon at bounding box center [83, 179] width 16 height 7
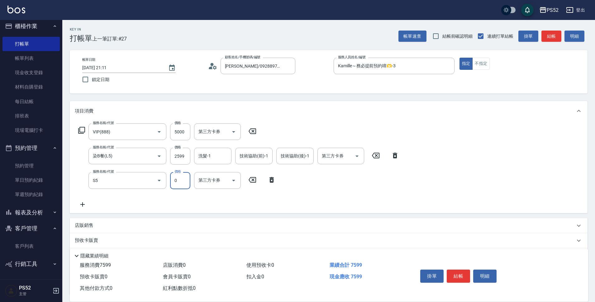
type input "造型(S5)"
type input "150"
click at [215, 179] on div "第三方卡券 第三方卡券" at bounding box center [217, 180] width 47 height 16
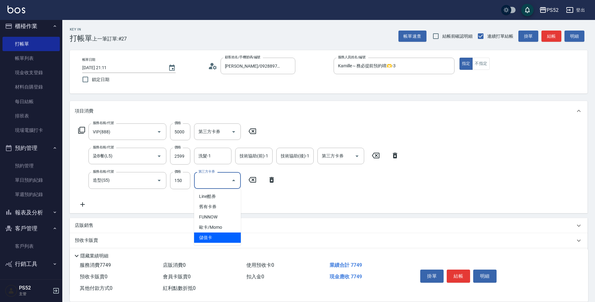
click at [223, 236] on span "儲值卡" at bounding box center [217, 237] width 47 height 10
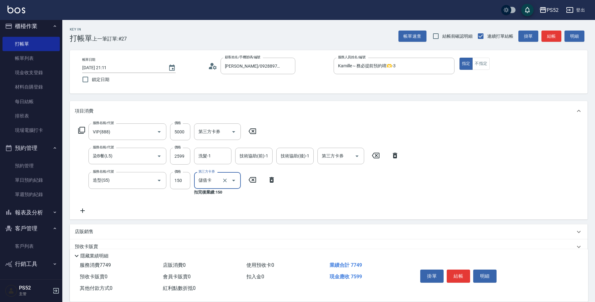
type input "儲值卡"
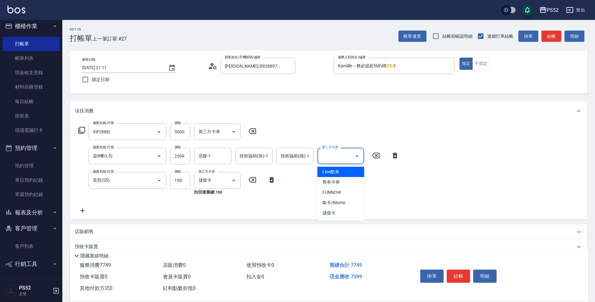
click at [351, 158] on input "第三方卡券" at bounding box center [336, 155] width 32 height 11
click at [334, 214] on span "儲值卡" at bounding box center [340, 213] width 47 height 10
type input "儲值卡"
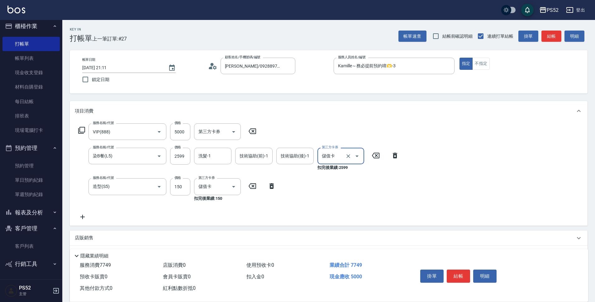
click at [84, 218] on icon at bounding box center [83, 216] width 16 height 7
click at [105, 211] on label "服務名稱/代號" at bounding box center [103, 208] width 21 height 5
click at [105, 218] on input "服務名稱/代號" at bounding box center [122, 217] width 63 height 11
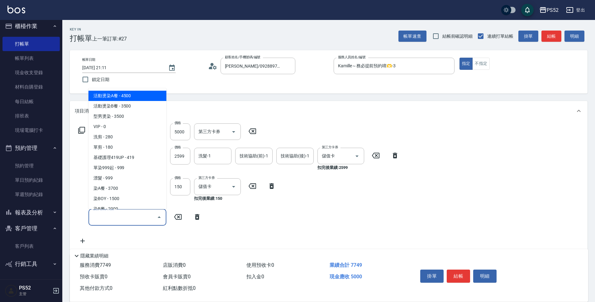
click at [106, 217] on input "服務名稱/代號" at bounding box center [122, 217] width 63 height 11
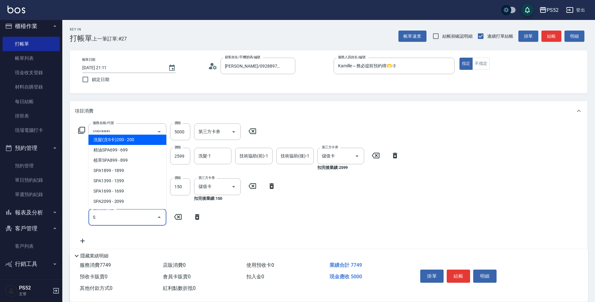
scroll to position [0, 0]
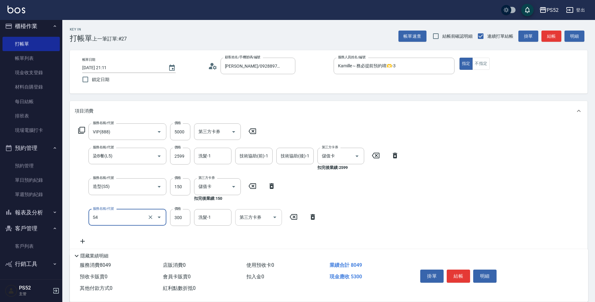
click at [257, 220] on input "第三方卡券" at bounding box center [254, 217] width 32 height 11
type input "洗髮300元(S4)"
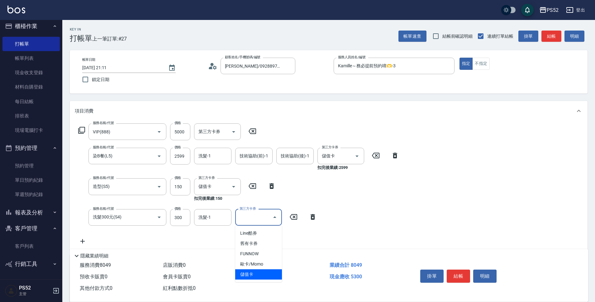
click at [264, 271] on span "儲值卡" at bounding box center [258, 274] width 47 height 10
type input "儲值卡"
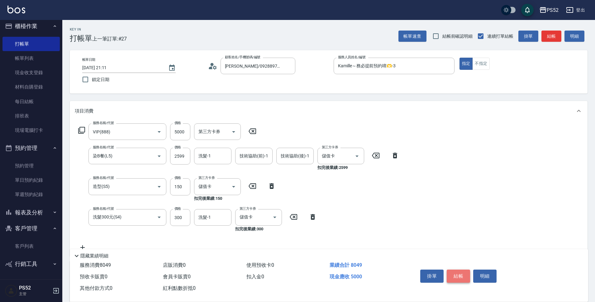
click at [457, 273] on button "結帳" at bounding box center [457, 275] width 23 height 13
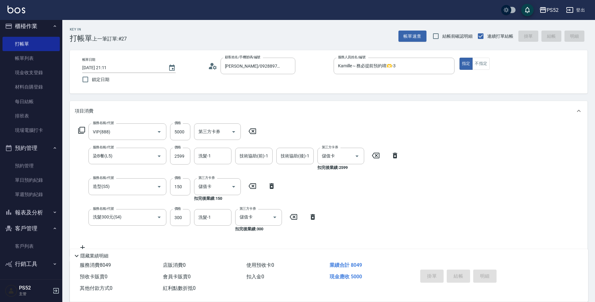
type input "[DATE] 21:12"
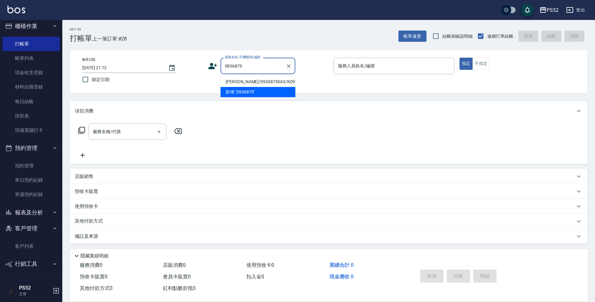
click at [241, 85] on li "[PERSON_NAME]/0936879663/K0936879663" at bounding box center [257, 82] width 75 height 10
type input "[PERSON_NAME]/0936879663/K0936879663"
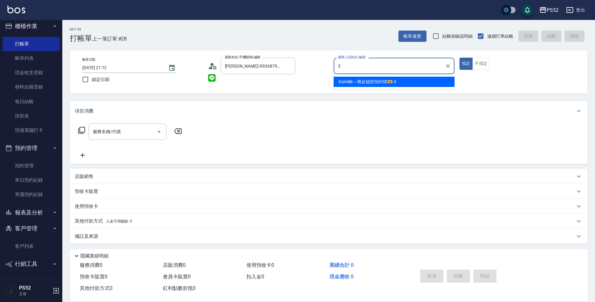
type input "Kamille～務必提前預約唷🫶-3"
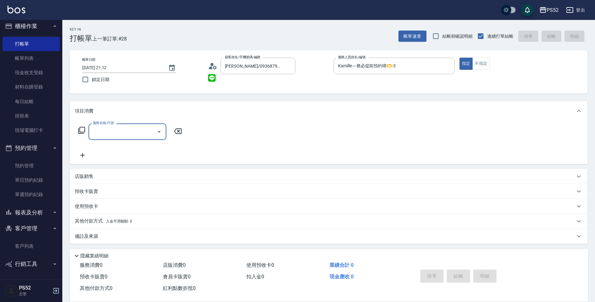
type input "5"
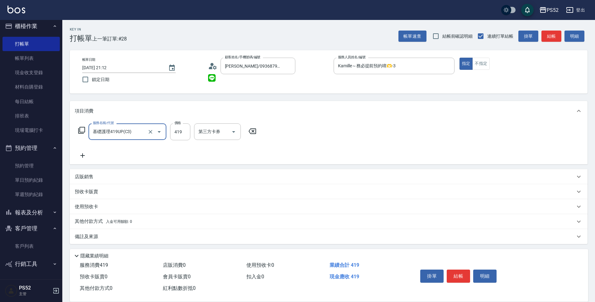
type input "基礎護理419UP(C3)"
type input "699"
click at [466, 276] on button "結帳" at bounding box center [457, 275] width 23 height 13
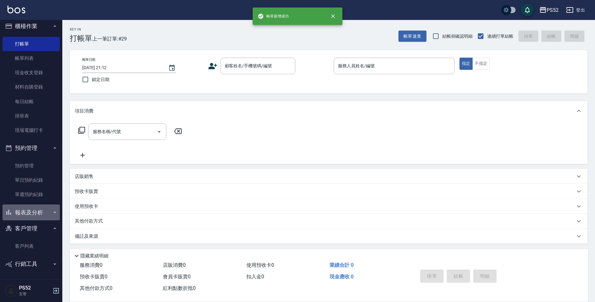
click at [34, 214] on button "報表及分析" at bounding box center [30, 212] width 57 height 16
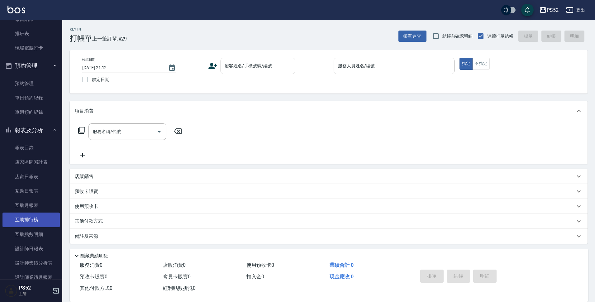
scroll to position [87, 0]
click at [40, 244] on link "設計師日報表" at bounding box center [30, 248] width 57 height 14
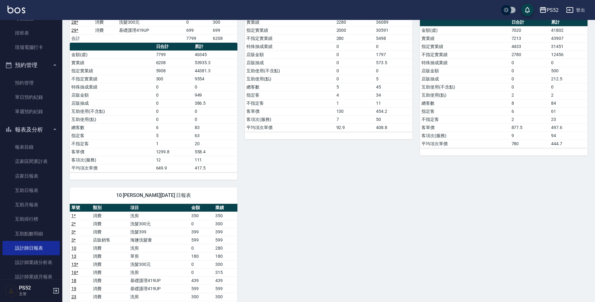
scroll to position [208, 0]
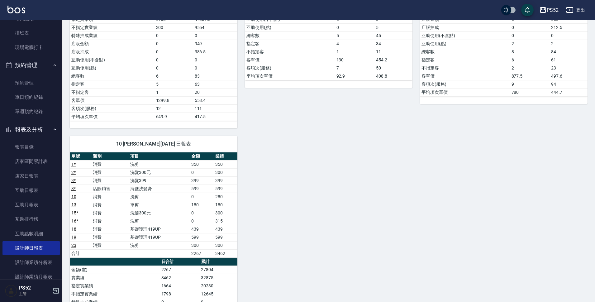
click at [25, 124] on button "報表及分析" at bounding box center [30, 129] width 57 height 16
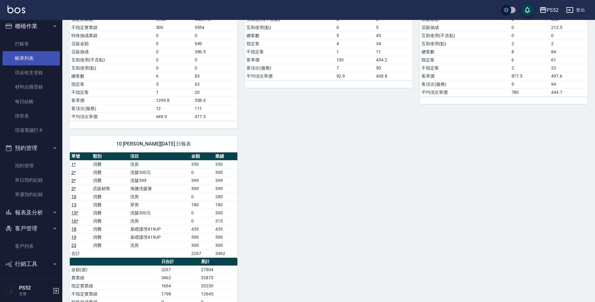
scroll to position [4, 0]
click at [21, 44] on link "打帳單" at bounding box center [30, 44] width 57 height 14
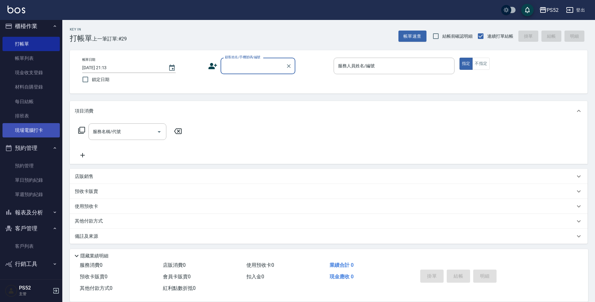
click at [50, 129] on link "現場電腦打卡" at bounding box center [30, 130] width 57 height 14
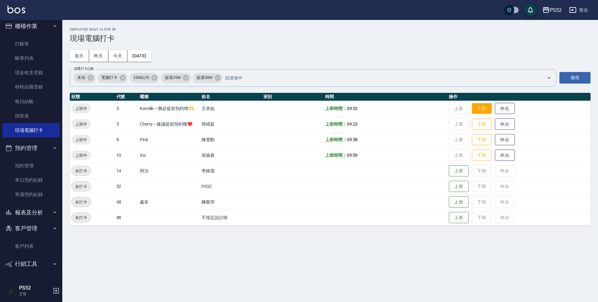
click at [480, 107] on button "下班" at bounding box center [482, 108] width 20 height 11
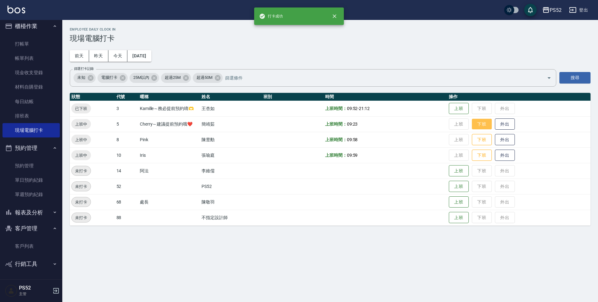
click at [483, 126] on button "下班" at bounding box center [482, 124] width 20 height 11
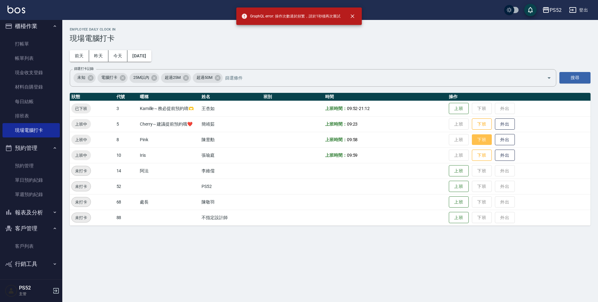
click at [481, 139] on button "下班" at bounding box center [482, 139] width 20 height 11
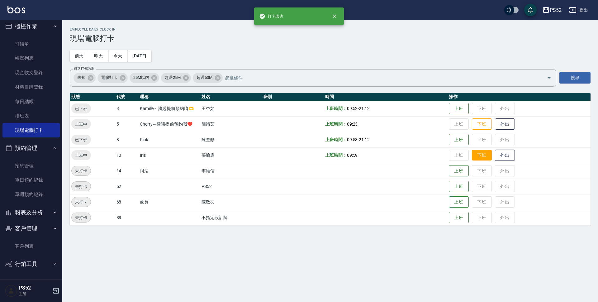
click at [482, 156] on button "下班" at bounding box center [482, 155] width 20 height 11
click at [482, 126] on button "下班" at bounding box center [482, 124] width 20 height 11
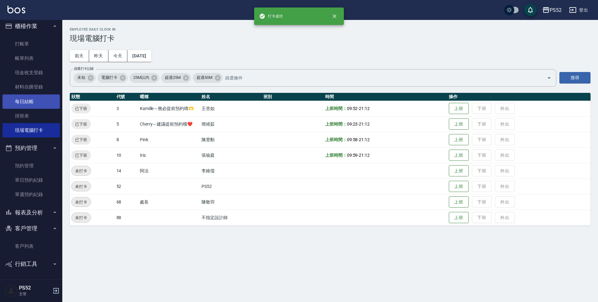
click at [30, 98] on link "每日結帳" at bounding box center [30, 101] width 57 height 14
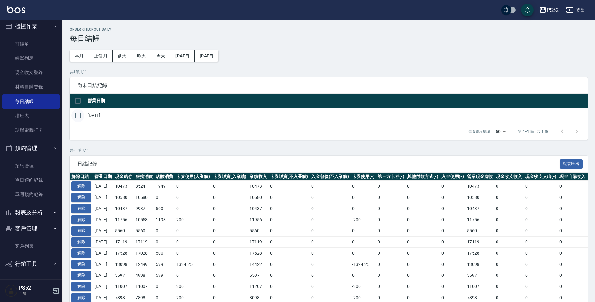
click at [78, 117] on input "checkbox" at bounding box center [77, 115] width 13 height 13
checkbox input "true"
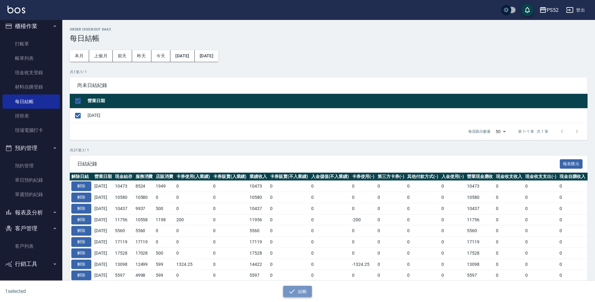
click at [300, 293] on button "結帳" at bounding box center [297, 291] width 29 height 12
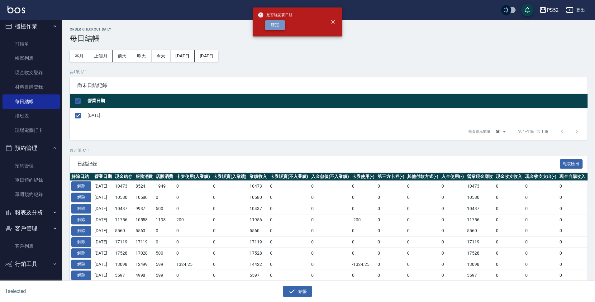
click at [275, 26] on button "確定" at bounding box center [275, 25] width 20 height 10
checkbox input "false"
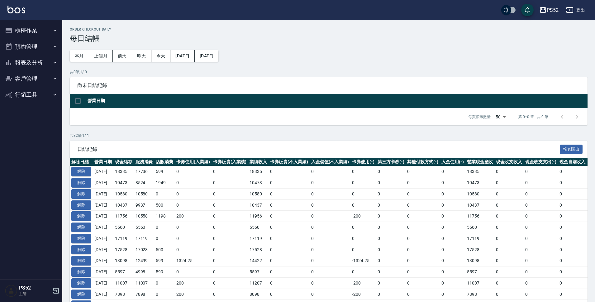
click at [34, 60] on button "報表及分析" at bounding box center [30, 62] width 57 height 16
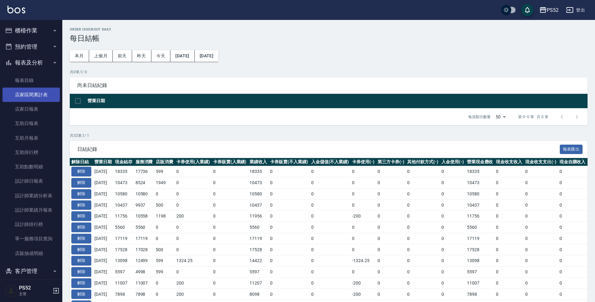
click at [35, 93] on link "店家區間累計表" at bounding box center [30, 94] width 57 height 14
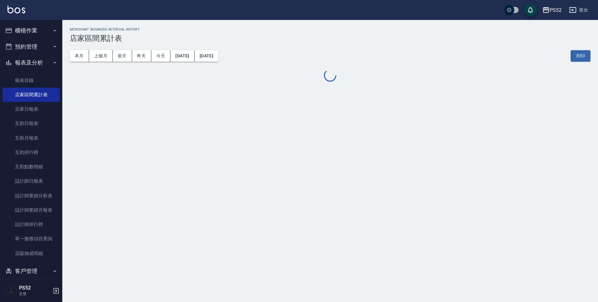
click at [194, 55] on button "[DATE]" at bounding box center [182, 56] width 24 height 12
click at [194, 61] on button "[DATE]" at bounding box center [182, 56] width 24 height 12
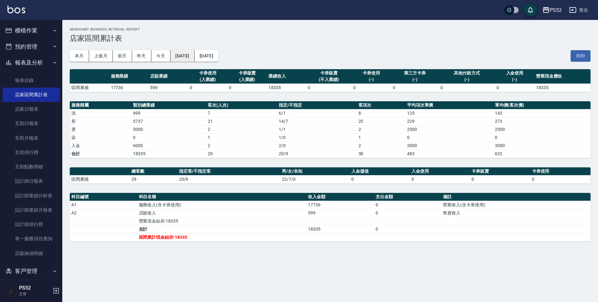
click at [194, 57] on button "[DATE]" at bounding box center [182, 56] width 24 height 12
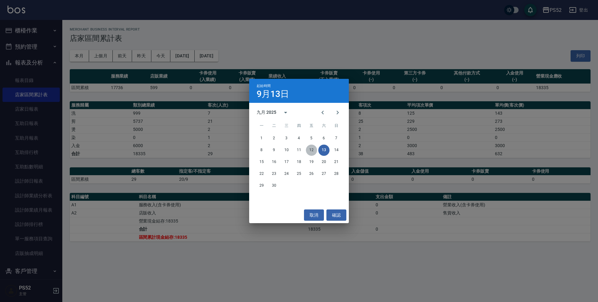
click at [312, 148] on button "12" at bounding box center [311, 149] width 11 height 11
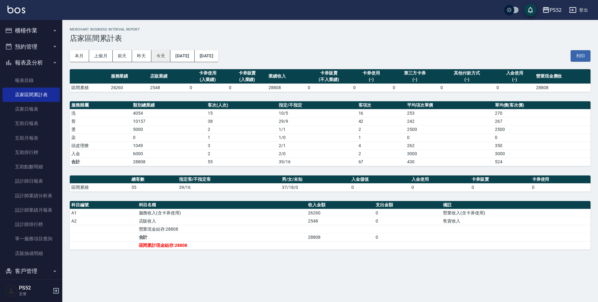
click at [159, 57] on button "今天" at bounding box center [160, 56] width 19 height 12
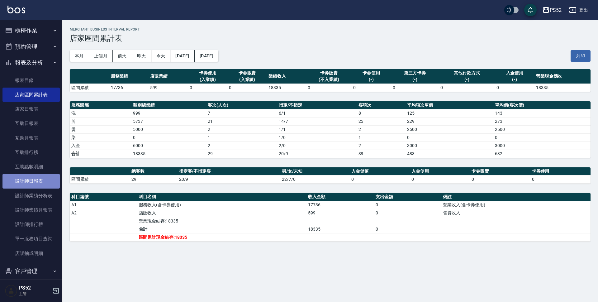
click at [48, 179] on link "設計師日報表" at bounding box center [30, 181] width 57 height 14
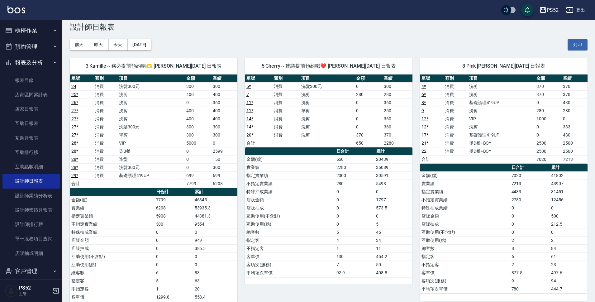
scroll to position [10, 0]
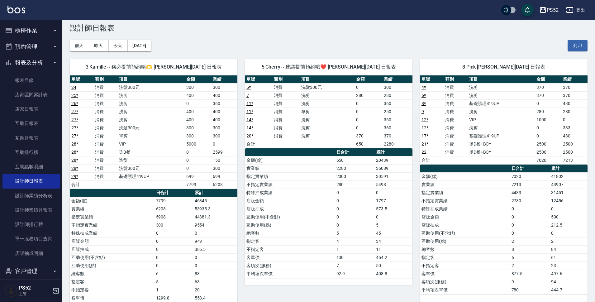
click at [38, 50] on button "預約管理" at bounding box center [30, 47] width 57 height 16
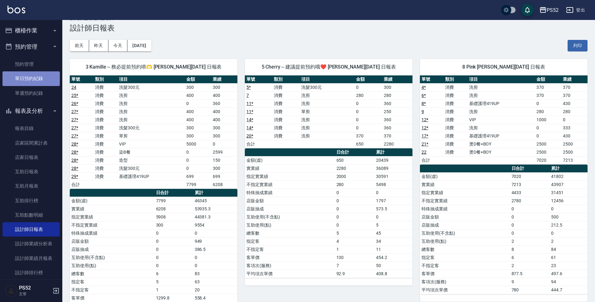
click at [37, 78] on link "單日預約紀錄" at bounding box center [30, 78] width 57 height 14
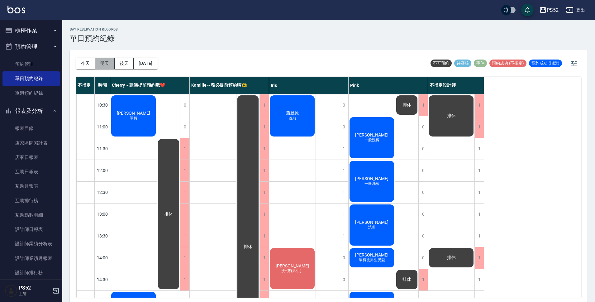
click at [108, 65] on button "明天" at bounding box center [104, 64] width 19 height 12
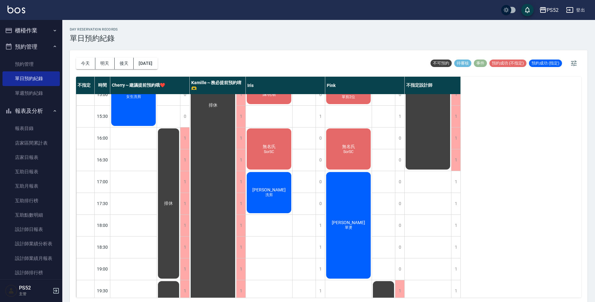
scroll to position [208, 0]
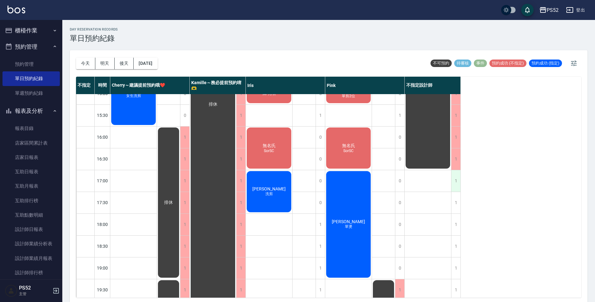
click at [454, 177] on div "1" at bounding box center [455, 180] width 9 height 21
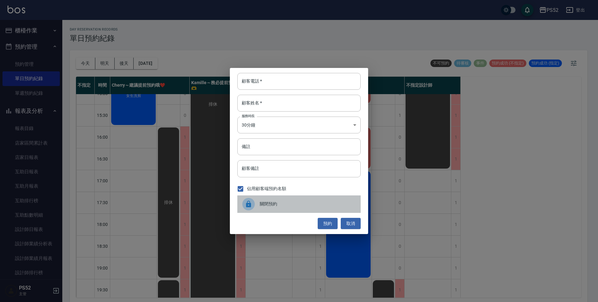
click at [319, 202] on span "關閉預約" at bounding box center [308, 203] width 96 height 7
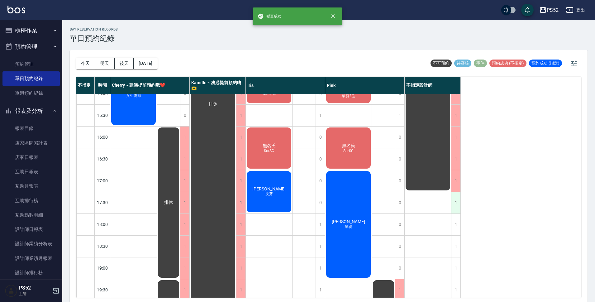
click at [459, 205] on div "1" at bounding box center [455, 202] width 9 height 21
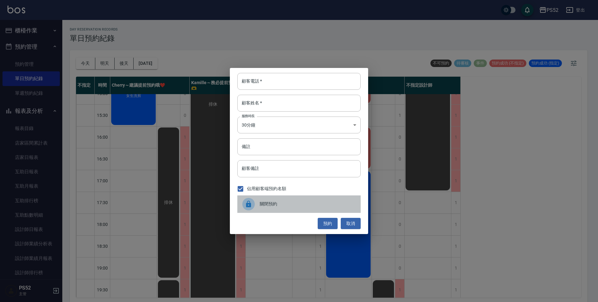
click at [299, 204] on span "關閉預約" at bounding box center [308, 203] width 96 height 7
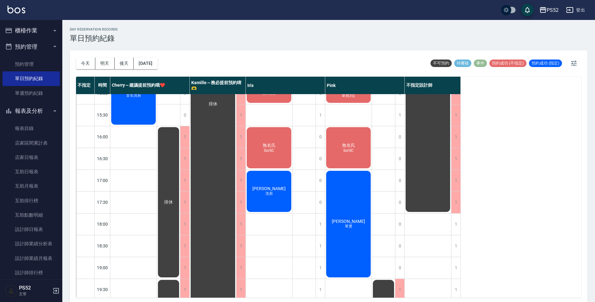
scroll to position [197, 0]
